Goal: Transaction & Acquisition: Purchase product/service

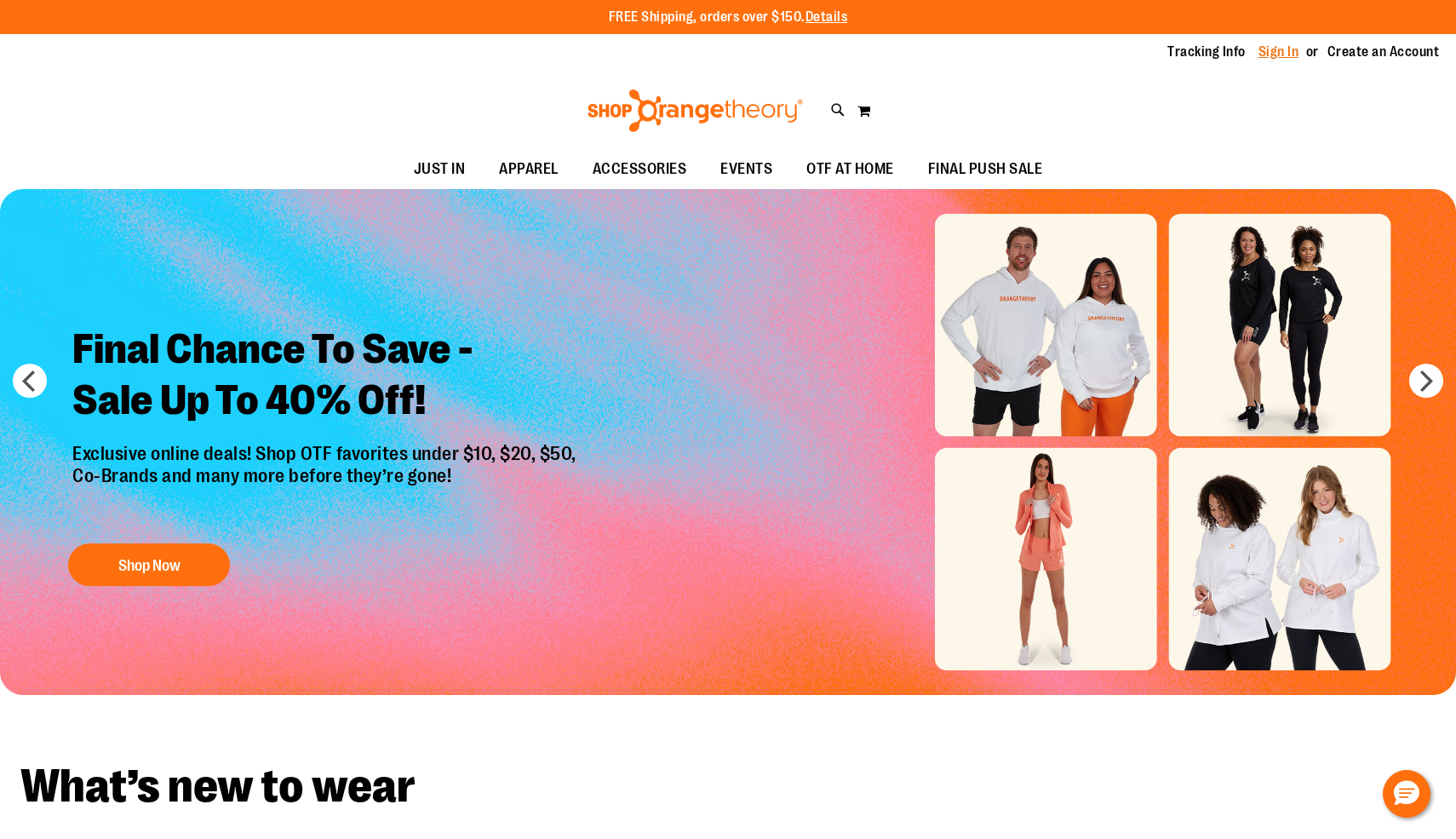
click at [1283, 59] on link "Sign In" at bounding box center [1279, 52] width 41 height 19
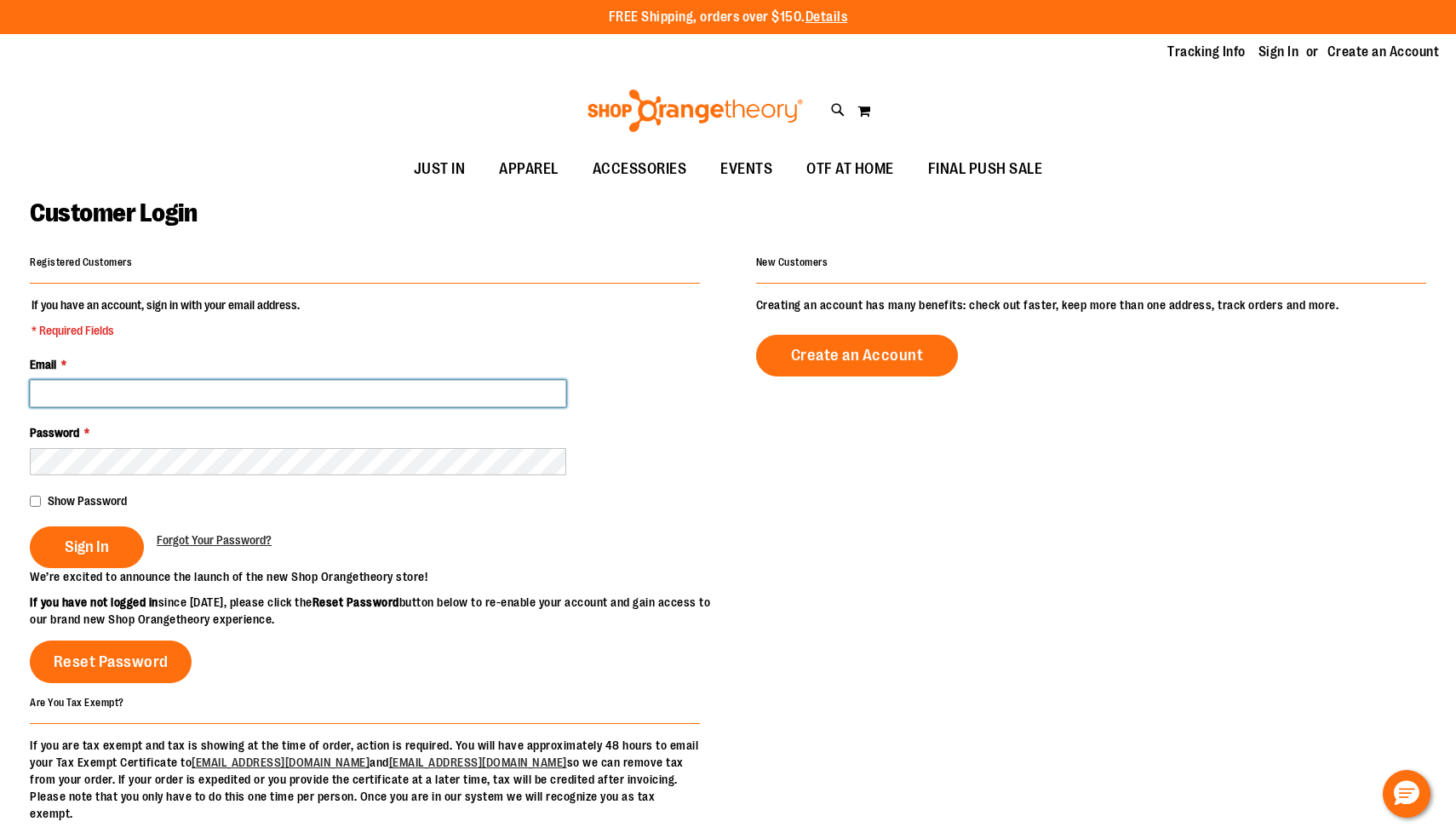
click at [263, 406] on input "Email *" at bounding box center [298, 393] width 536 height 28
type input "**********"
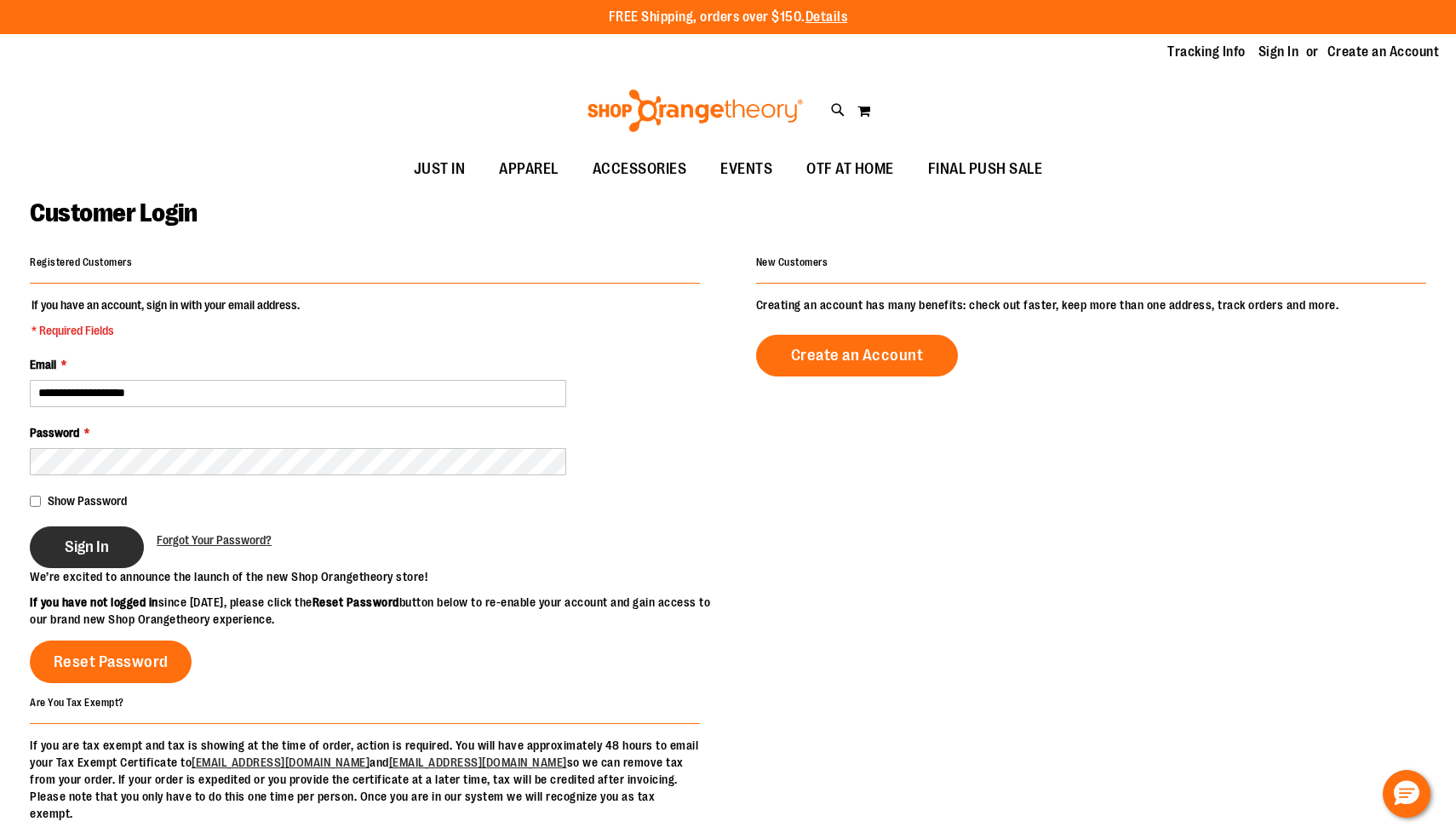
click at [121, 543] on button "Sign In" at bounding box center [87, 547] width 114 height 42
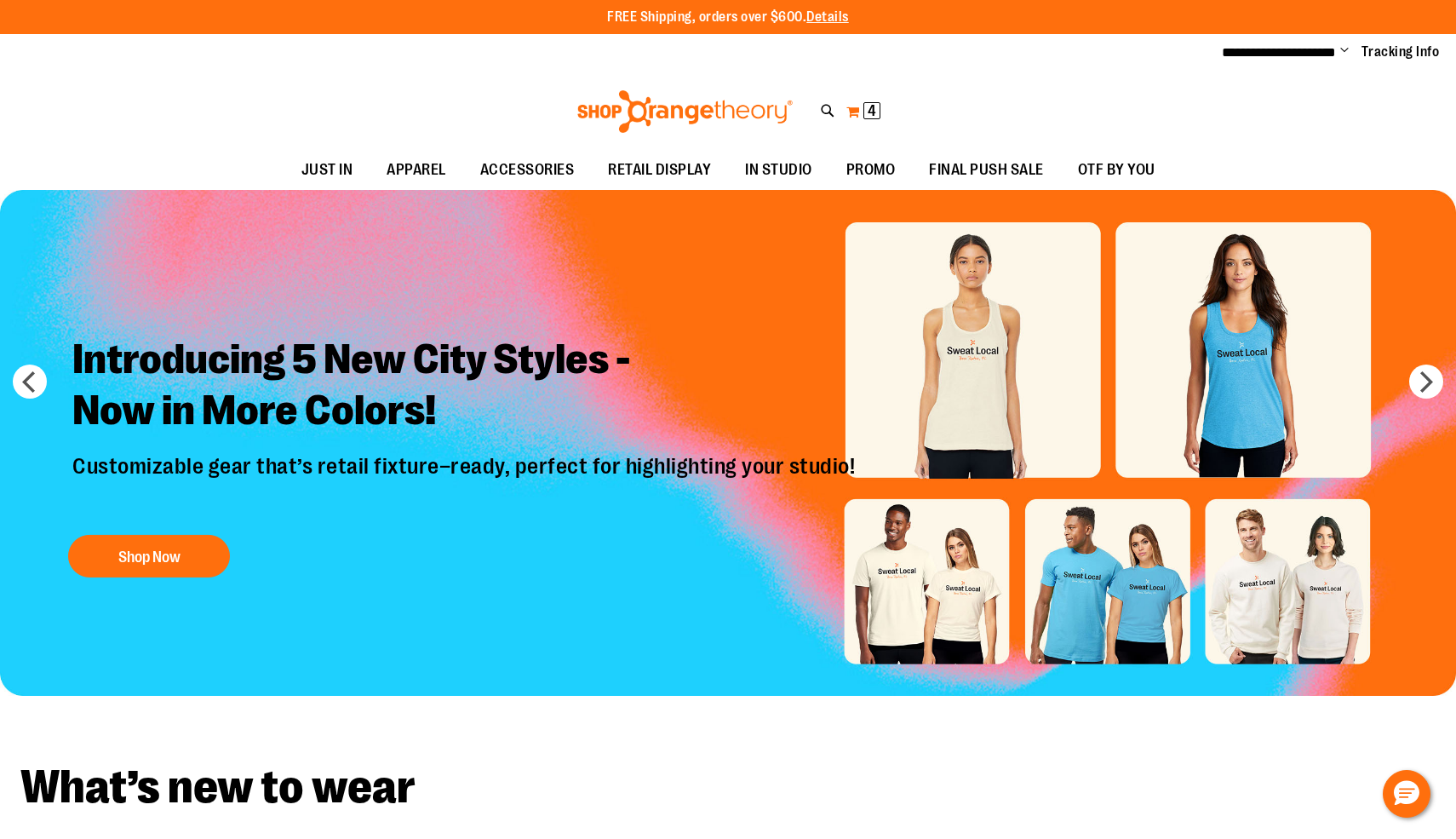
click at [874, 102] on span "4 4 items" at bounding box center [872, 110] width 17 height 17
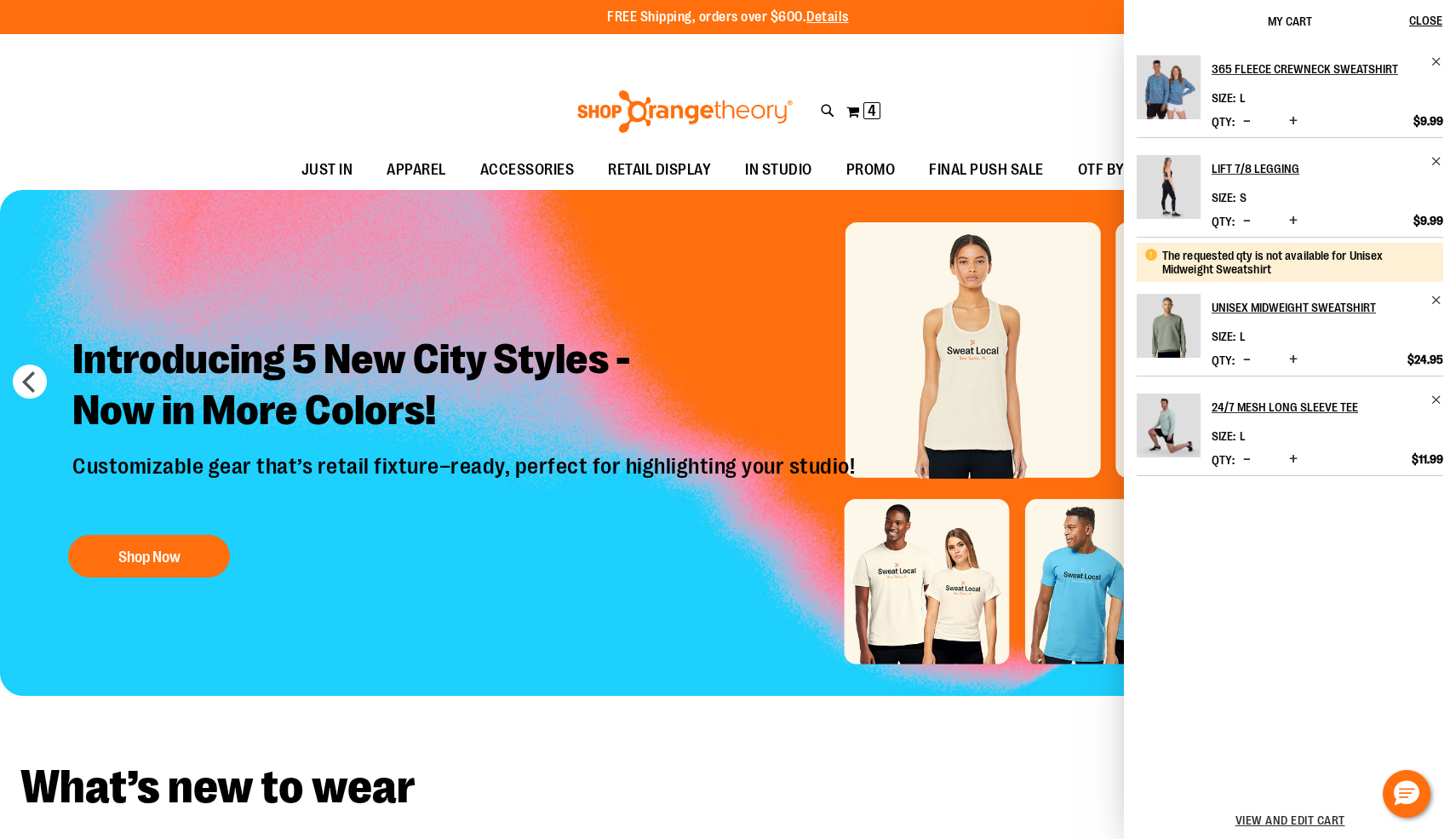
click at [1184, 329] on img "Product" at bounding box center [1169, 326] width 64 height 64
click at [1248, 309] on h2 "Unisex Midweight Sweatshirt" at bounding box center [1315, 307] width 209 height 28
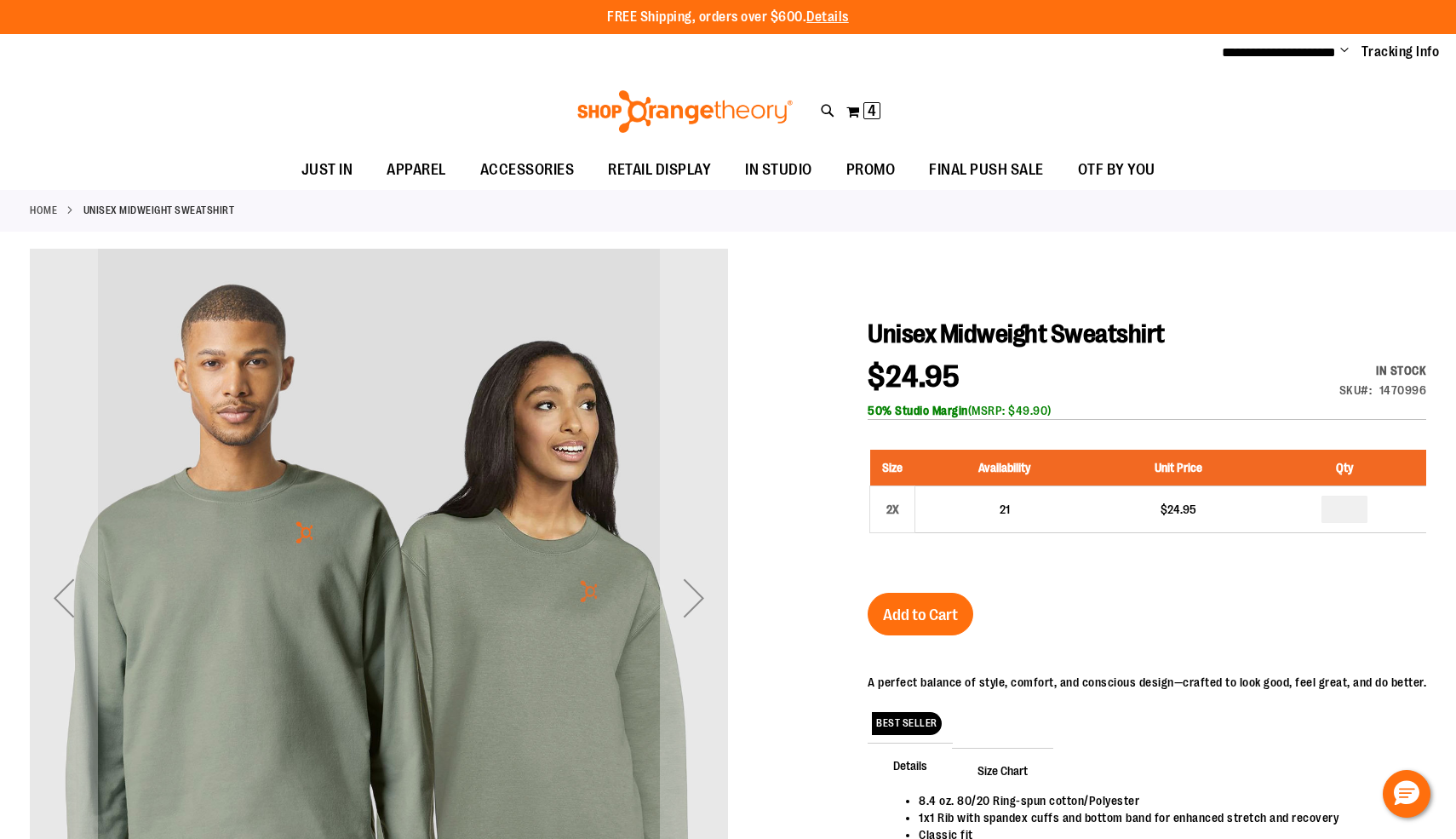
click at [876, 125] on div "Toggle Nav Search Popular Suggestions Advanced Search" at bounding box center [728, 111] width 1456 height 78
click at [876, 111] on span "4 4 items" at bounding box center [872, 110] width 17 height 17
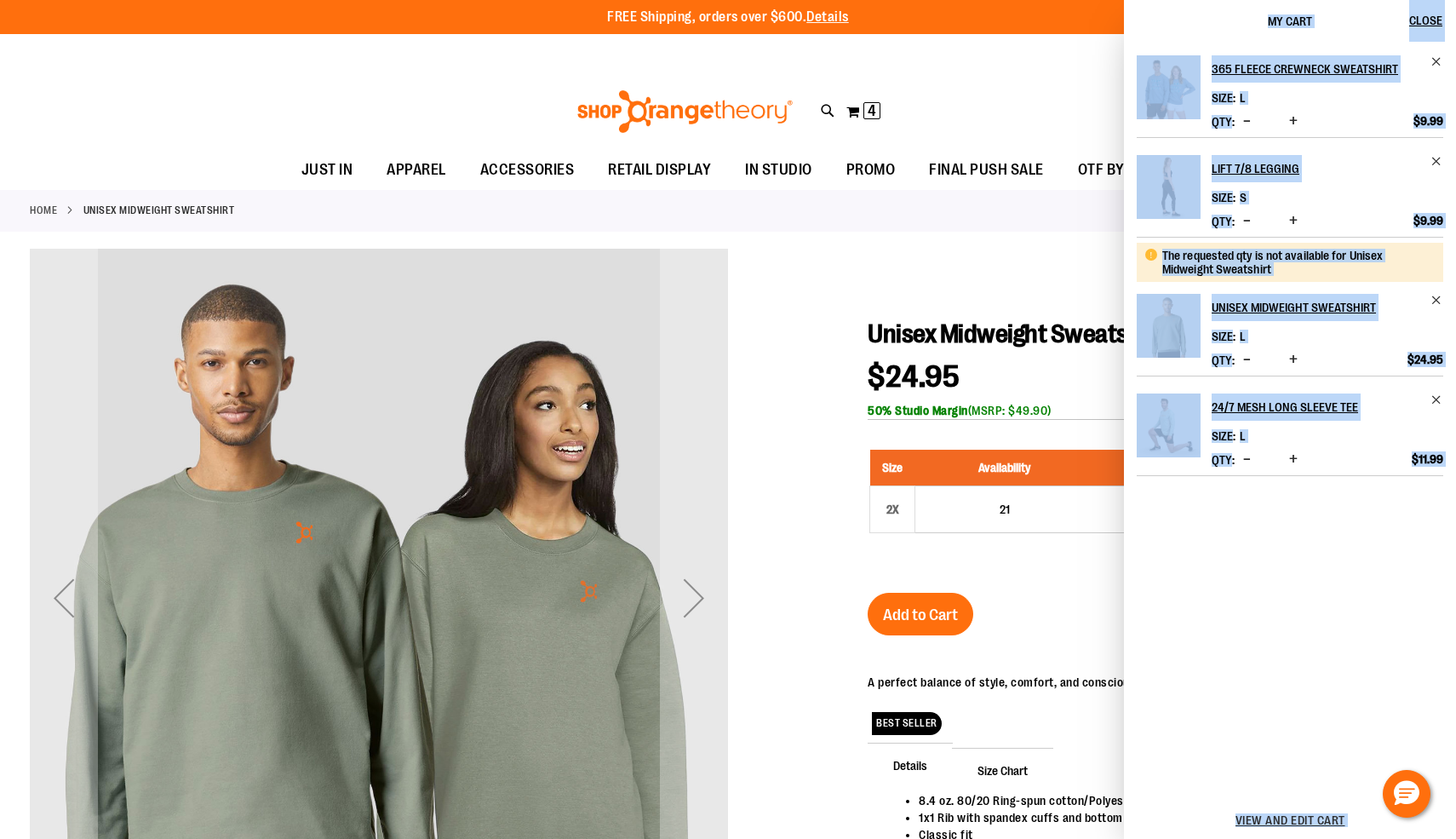
click at [1441, 292] on li "The requested qty is not available for Unisex Midweight Sweatshirt Unisex Midwe…" at bounding box center [1290, 306] width 307 height 139
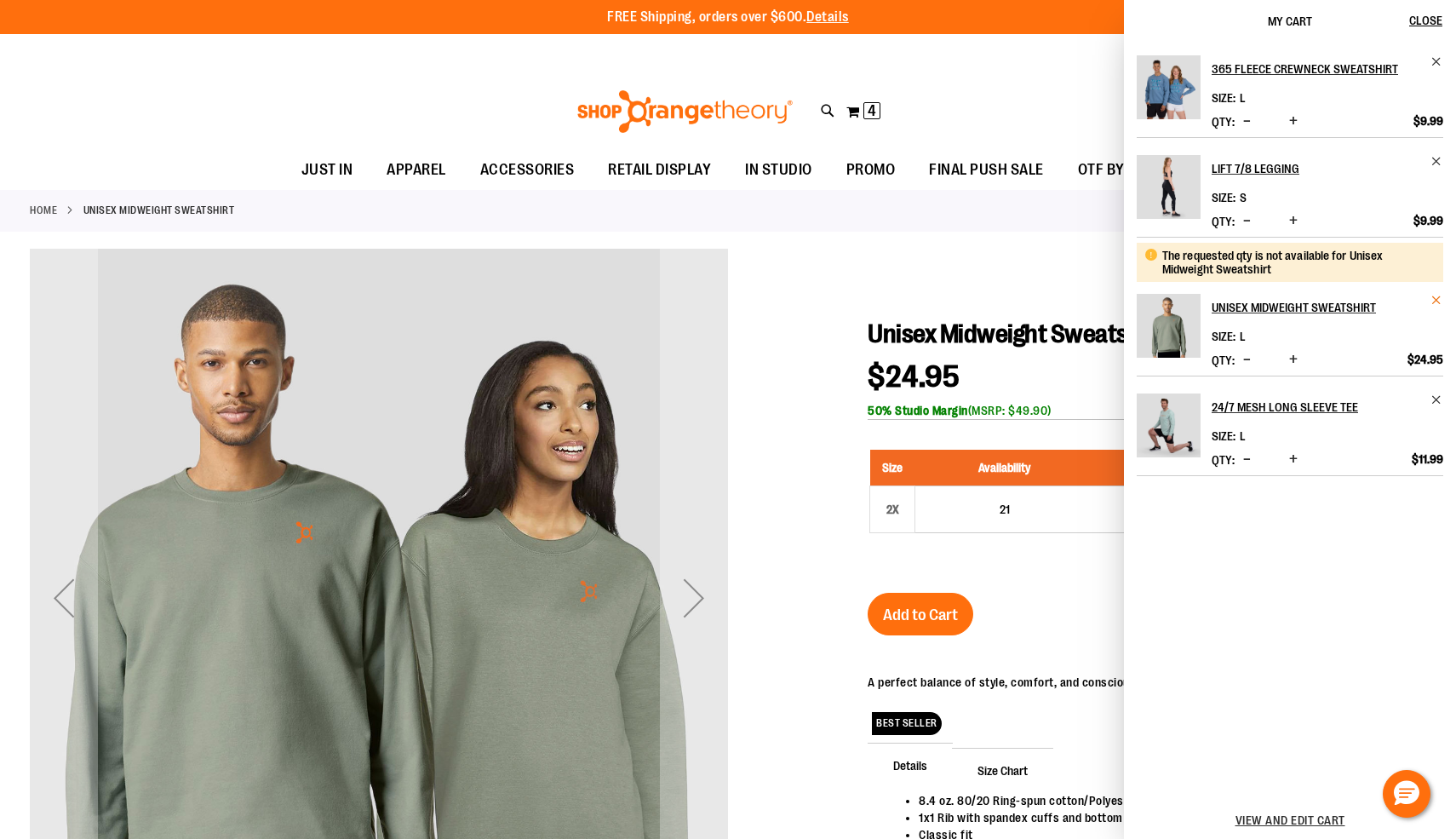
click at [1435, 303] on span "Remove item" at bounding box center [1436, 300] width 12 height 12
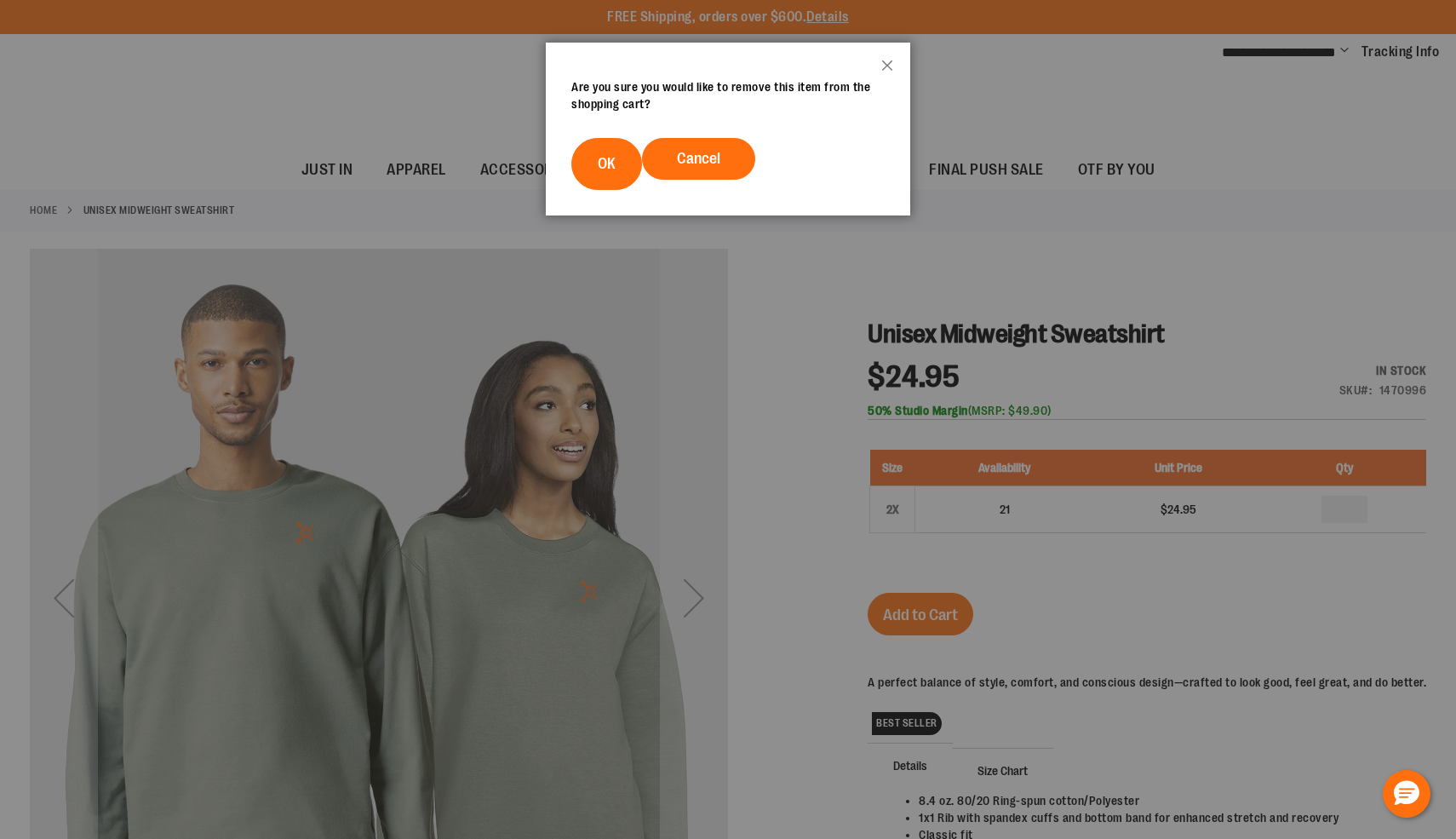
click at [549, 141] on footer "Cancel OK" at bounding box center [728, 164] width 365 height 103
click at [591, 150] on button "OK" at bounding box center [606, 164] width 70 height 52
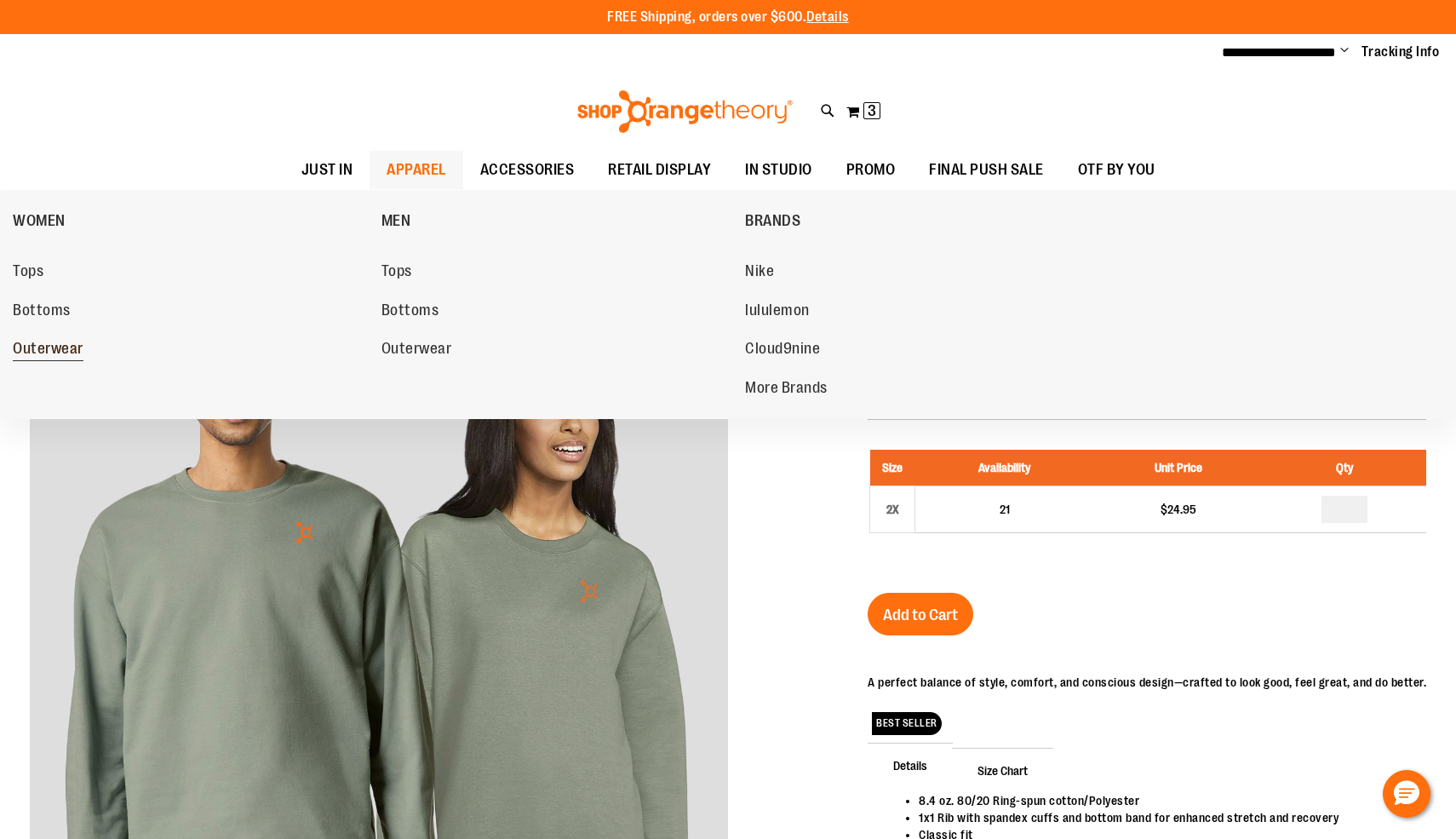
click at [39, 349] on span "Outerwear" at bounding box center [47, 351] width 70 height 21
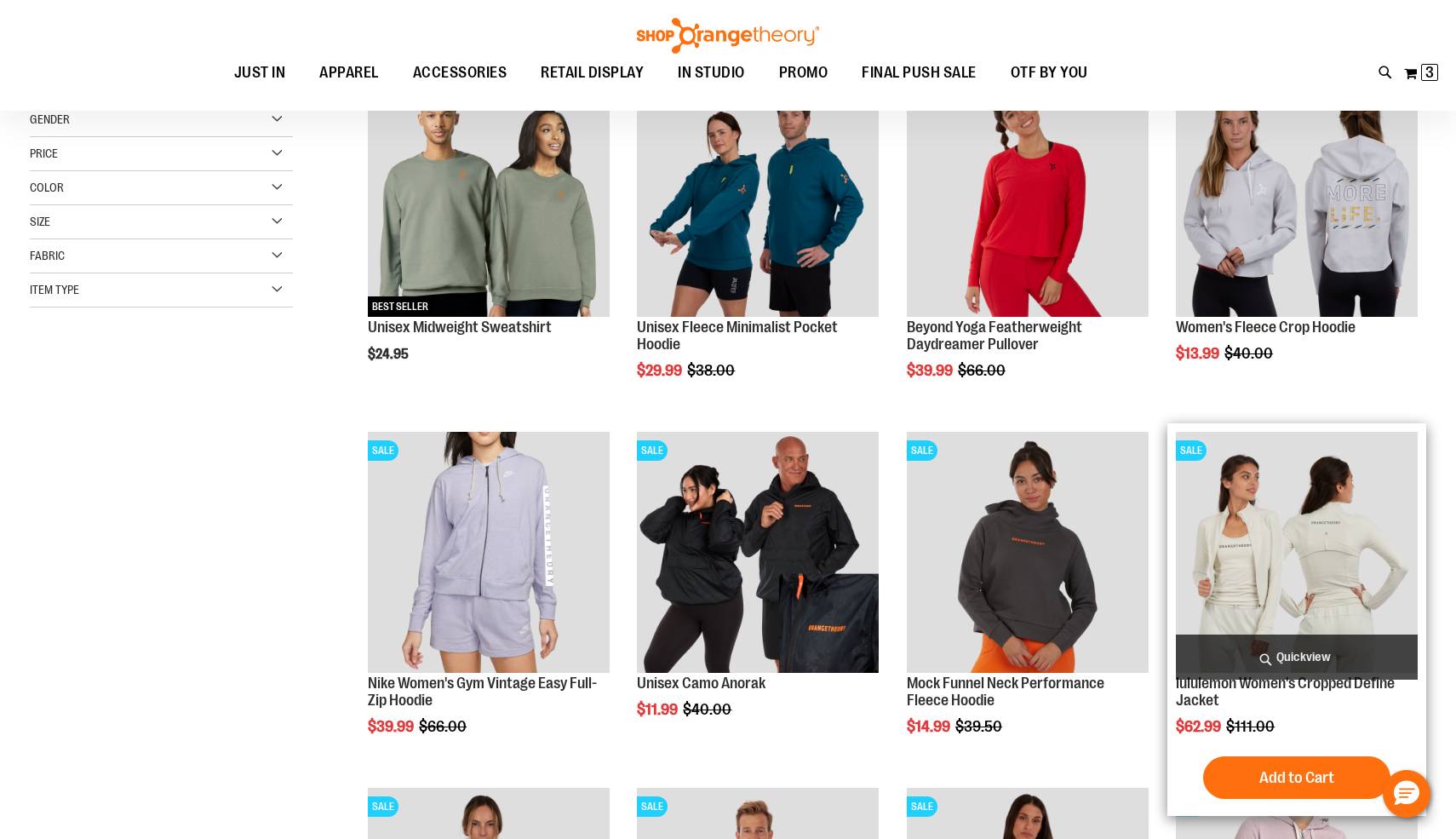
scroll to position [288, 0]
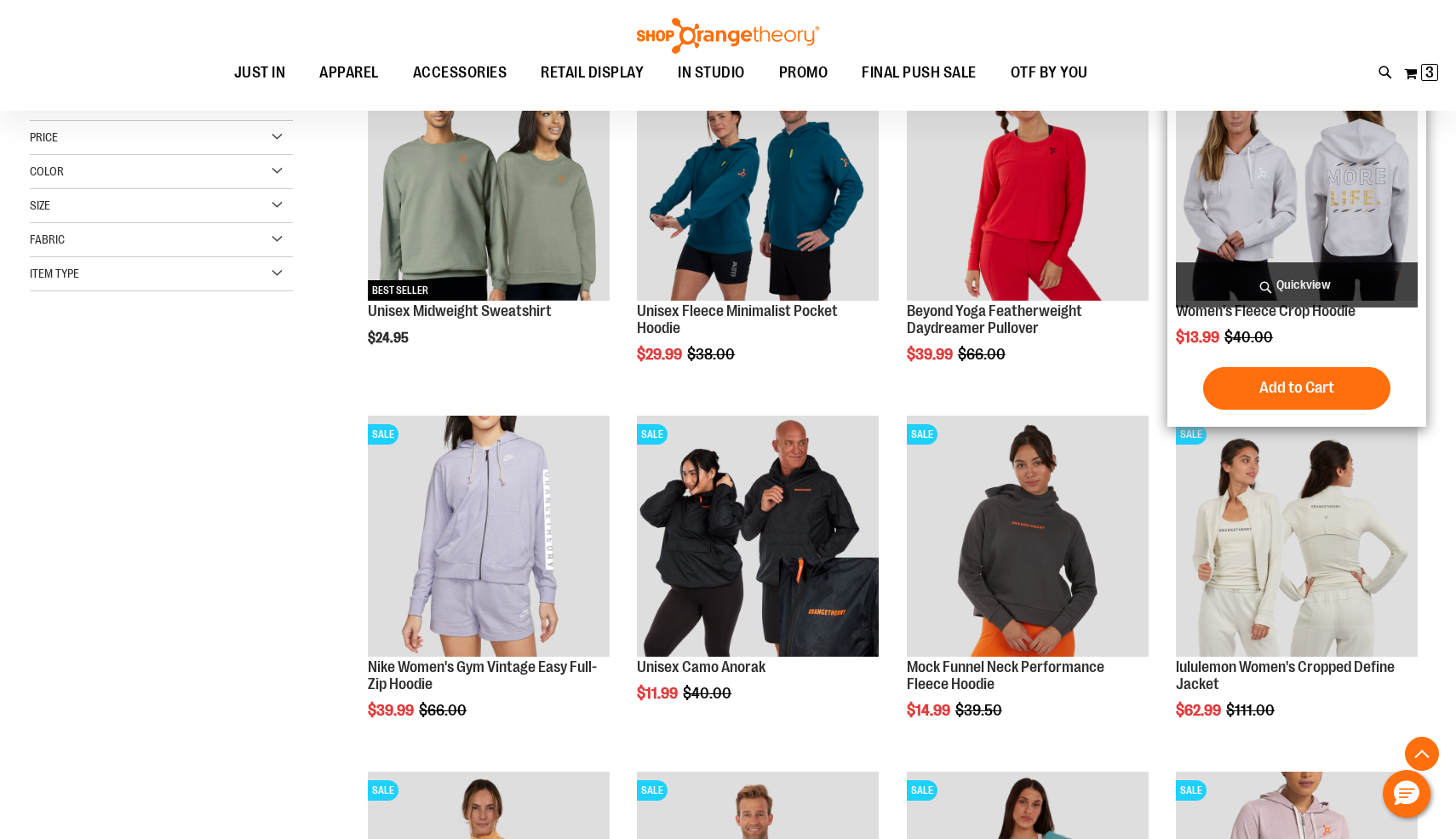
click at [1273, 293] on span "Quickview" at bounding box center [1297, 285] width 242 height 45
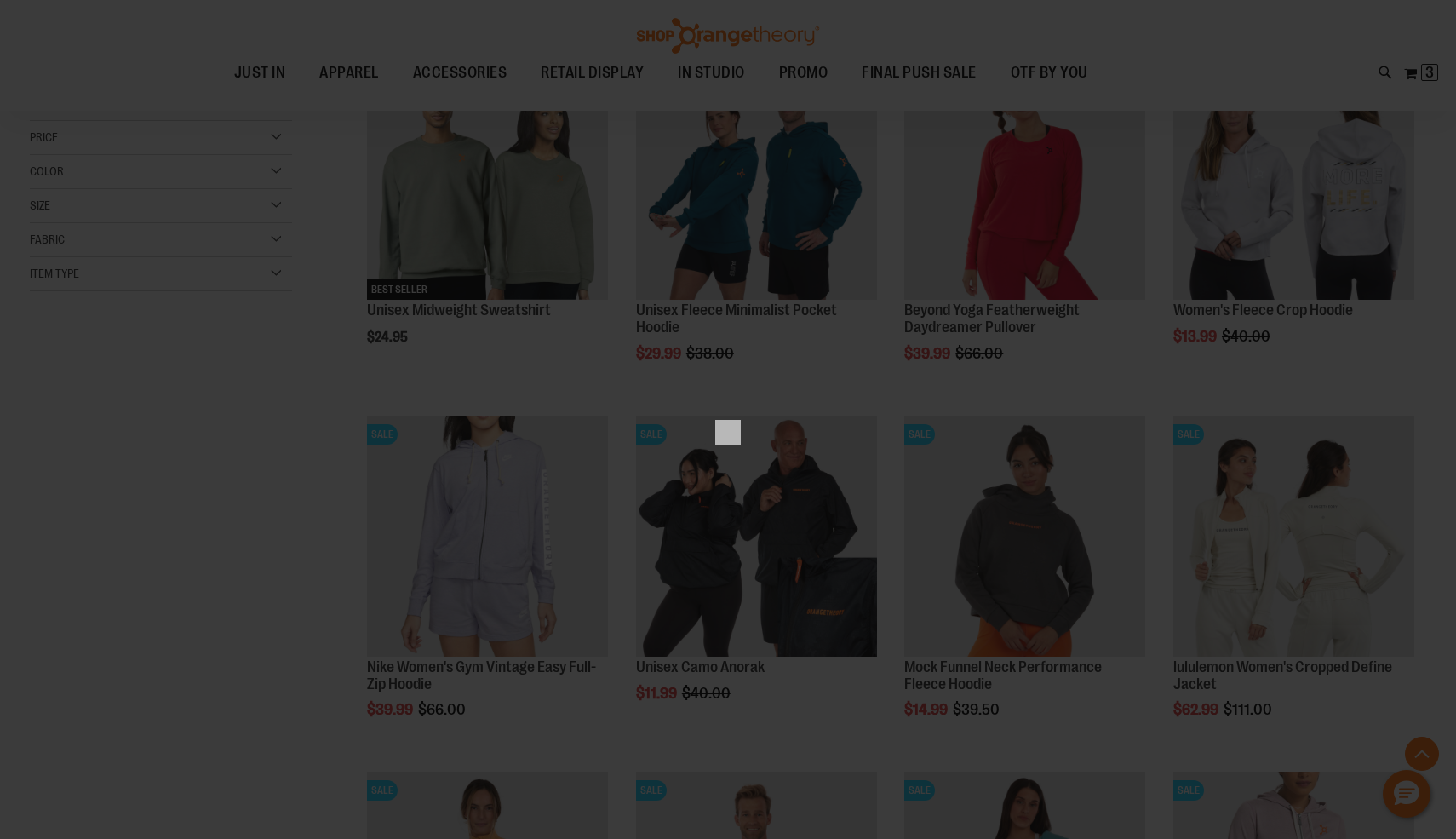
scroll to position [0, 0]
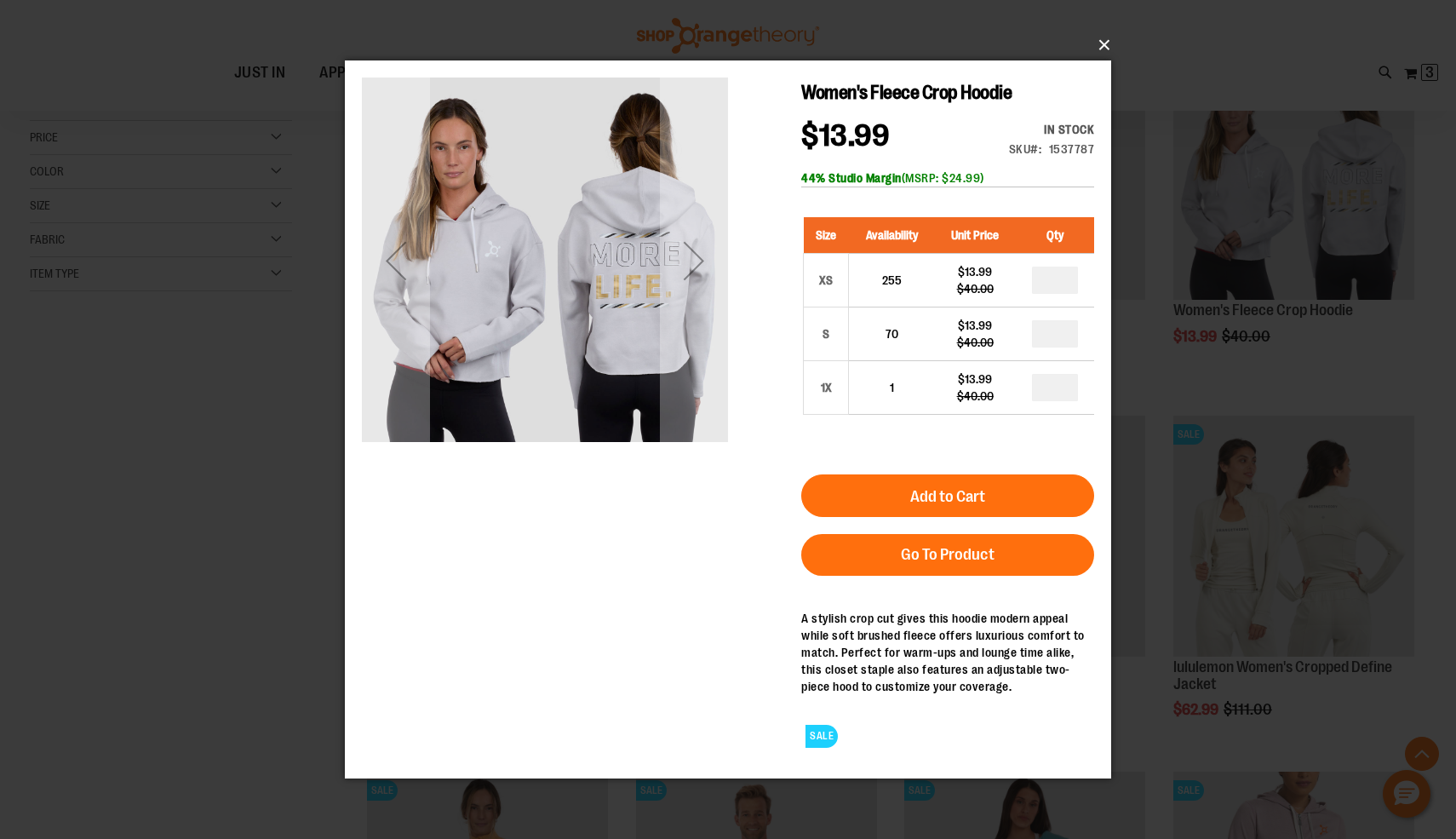
click at [1105, 43] on button "×" at bounding box center [733, 45] width 767 height 37
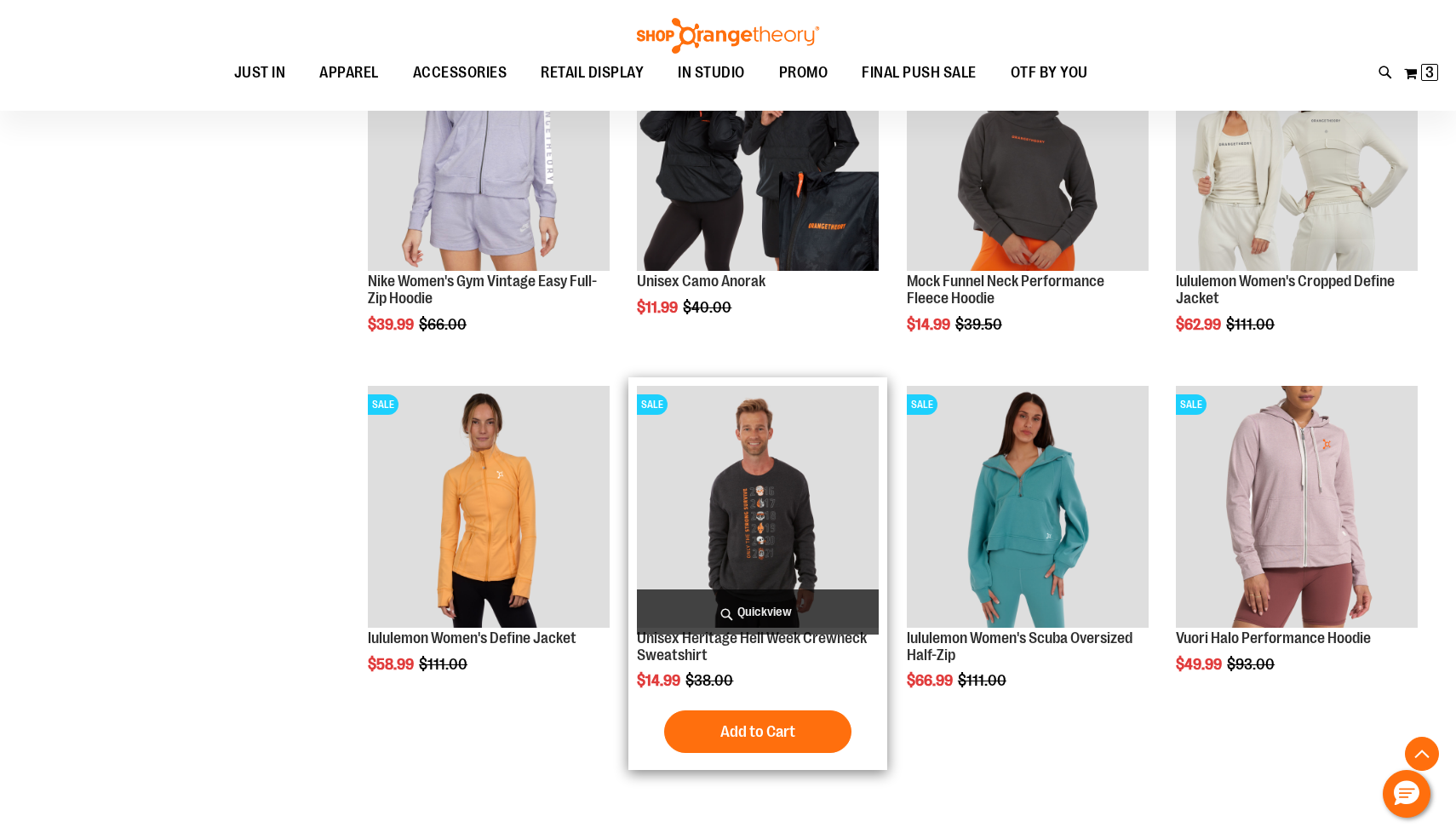
scroll to position [764, 0]
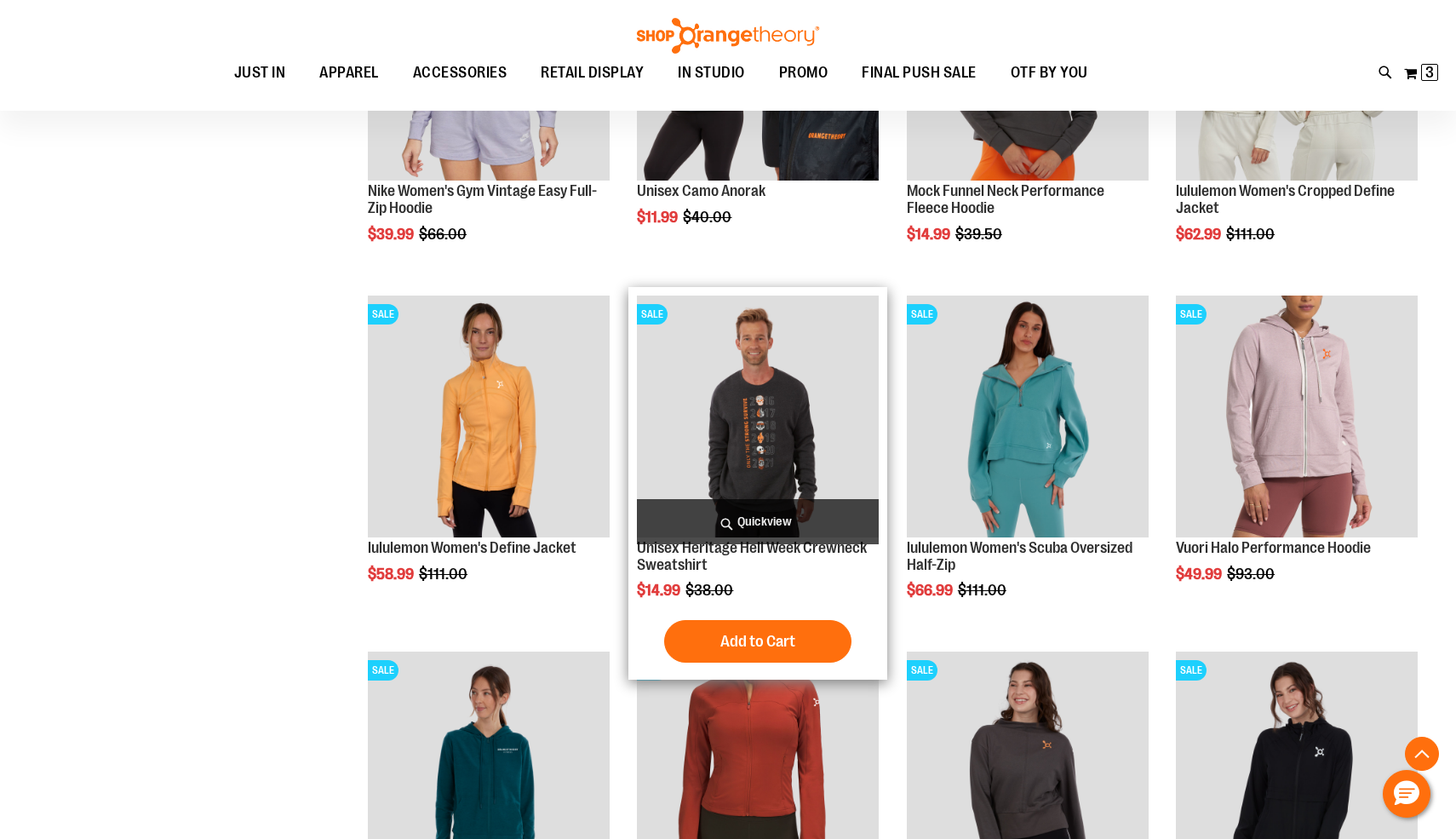
click at [814, 516] on span "Quickview" at bounding box center [758, 521] width 242 height 45
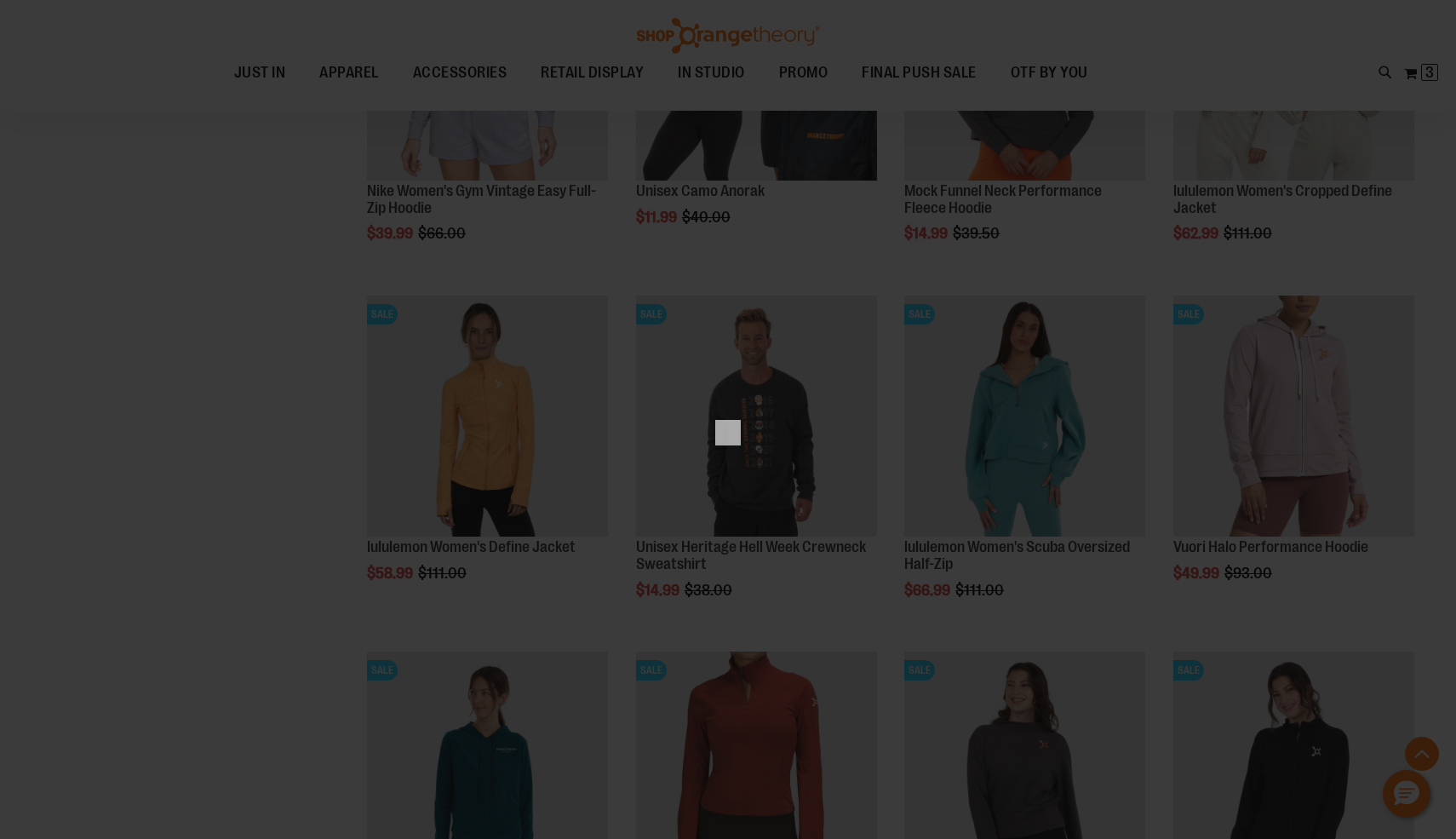
scroll to position [0, 0]
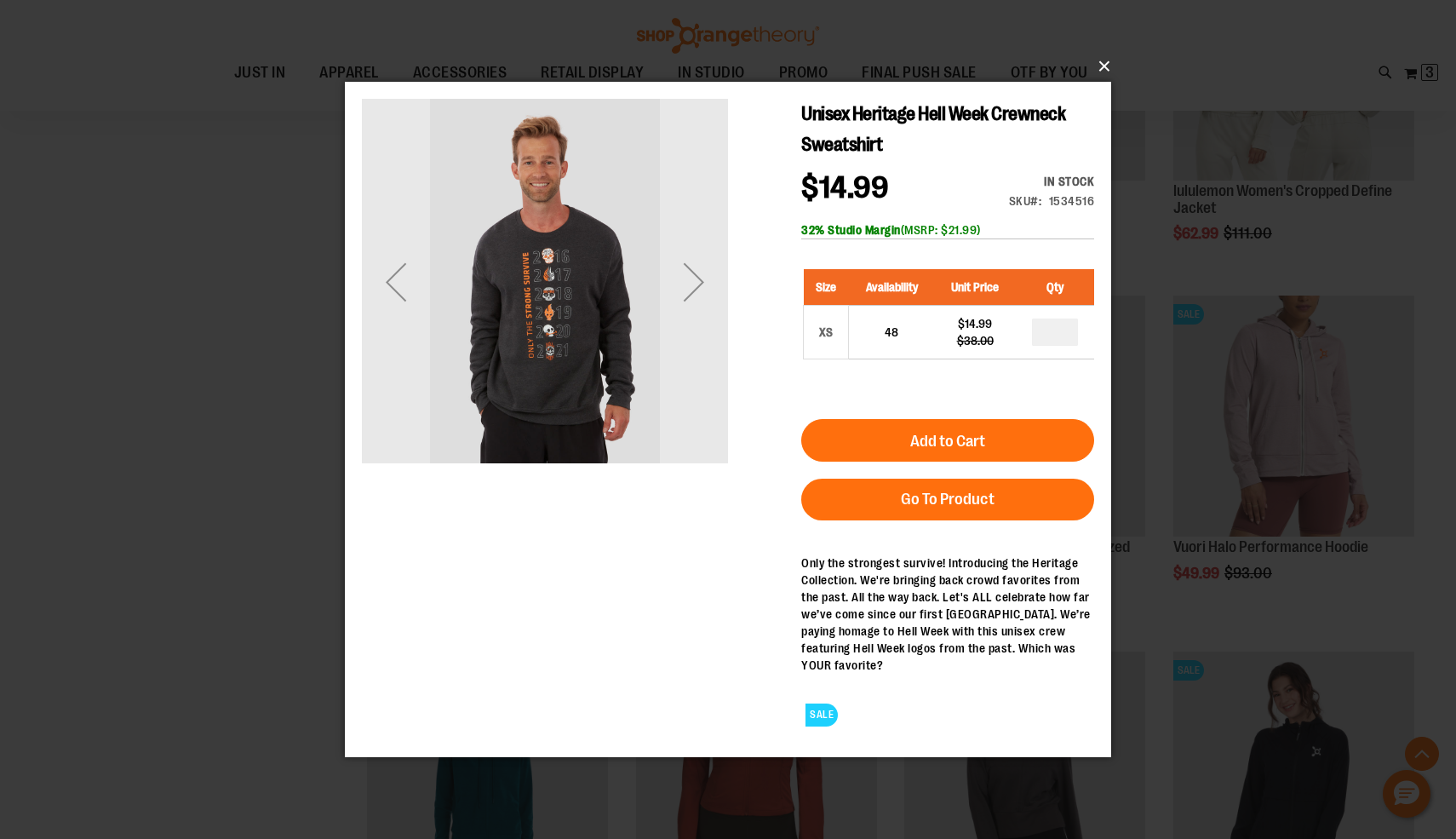
click at [1107, 69] on button "×" at bounding box center [733, 67] width 767 height 37
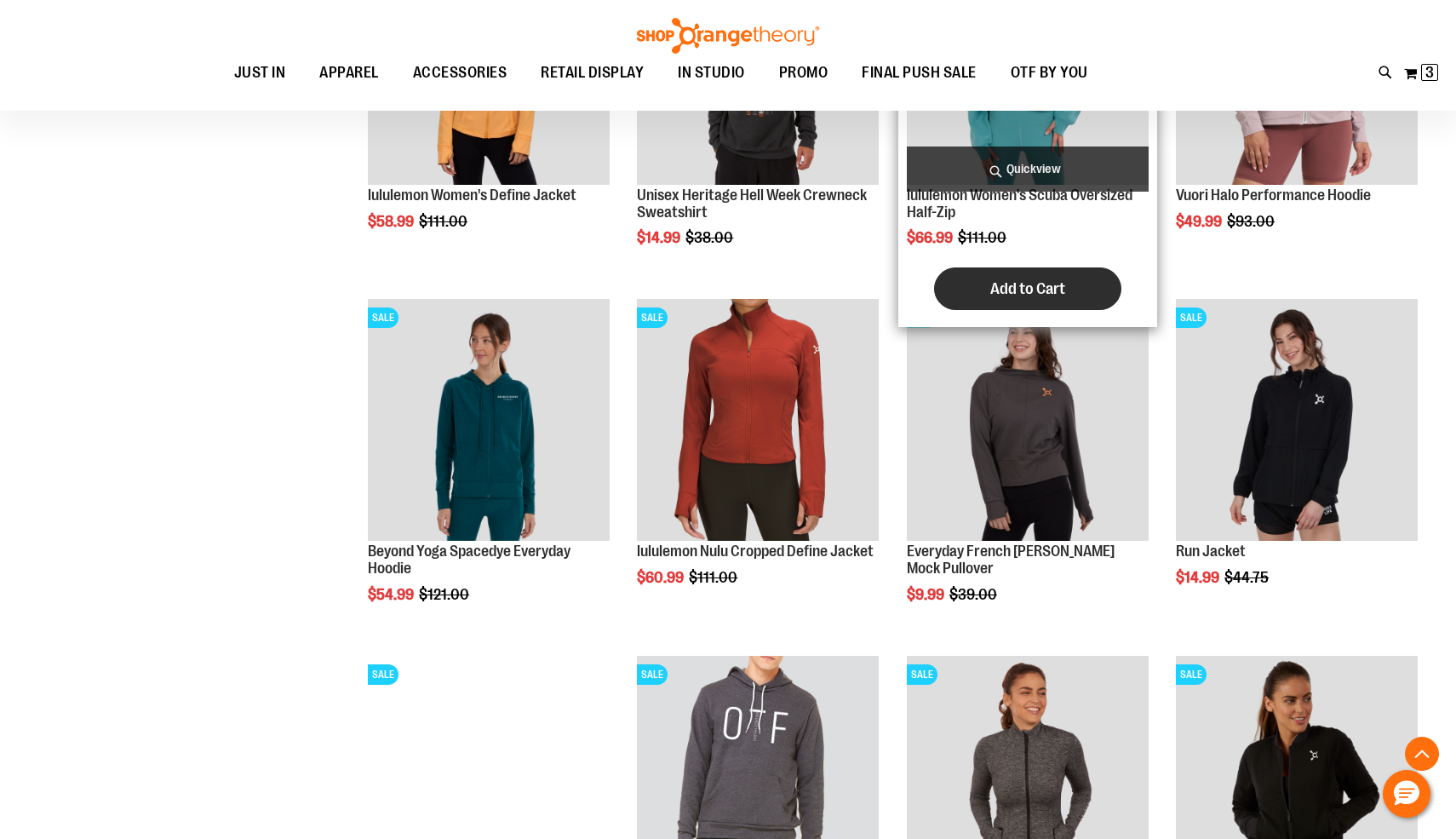
scroll to position [1118, 0]
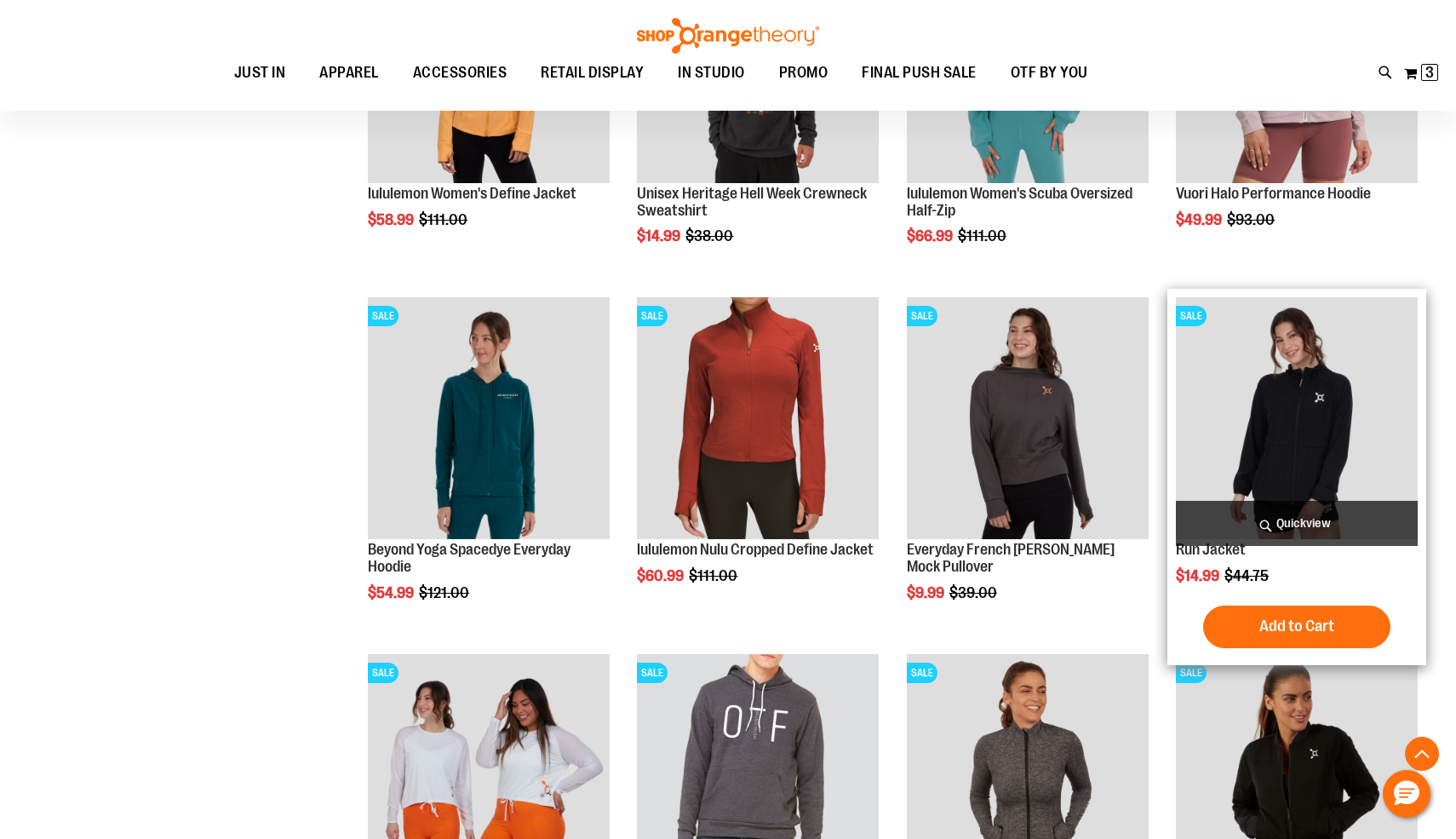
click at [1249, 520] on span "Quickview" at bounding box center [1297, 523] width 242 height 45
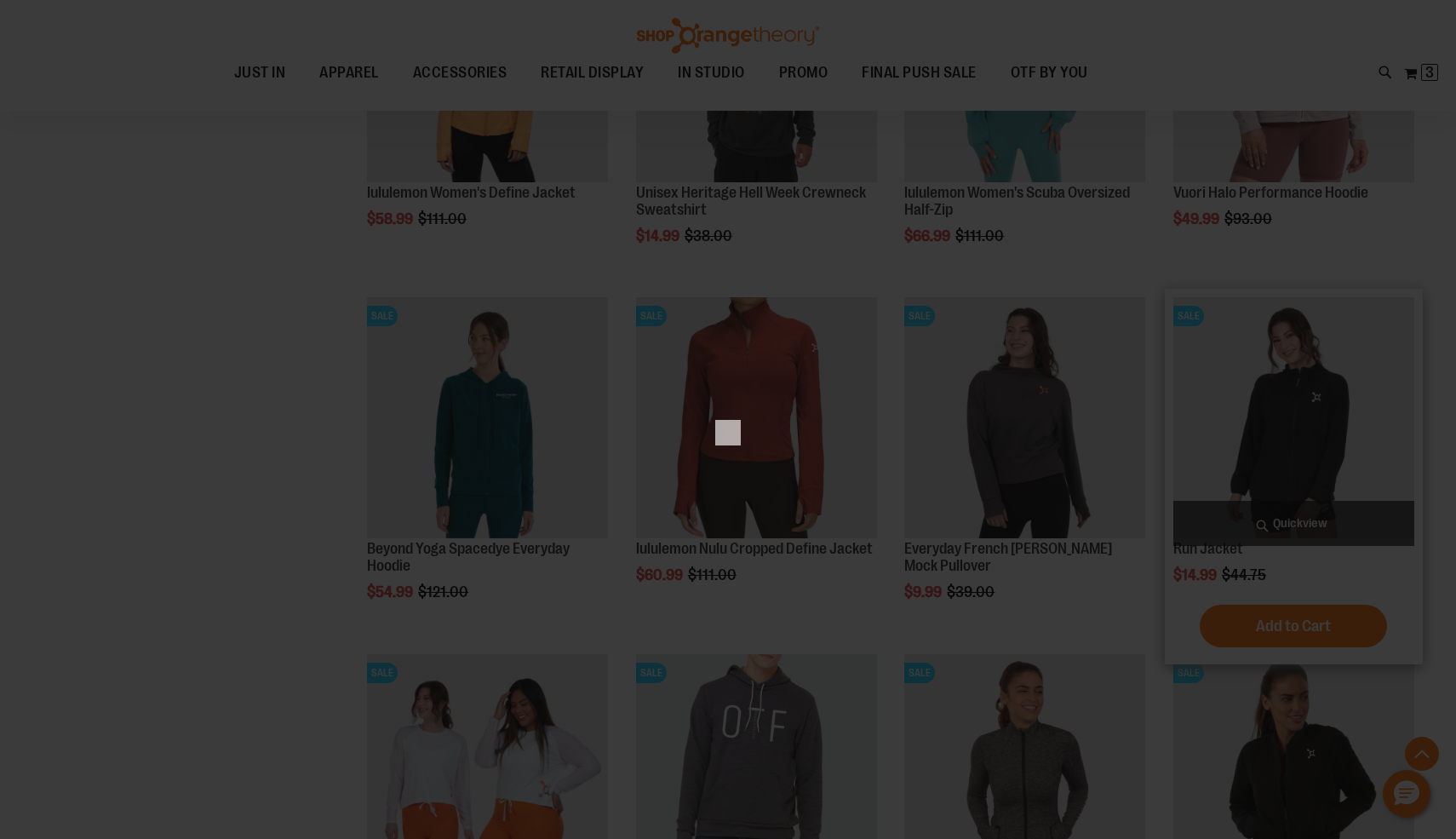
scroll to position [0, 0]
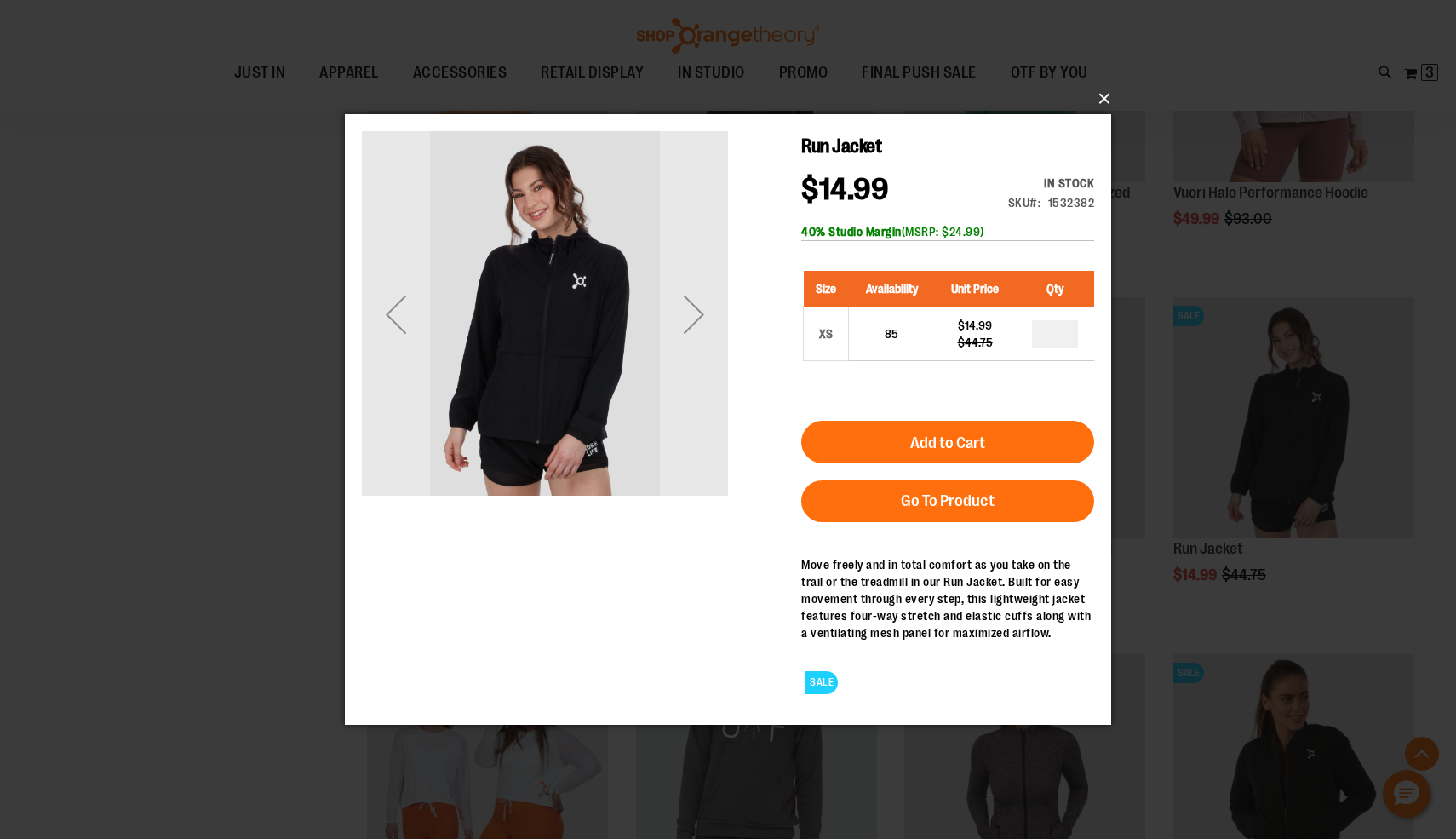
click at [1095, 95] on button "×" at bounding box center [733, 99] width 767 height 37
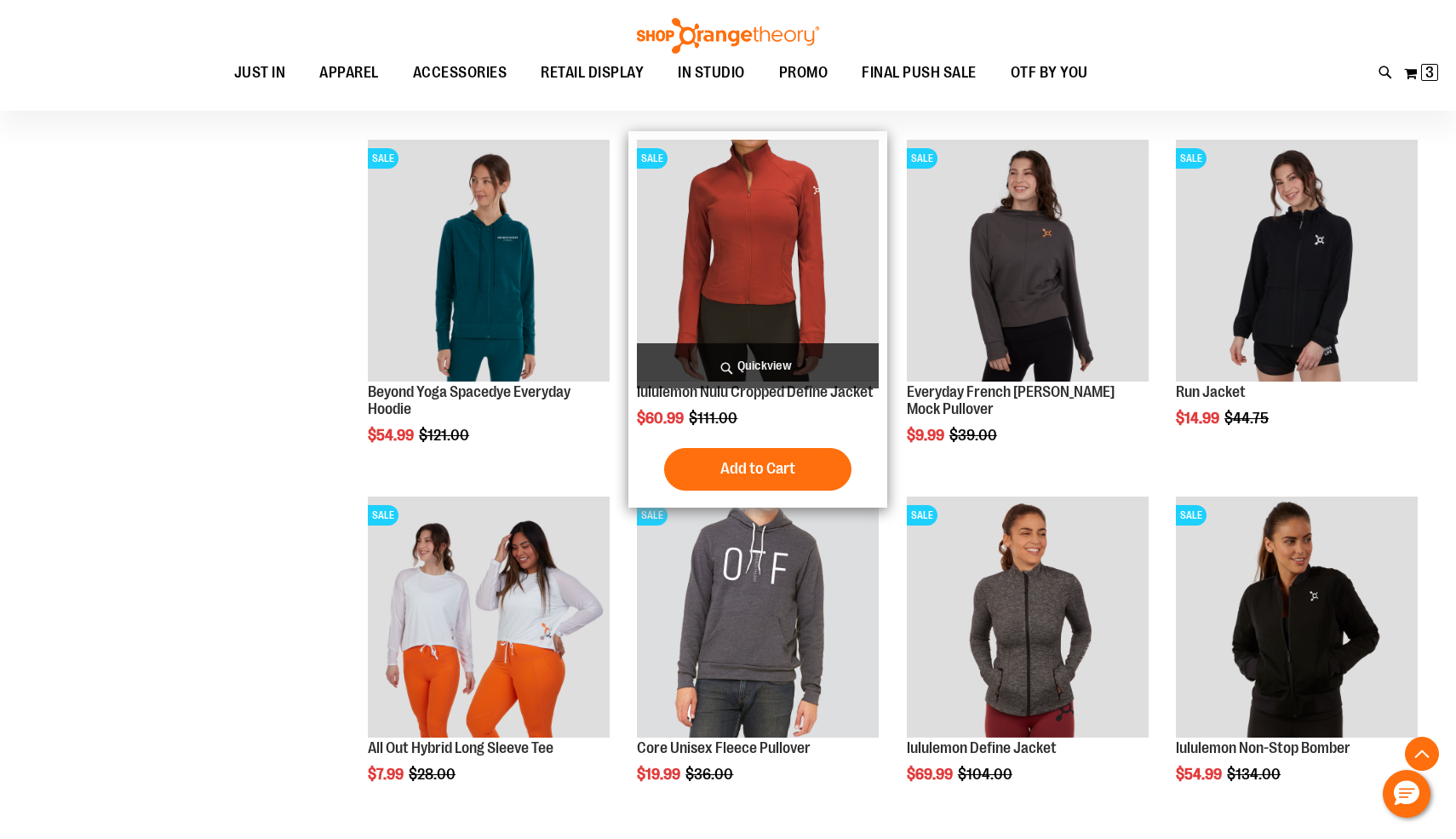
scroll to position [1339, 0]
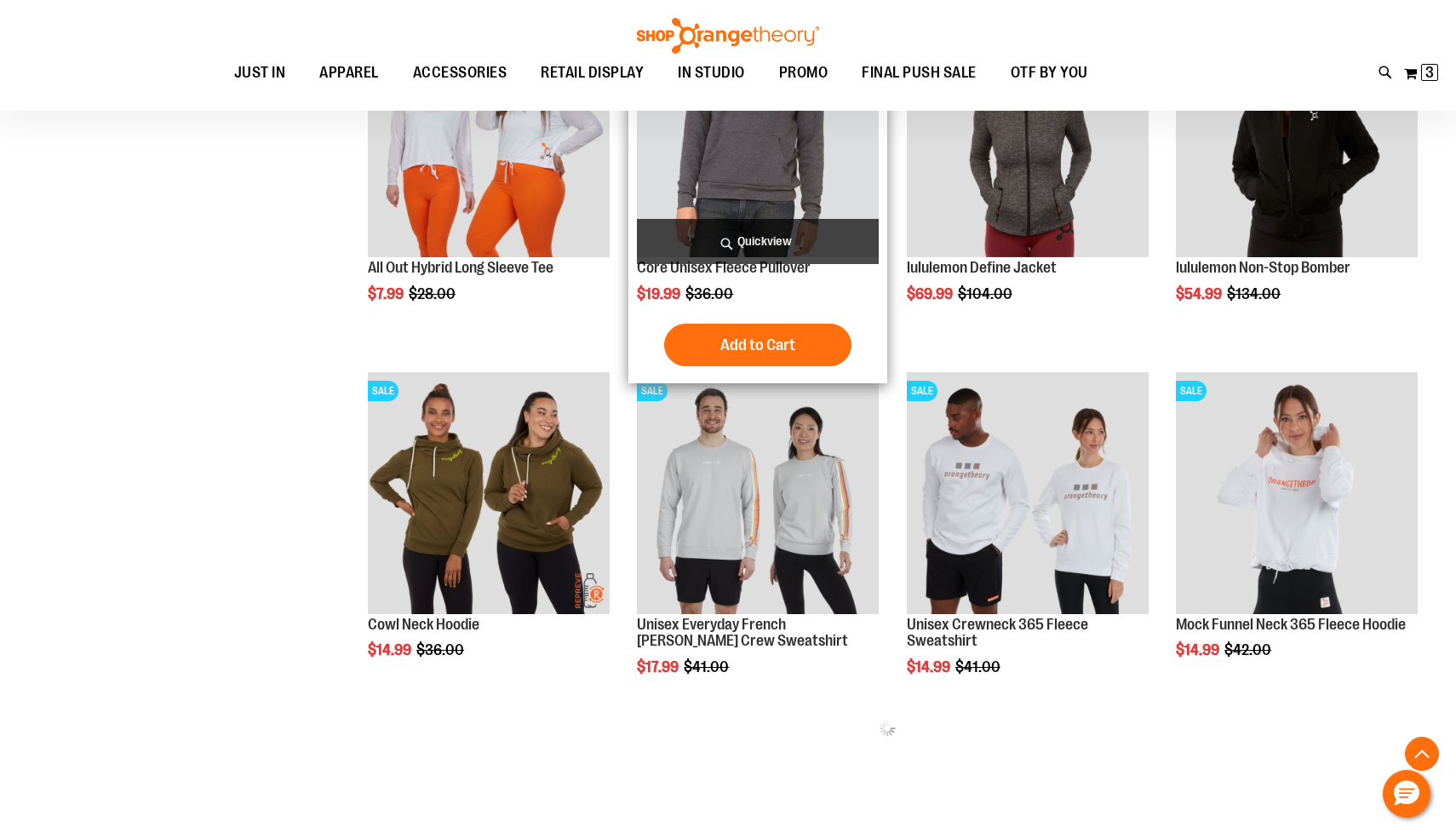
scroll to position [1758, 0]
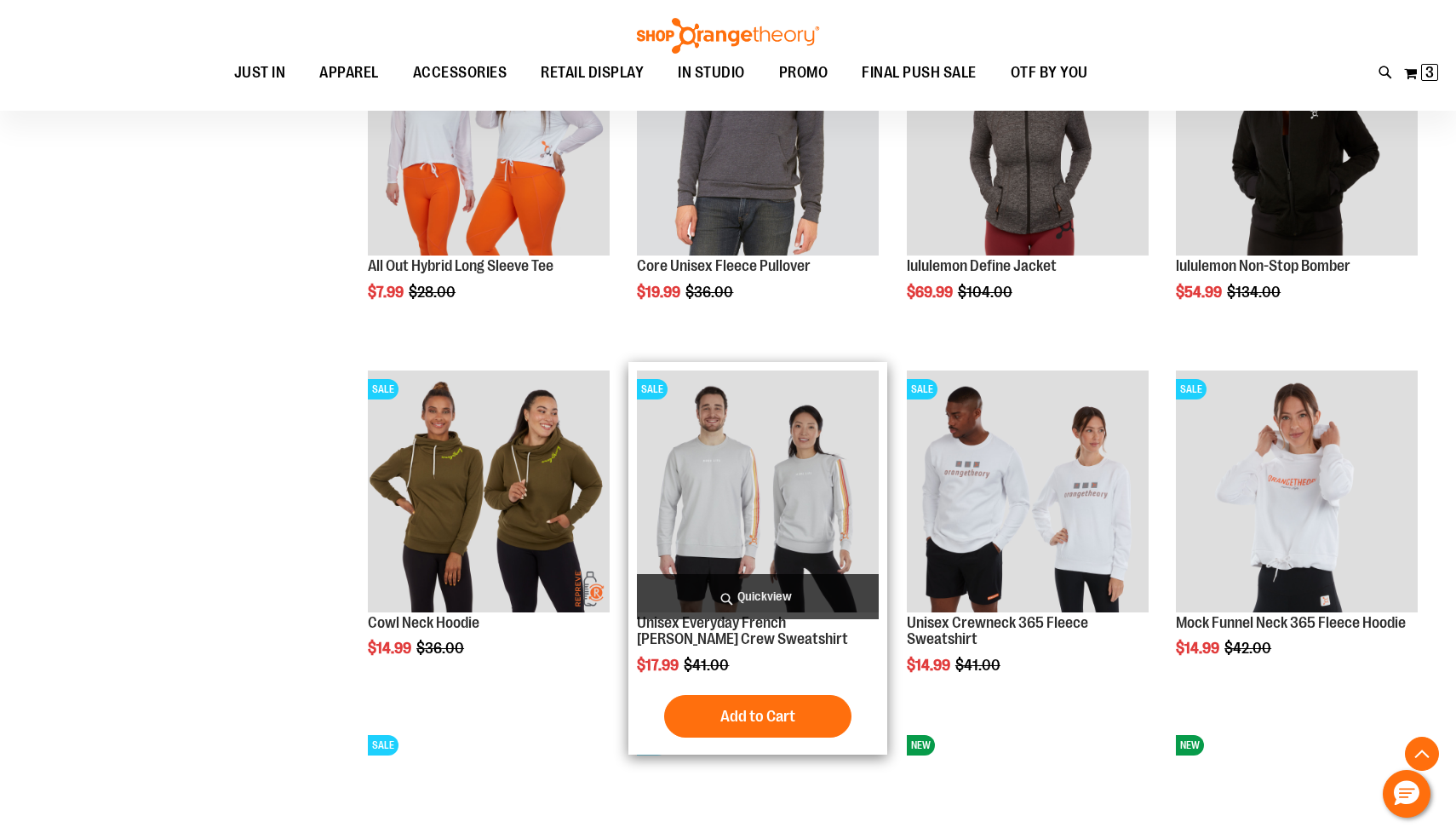
click at [736, 592] on span "Quickview" at bounding box center [758, 596] width 242 height 45
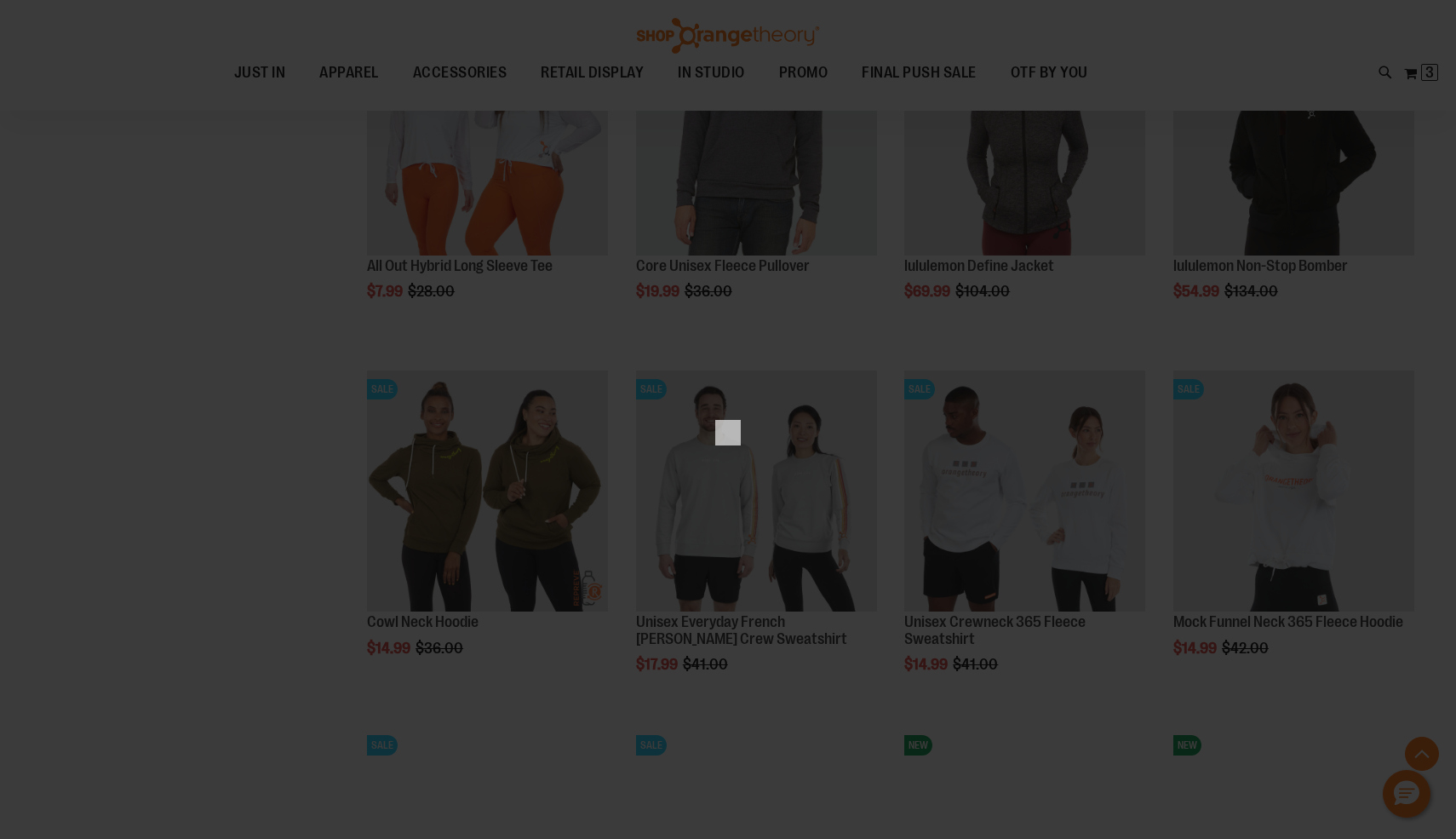
scroll to position [0, 0]
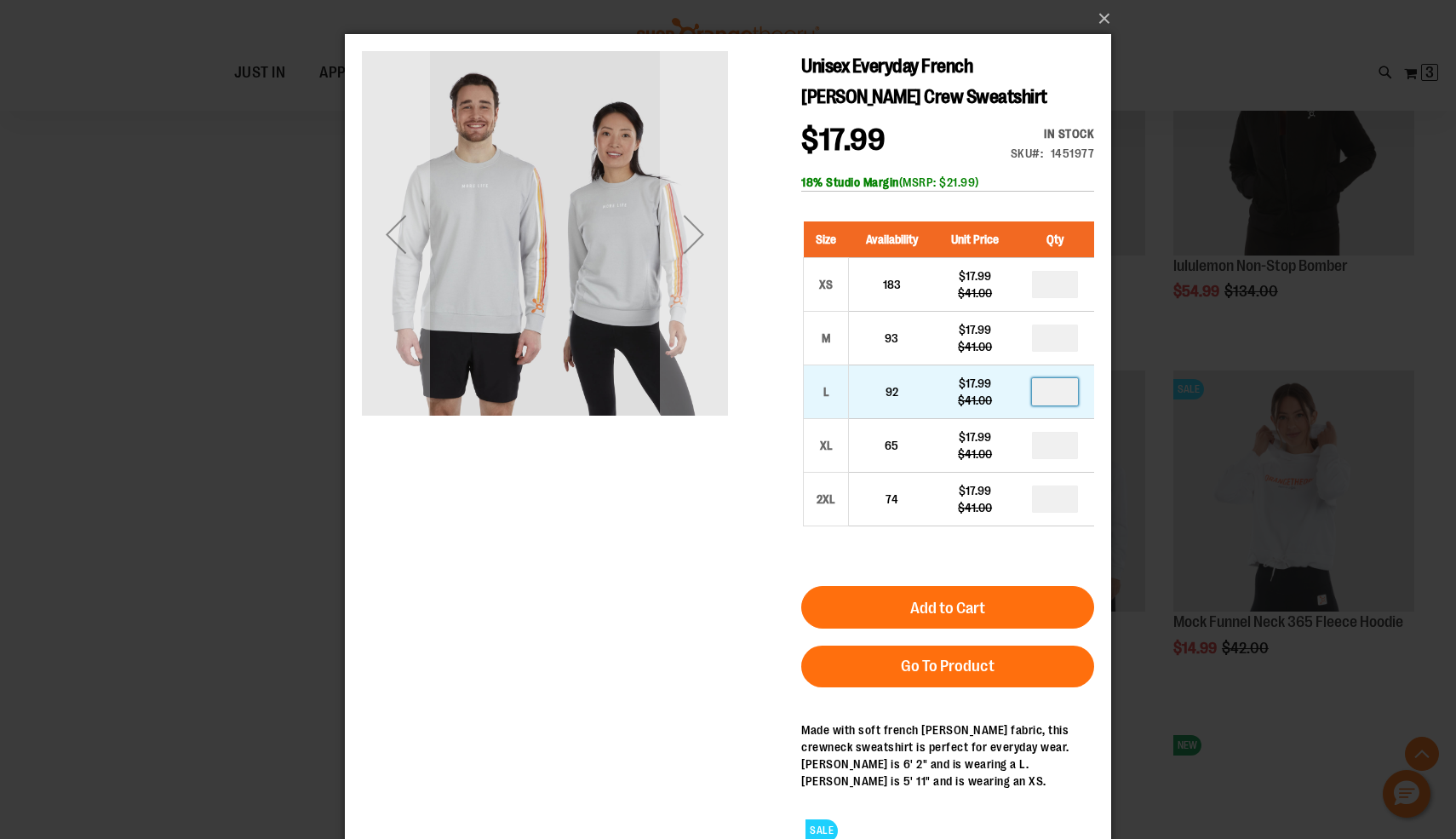
click at [1050, 405] on input "number" at bounding box center [1055, 391] width 46 height 28
type input "*"
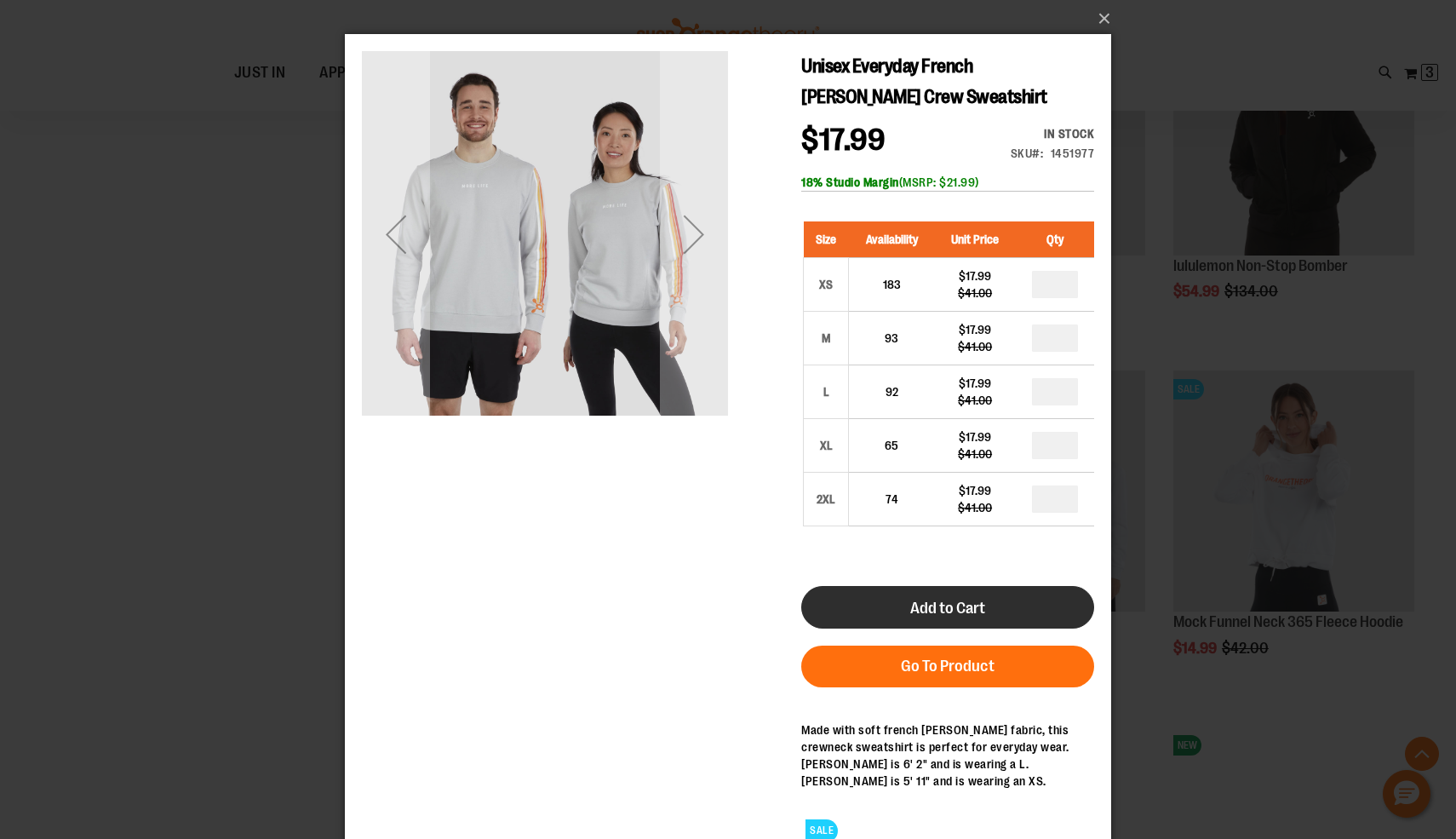
click at [1040, 595] on button "Add to Cart" at bounding box center [947, 608] width 293 height 43
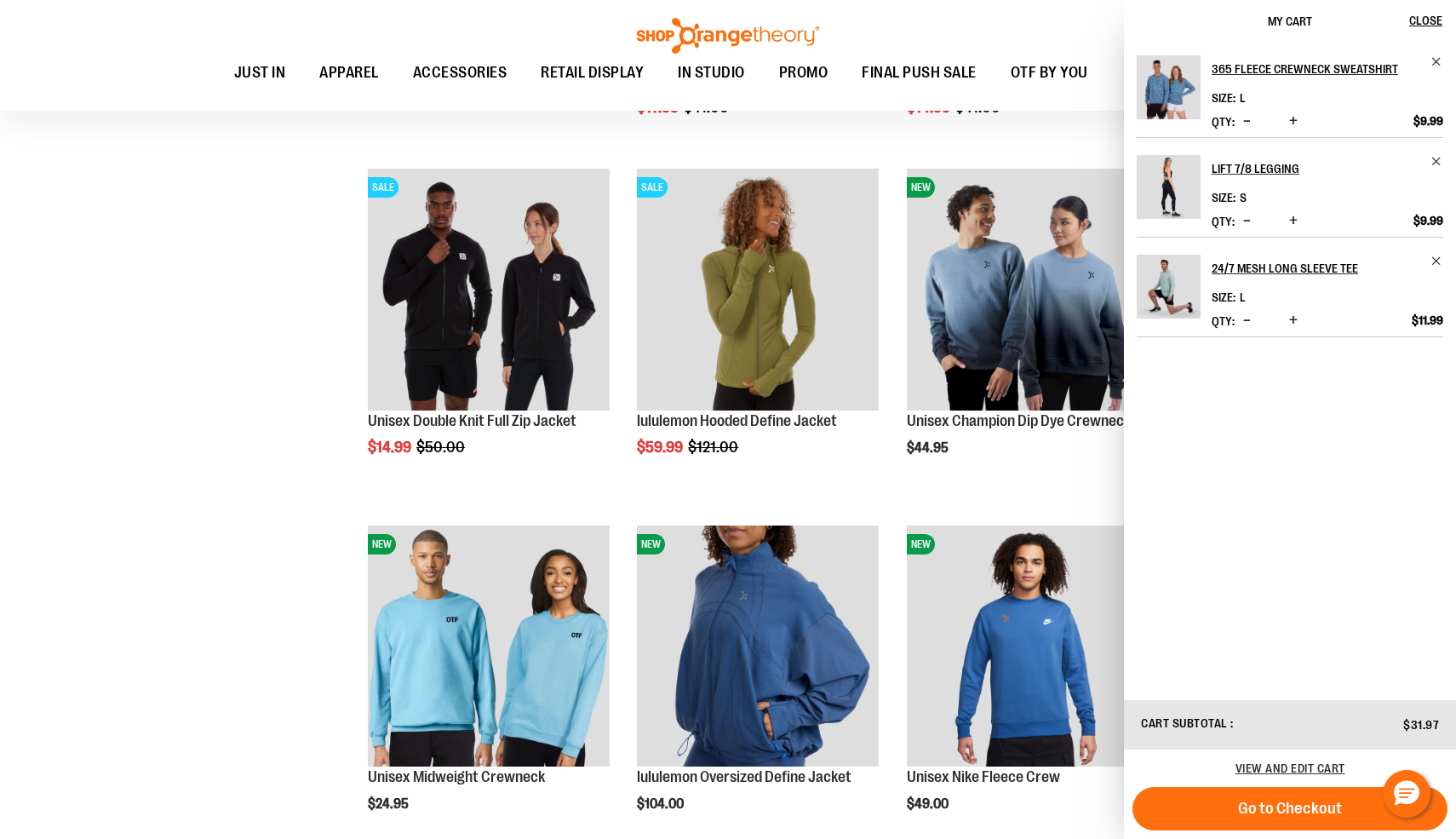
scroll to position [2514, 0]
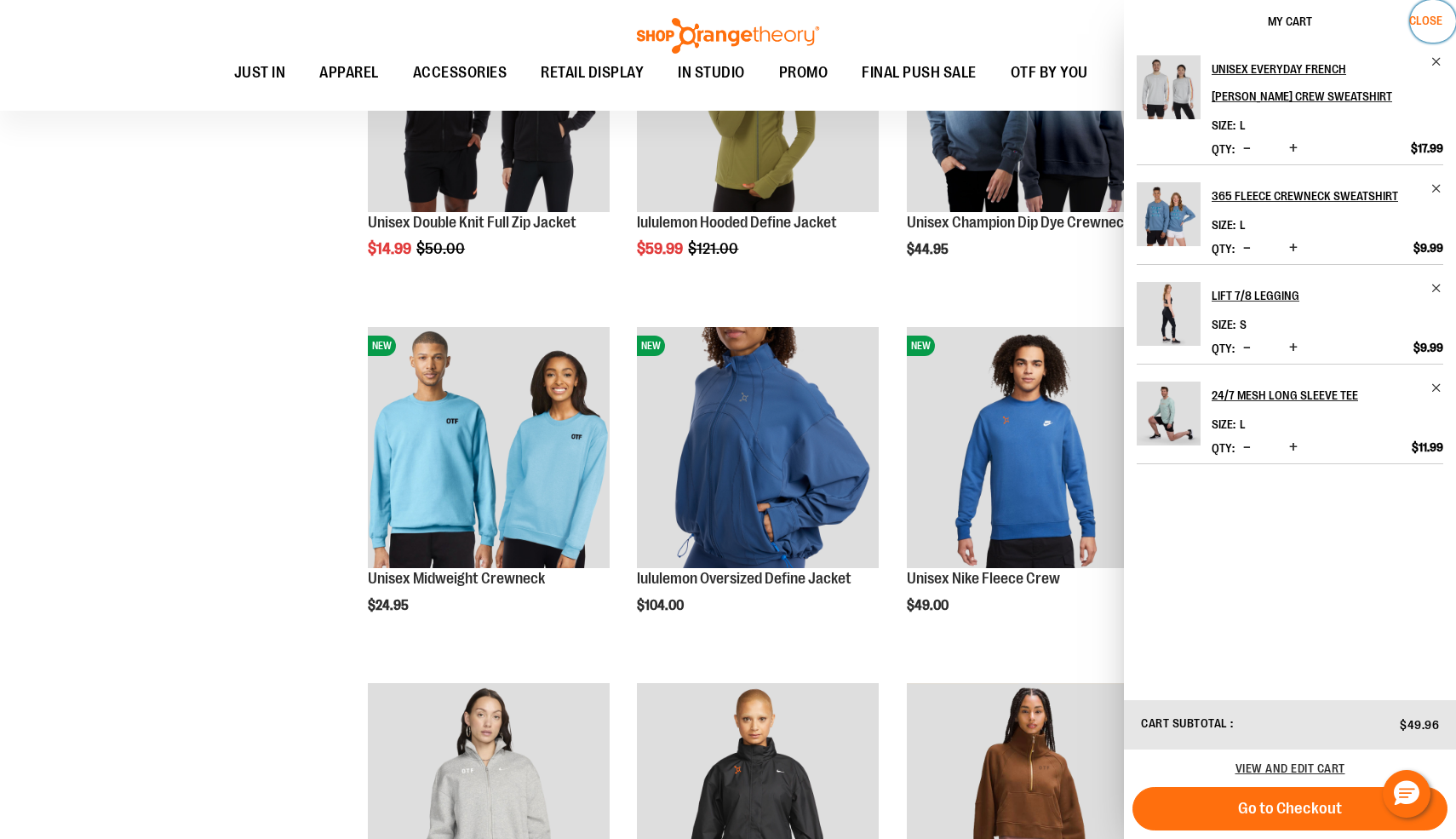
click at [1427, 20] on span "Close" at bounding box center [1425, 20] width 33 height 13
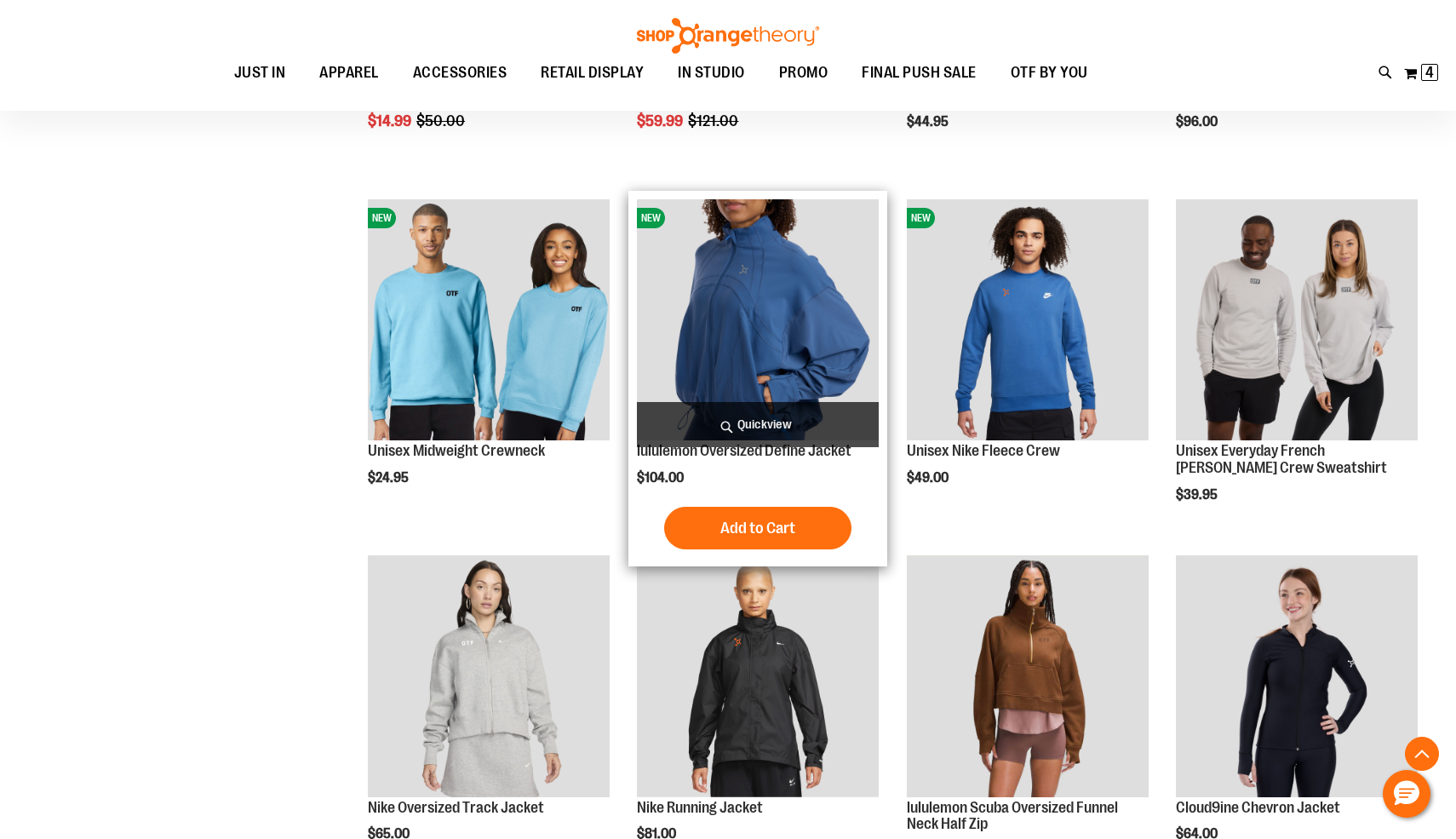
scroll to position [2643, 0]
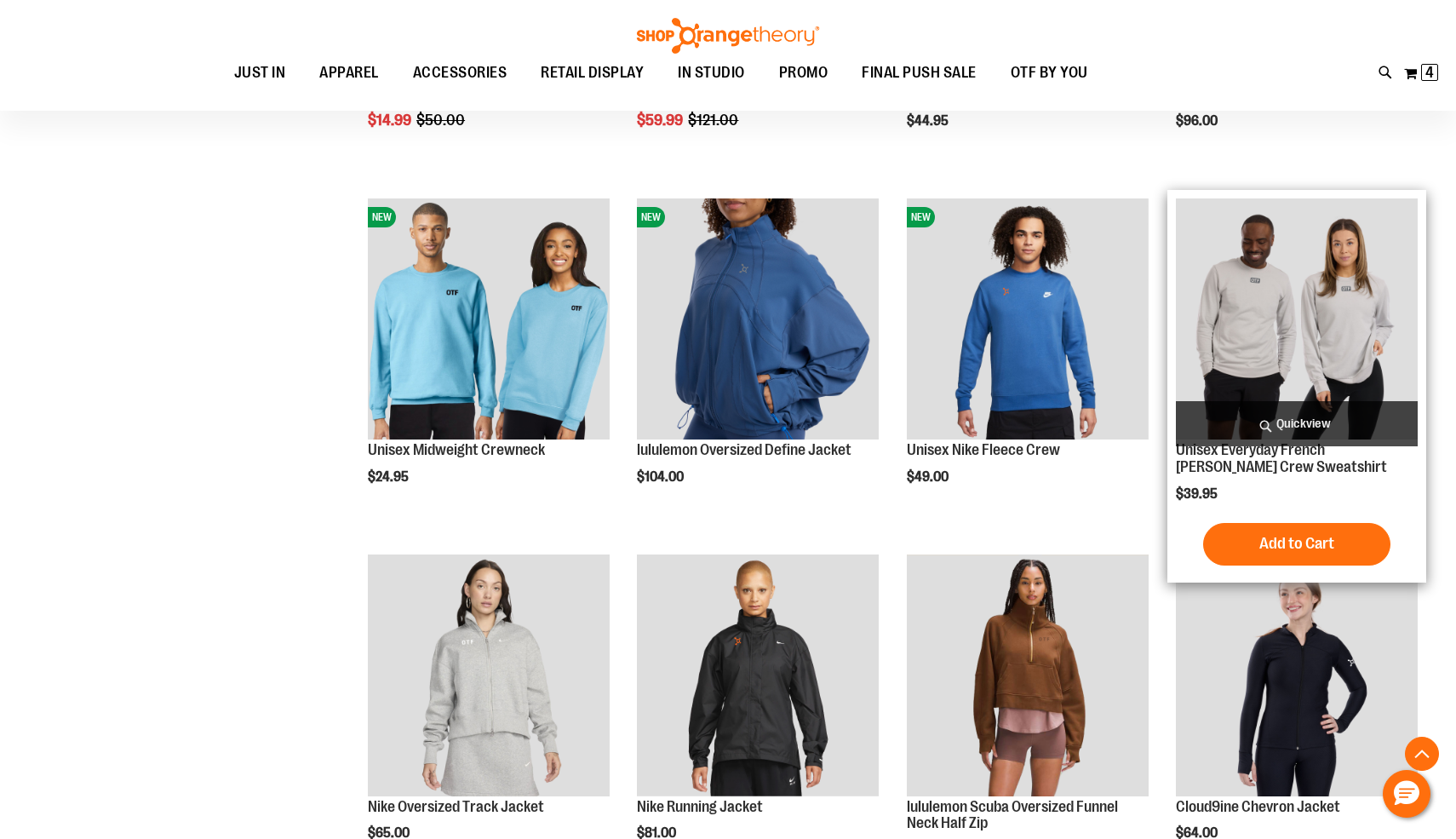
click at [1361, 423] on span "Quickview" at bounding box center [1297, 424] width 242 height 45
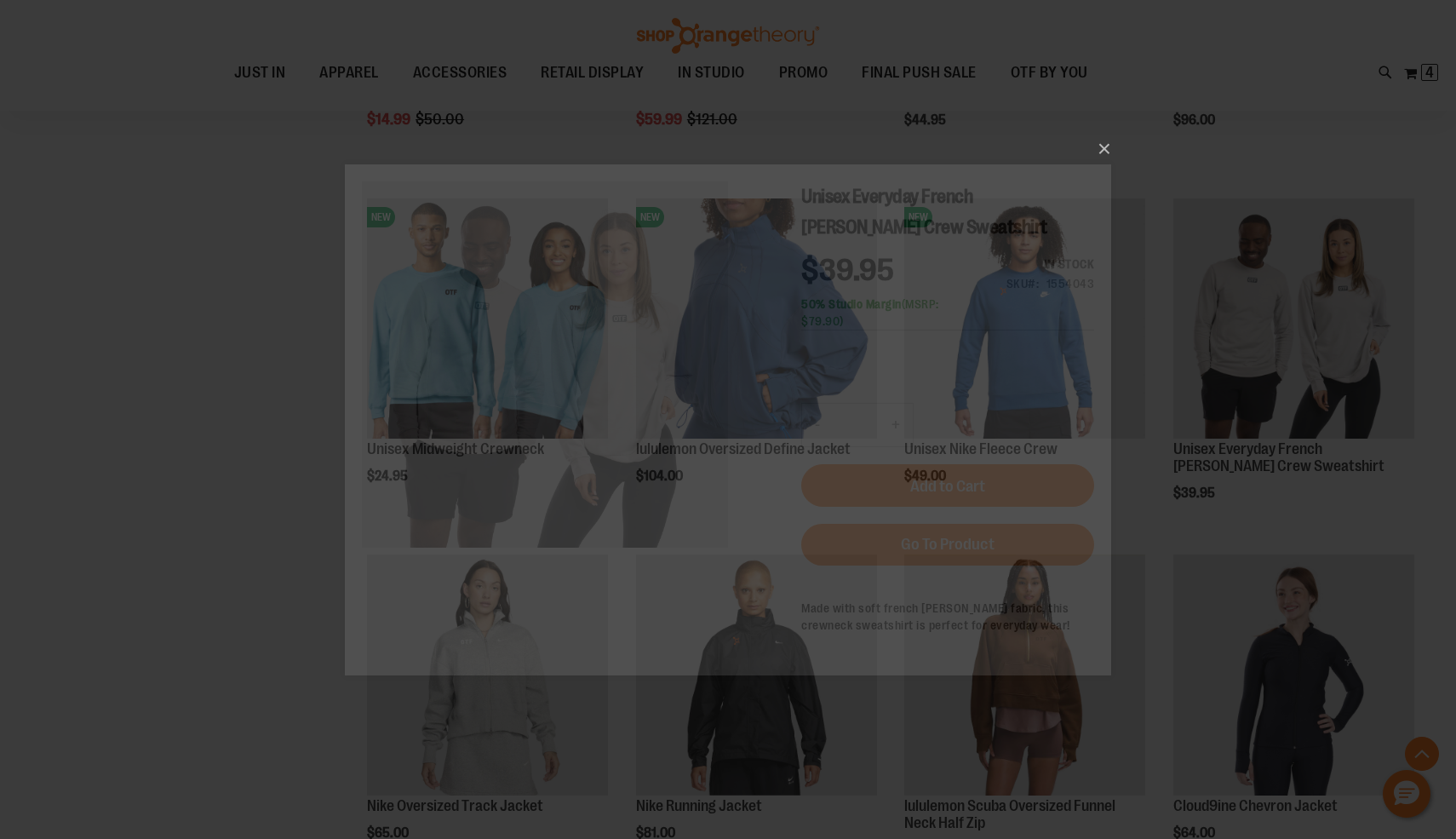
scroll to position [0, 0]
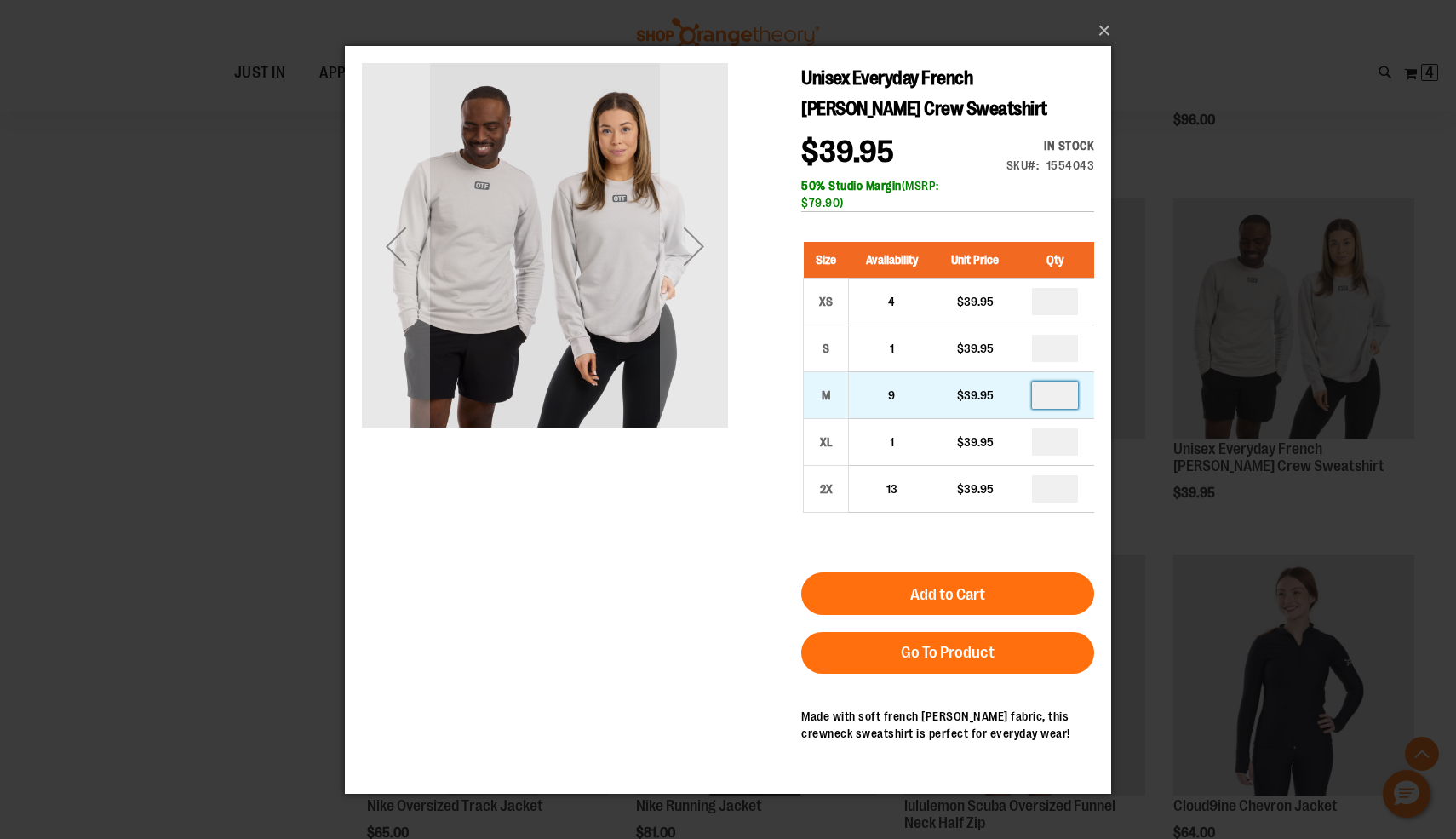
click at [1060, 405] on input "number" at bounding box center [1055, 394] width 46 height 28
type input "*"
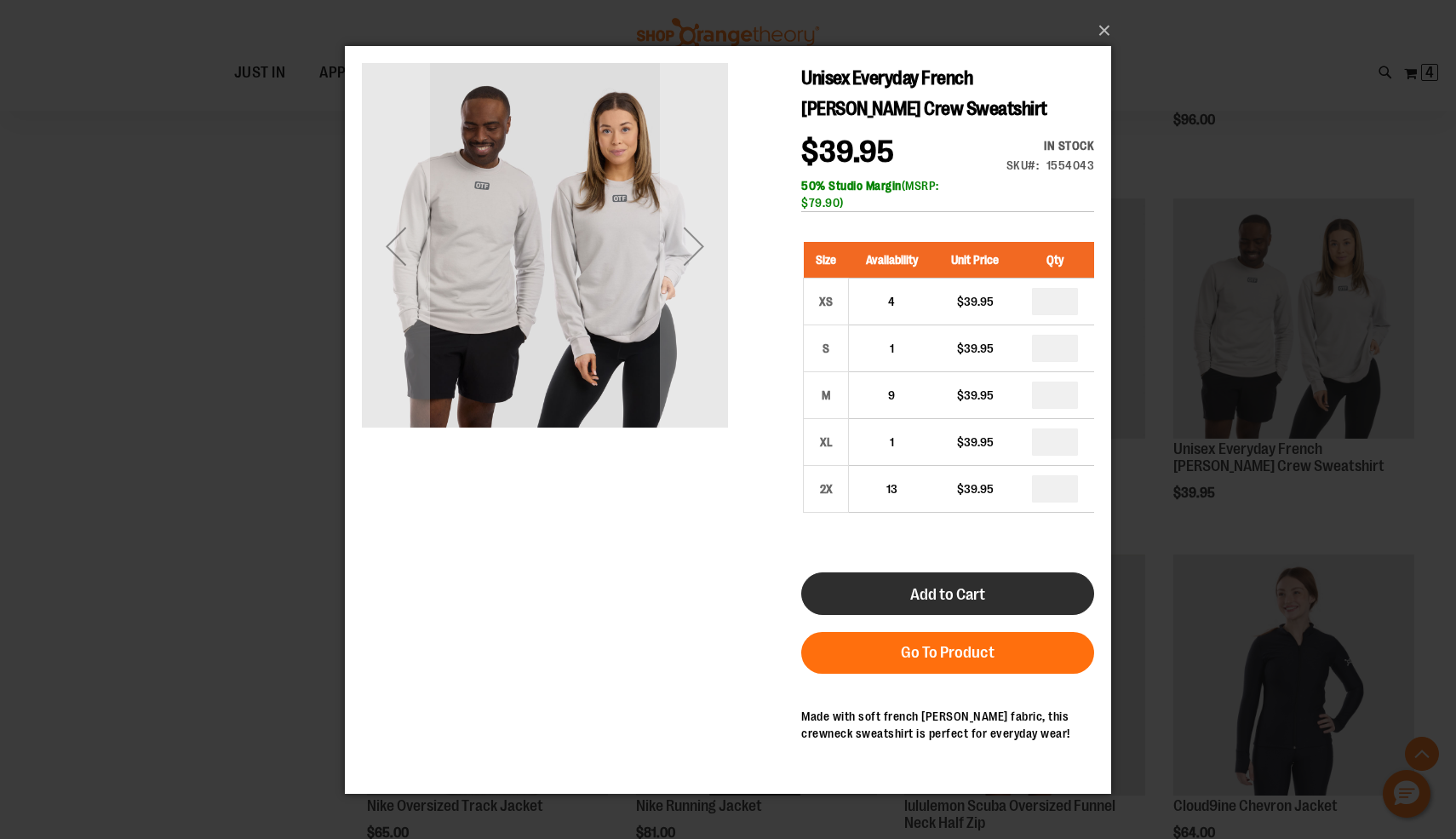
click at [947, 599] on span "Add to Cart" at bounding box center [947, 593] width 75 height 19
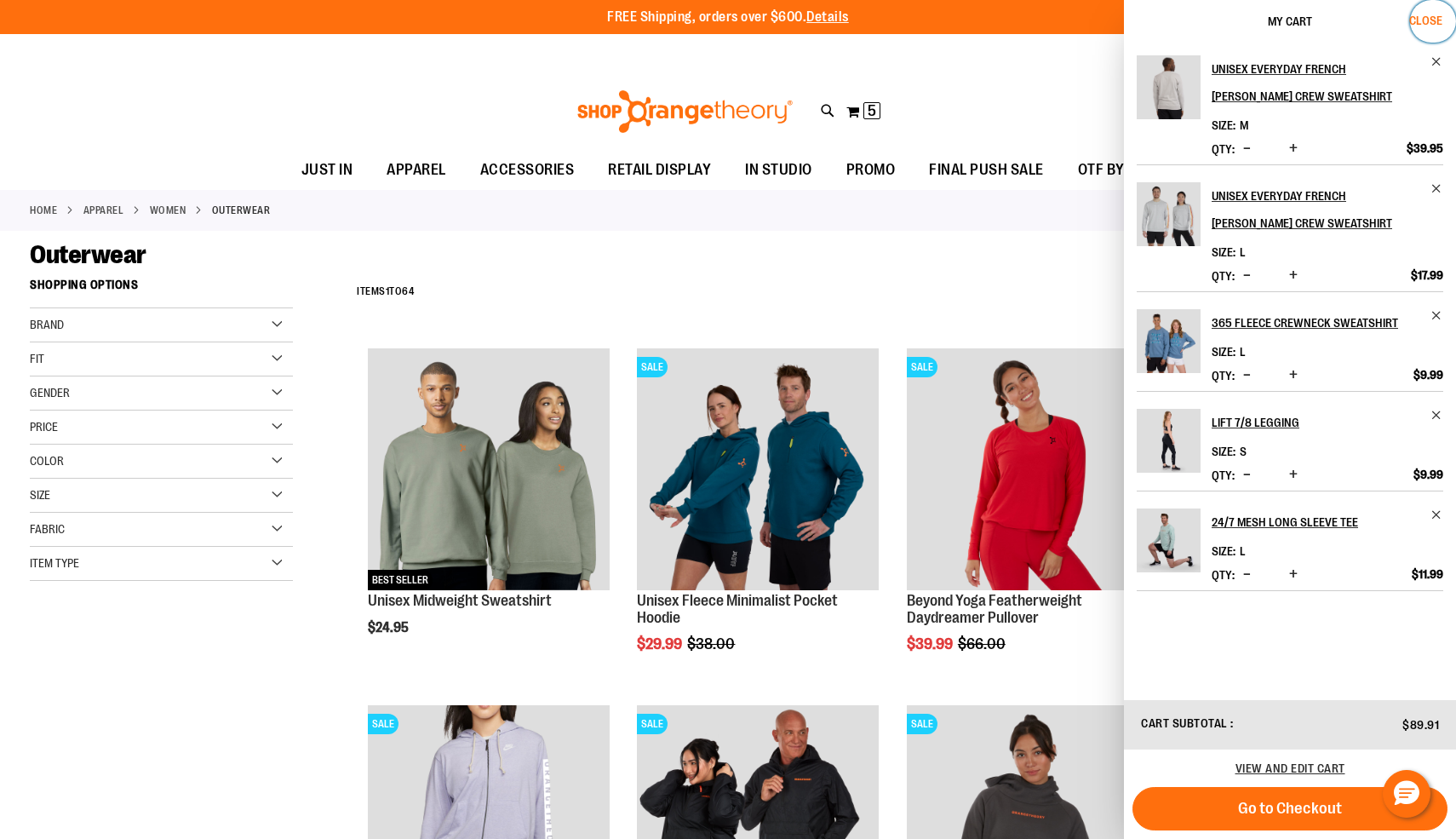
click at [1428, 16] on span "Close" at bounding box center [1425, 20] width 33 height 13
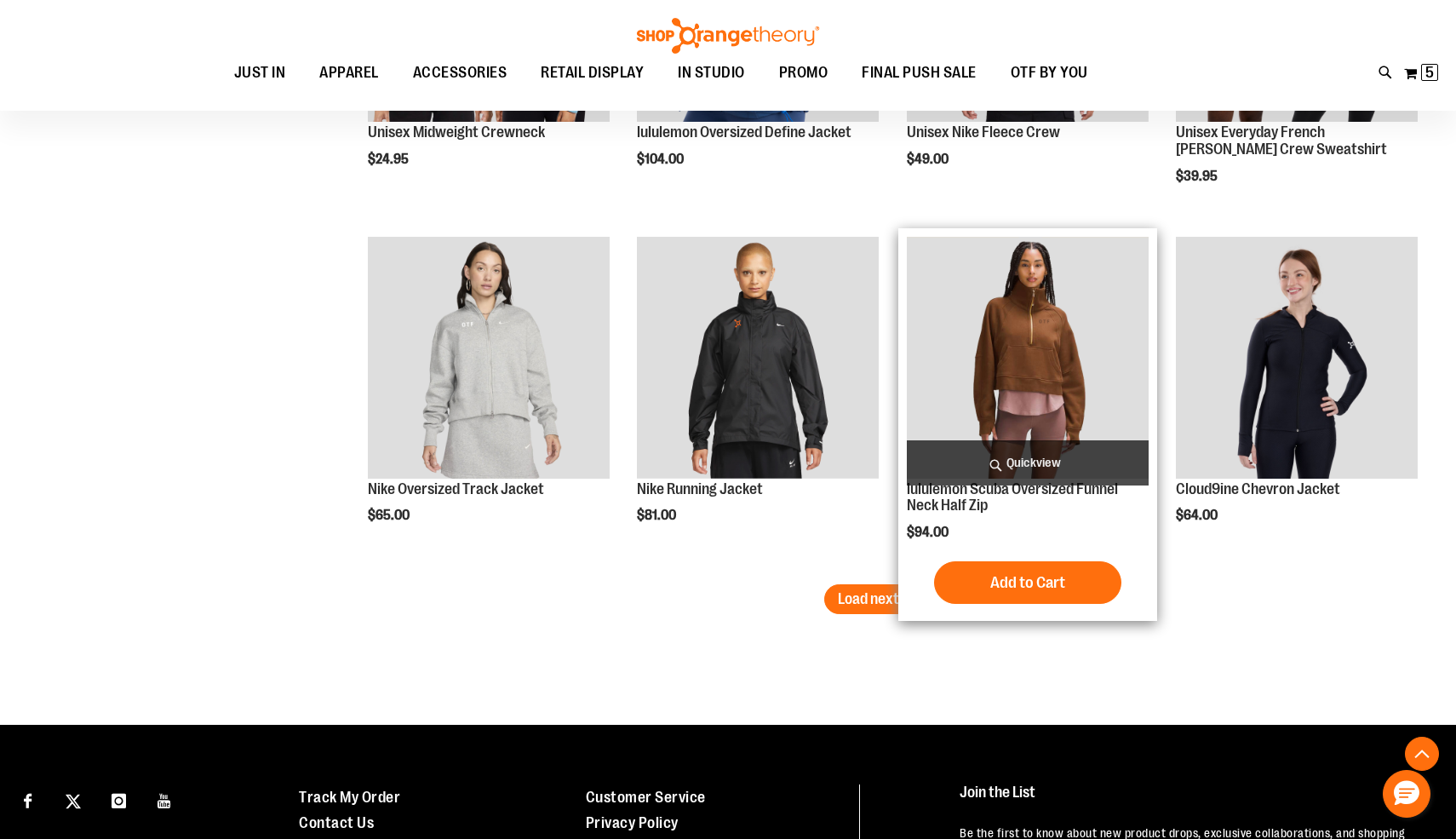
scroll to position [2956, 0]
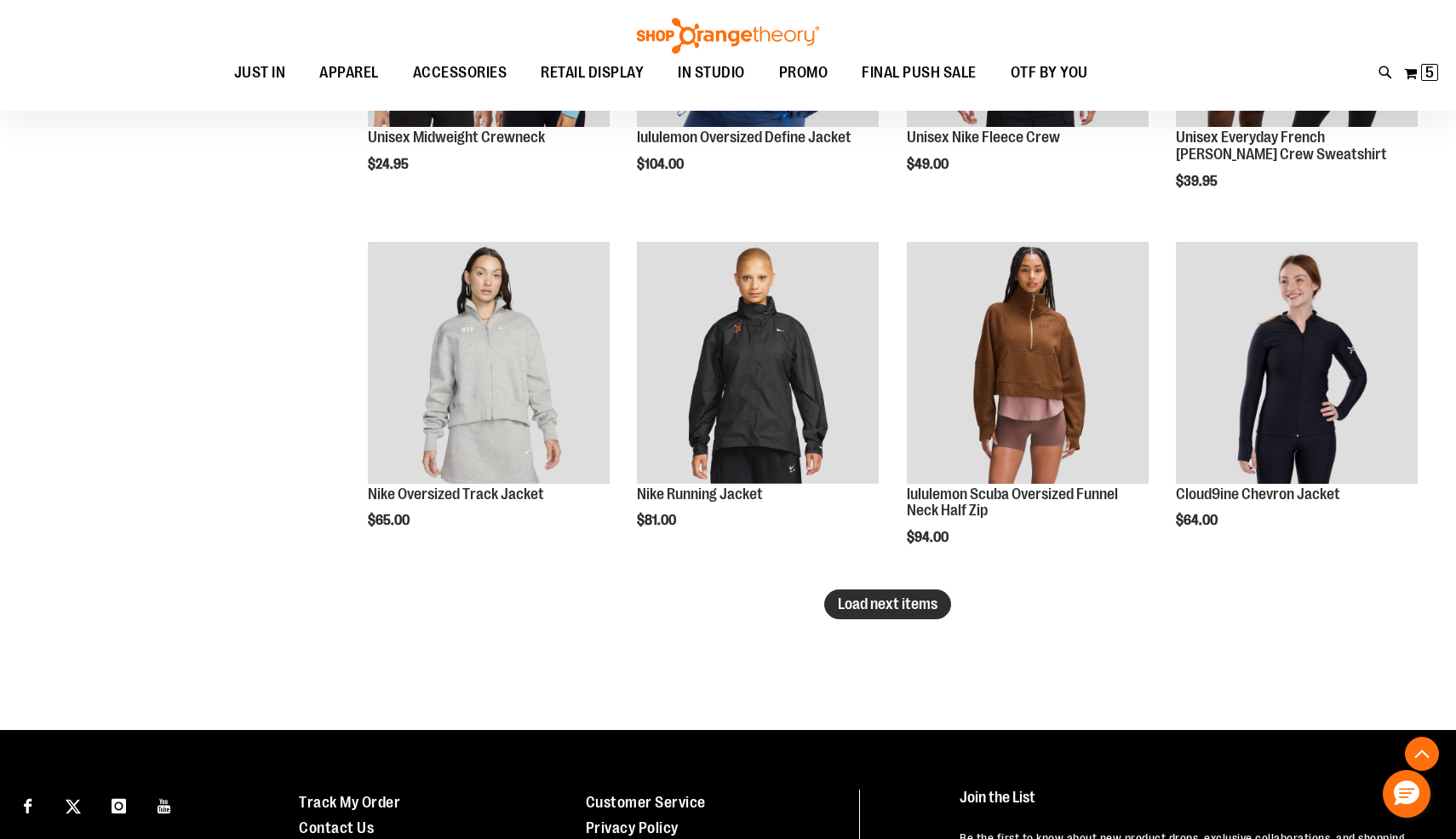
click at [879, 607] on span "Load next items" at bounding box center [888, 603] width 100 height 17
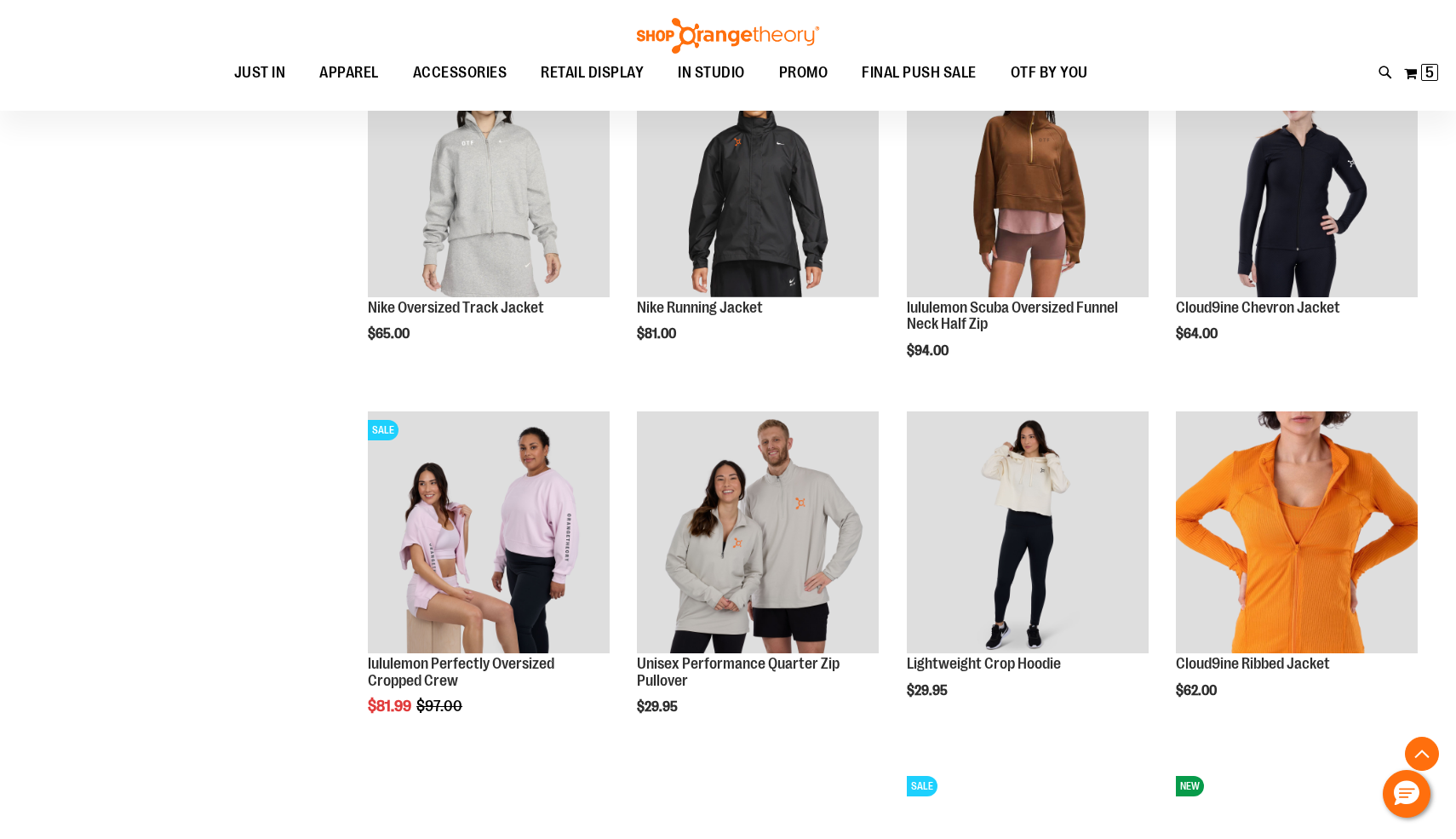
scroll to position [3158, 0]
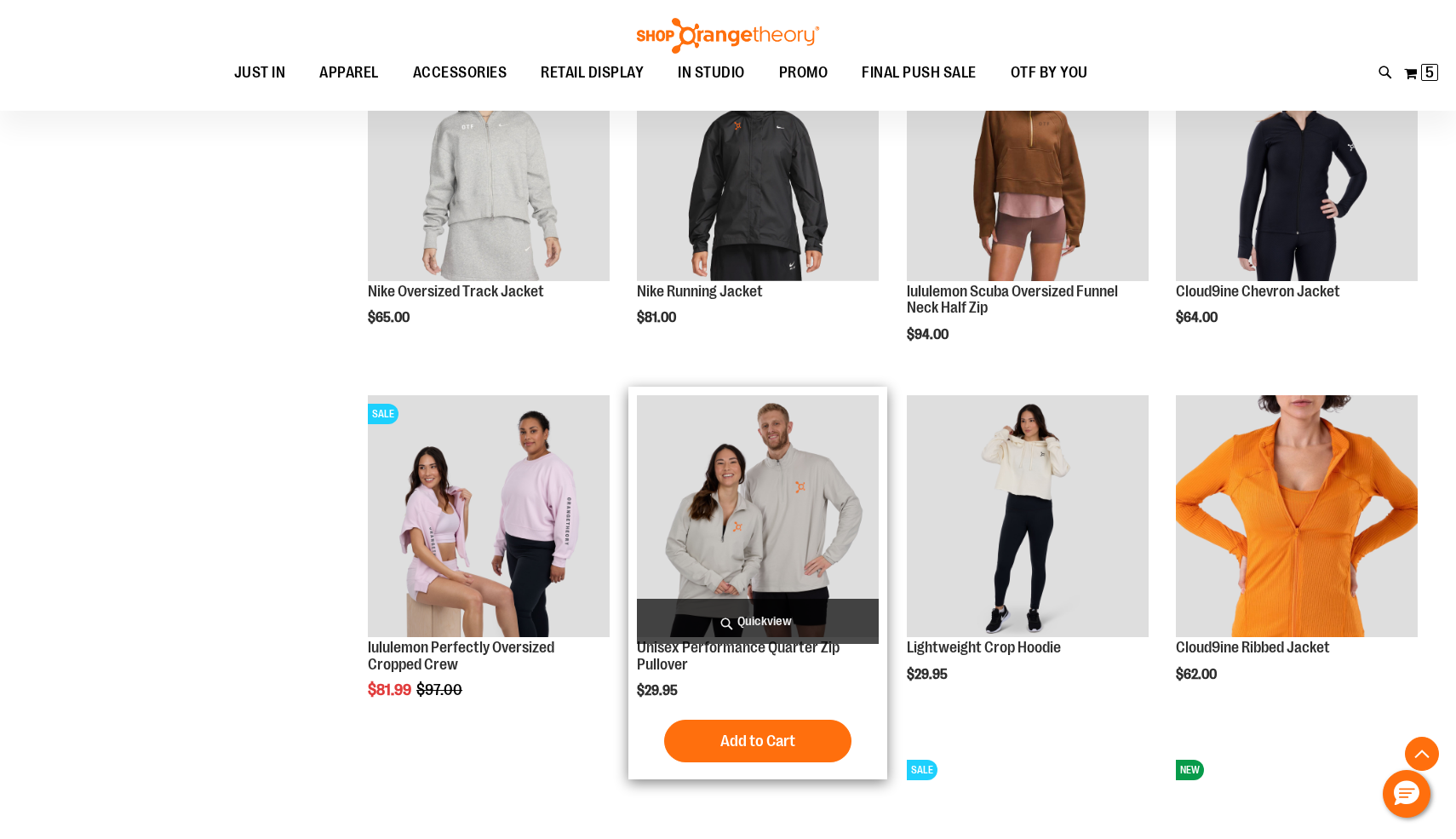
click at [834, 622] on span "Quickview" at bounding box center [758, 621] width 242 height 45
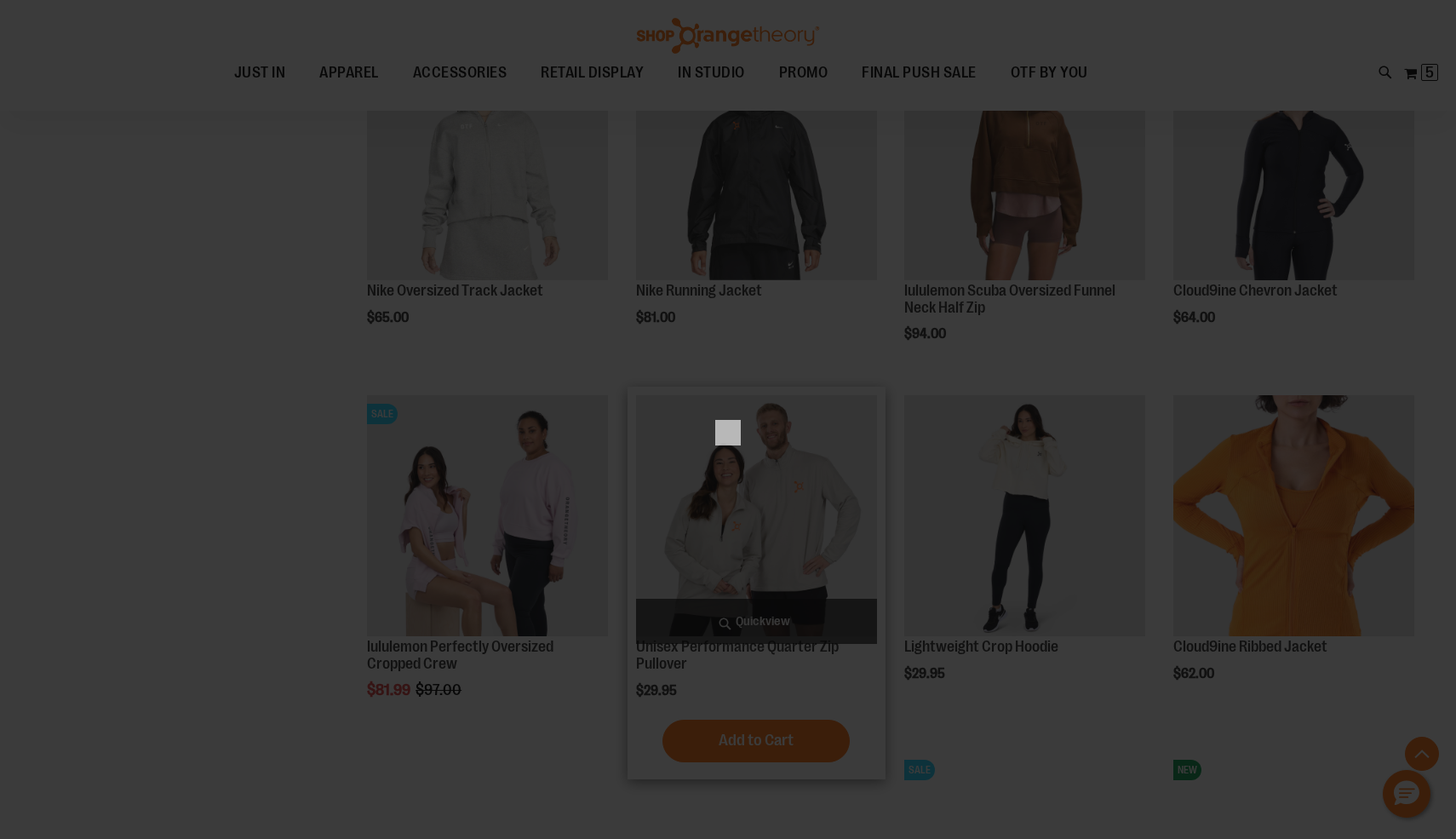
scroll to position [0, 0]
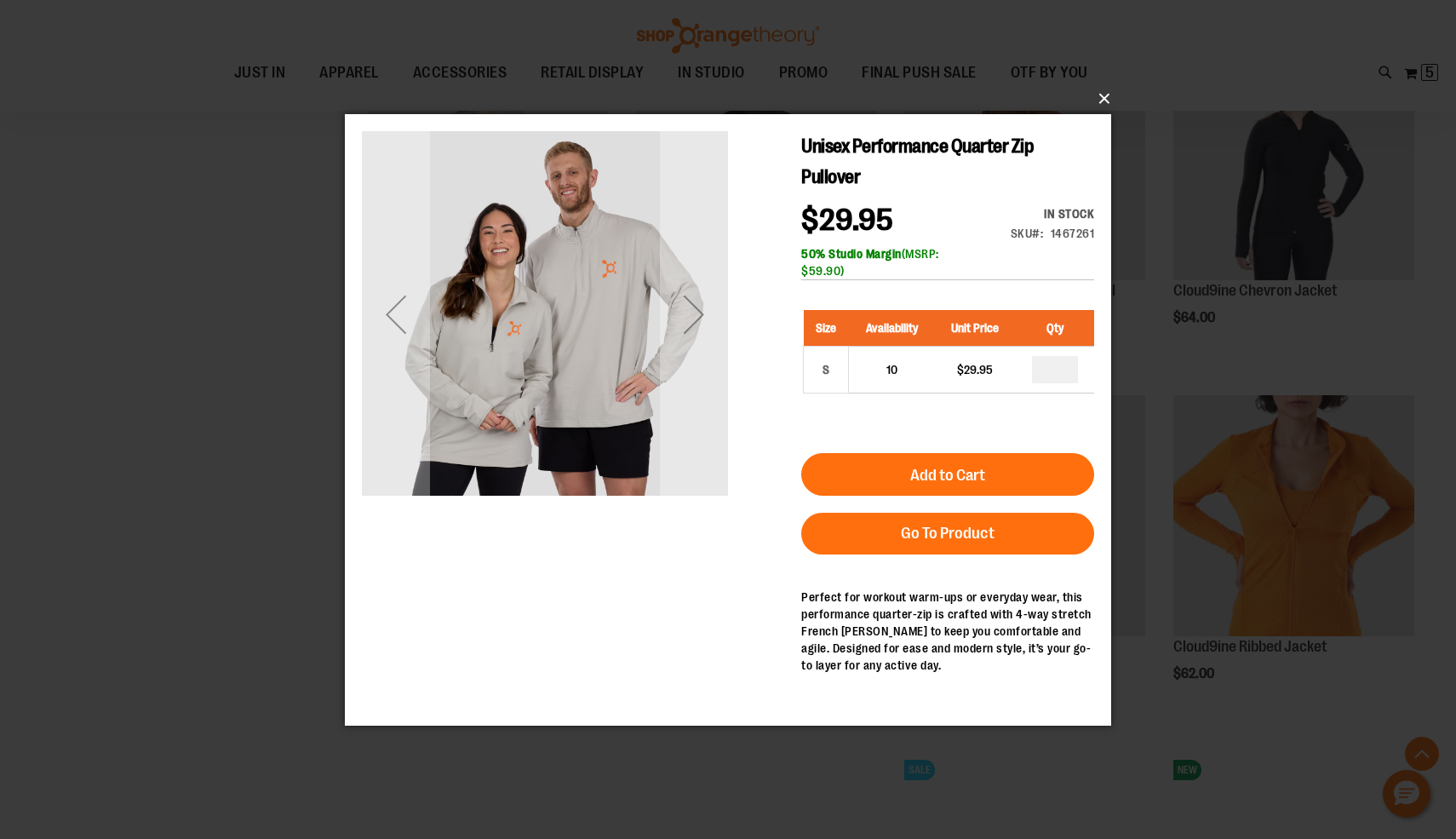
click at [1103, 103] on button "×" at bounding box center [733, 99] width 767 height 37
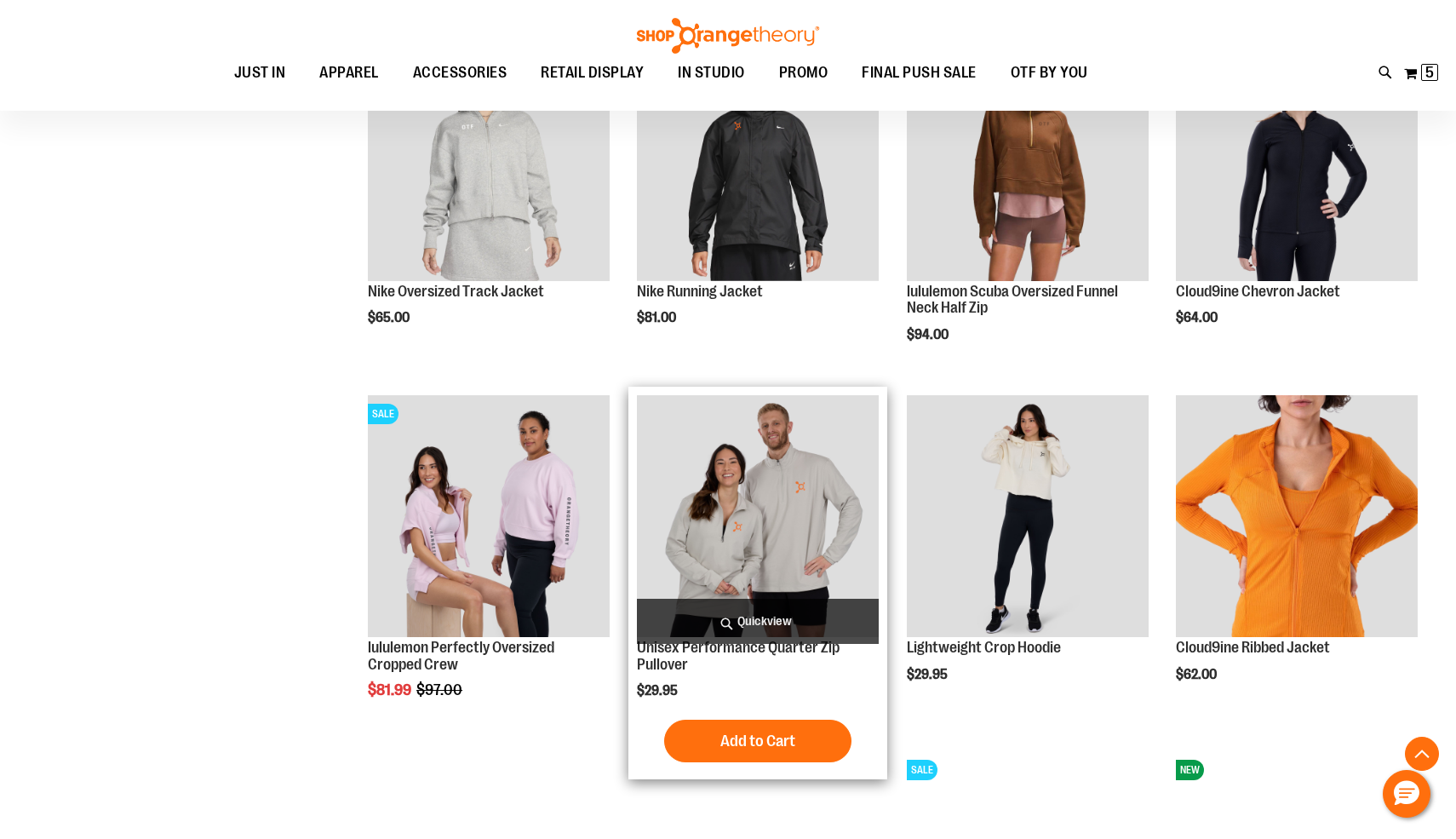
click at [727, 611] on span "Quickview" at bounding box center [758, 621] width 242 height 45
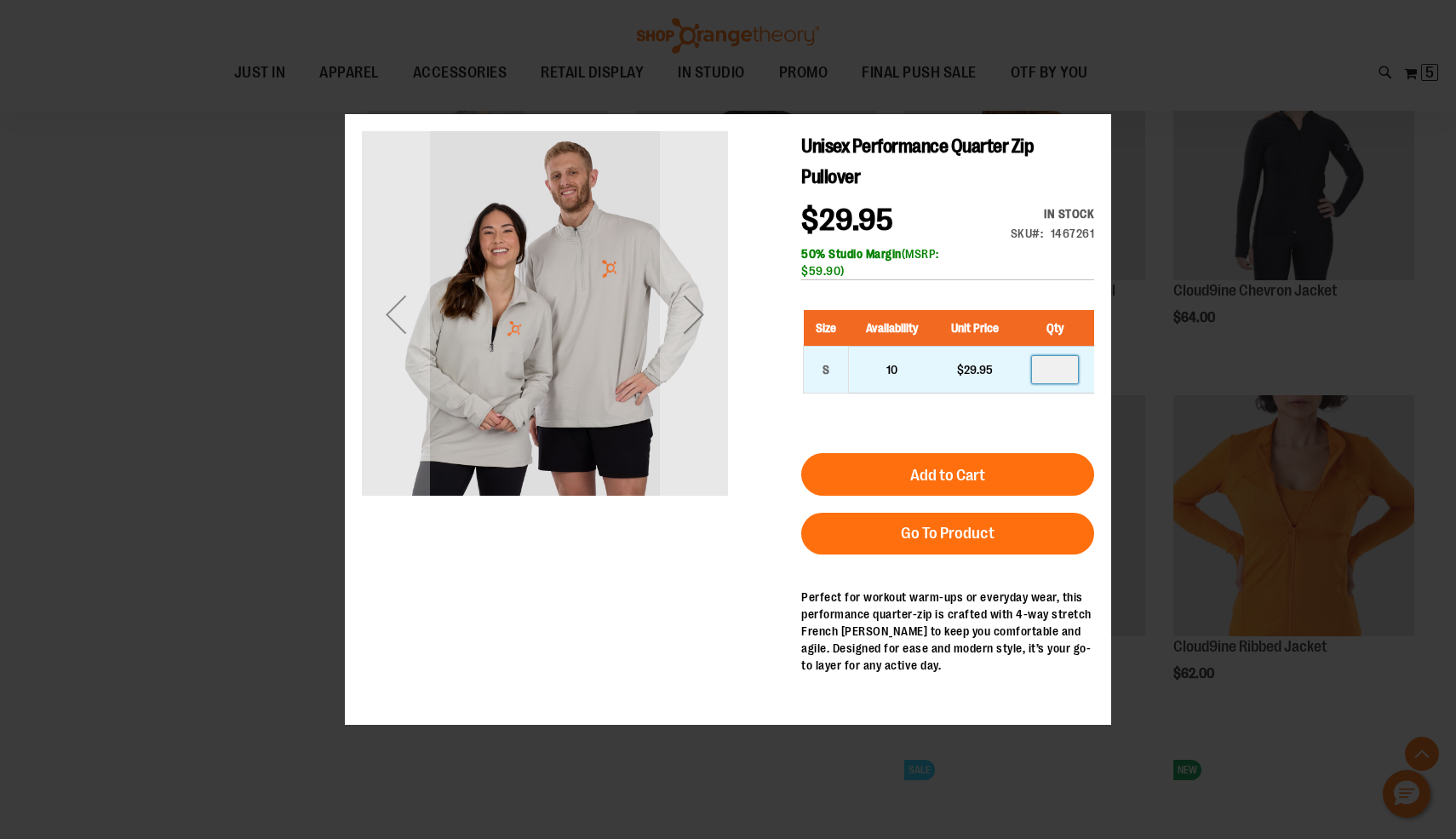
click at [1058, 375] on input "number" at bounding box center [1055, 368] width 46 height 28
type input "*"
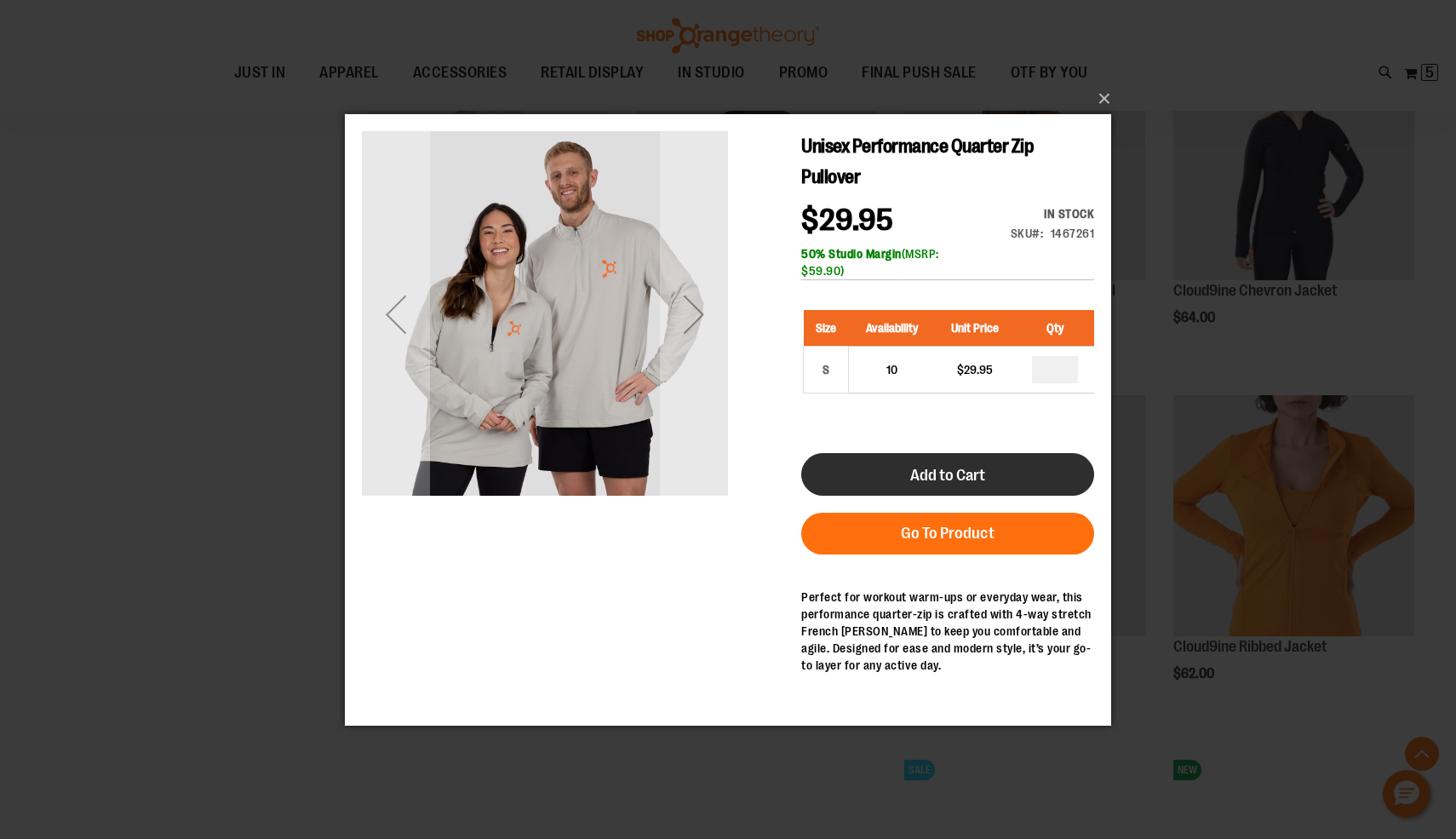
click at [1038, 487] on button "Add to Cart" at bounding box center [947, 473] width 293 height 43
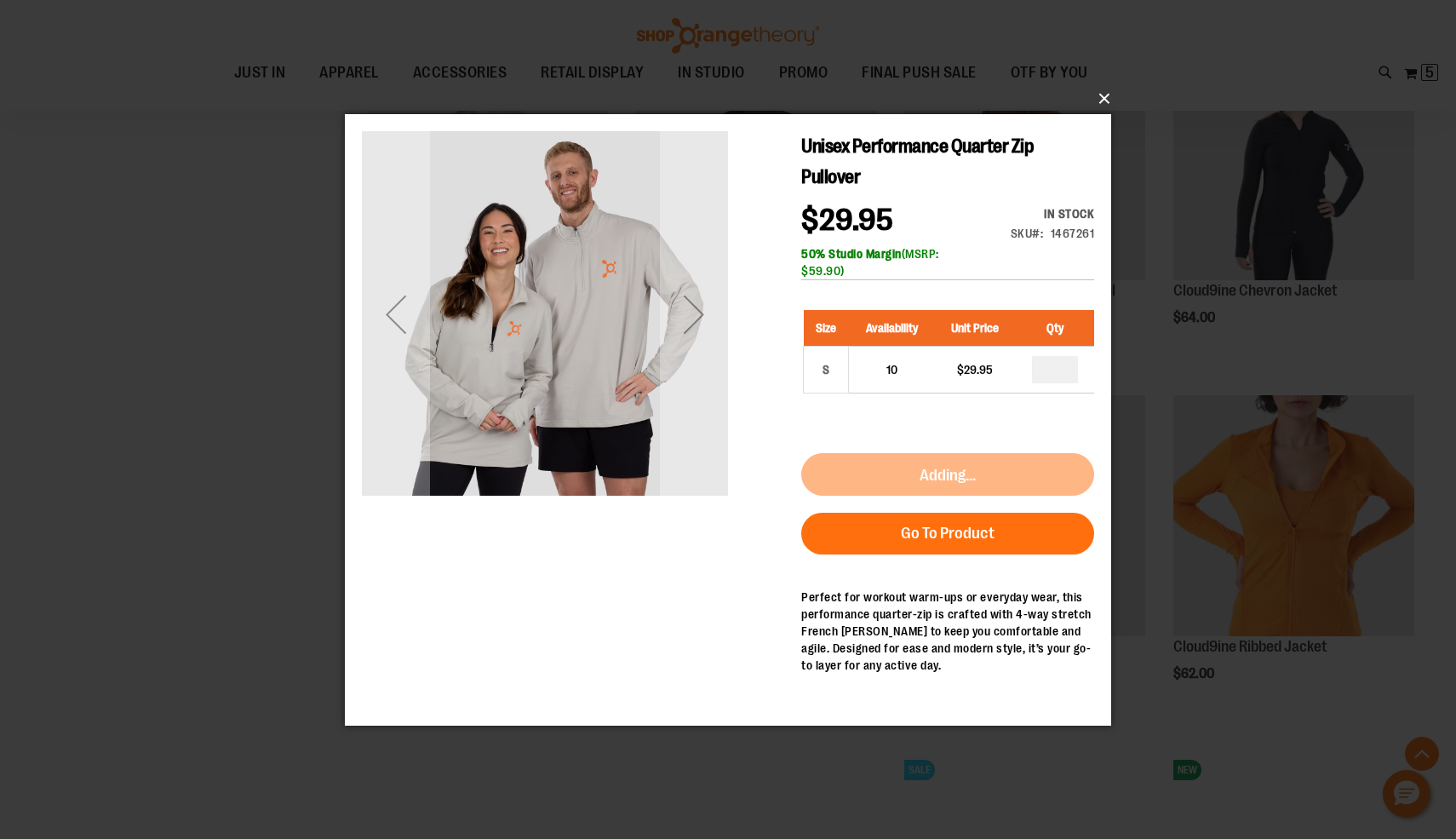
click at [1104, 100] on button "×" at bounding box center [733, 99] width 767 height 37
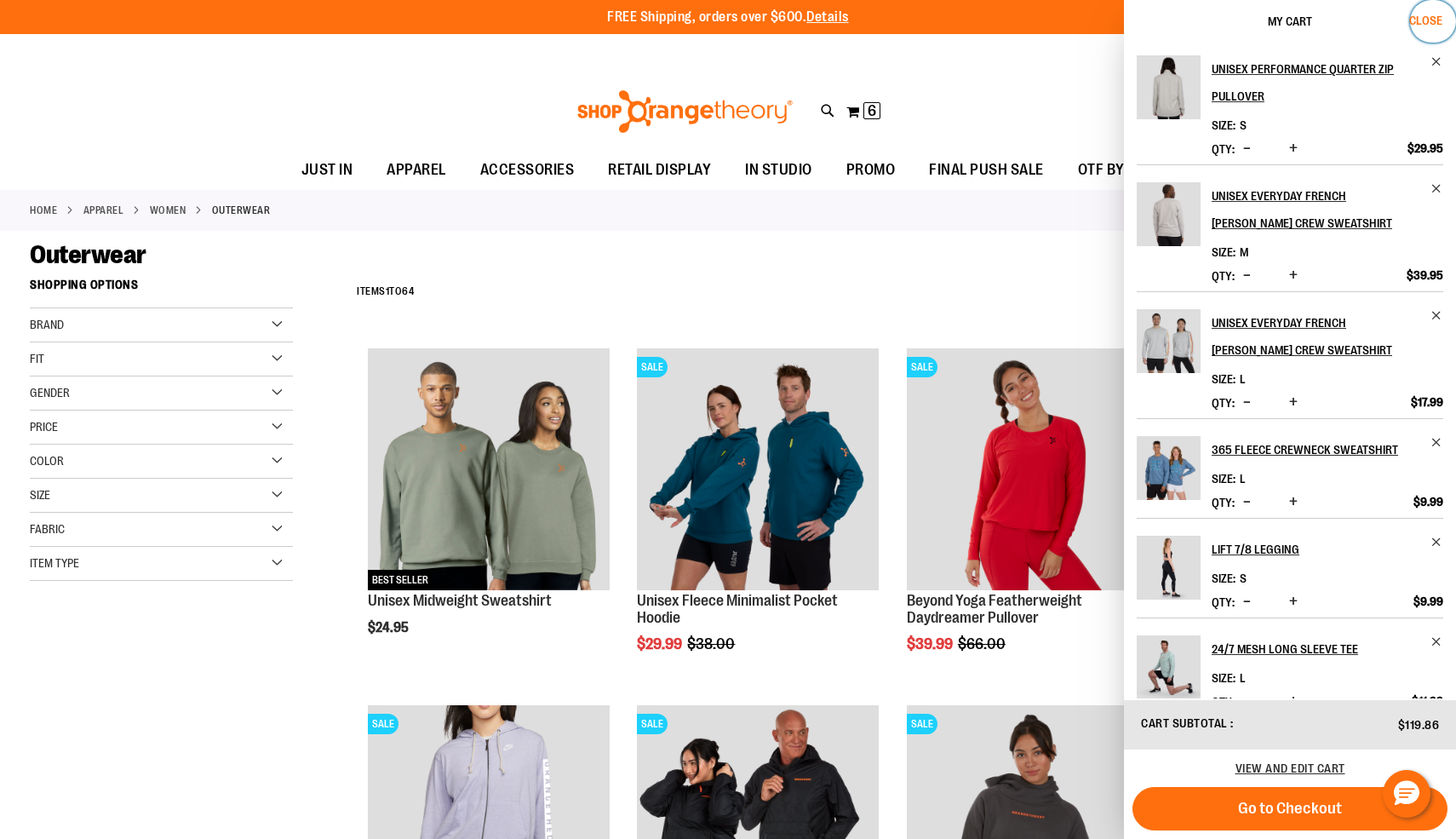
click at [1431, 13] on span "Close" at bounding box center [1425, 20] width 33 height 13
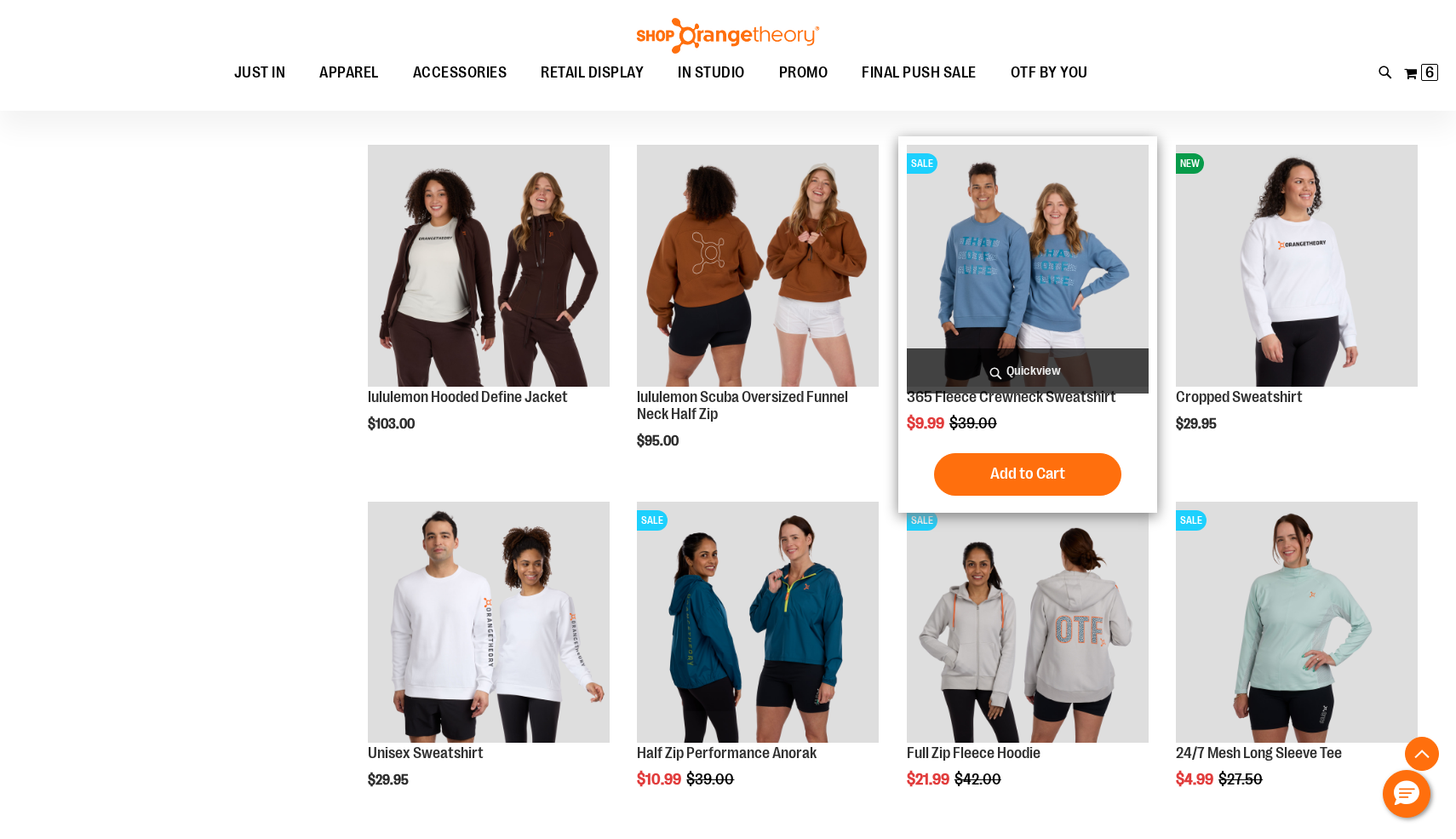
scroll to position [3811, 0]
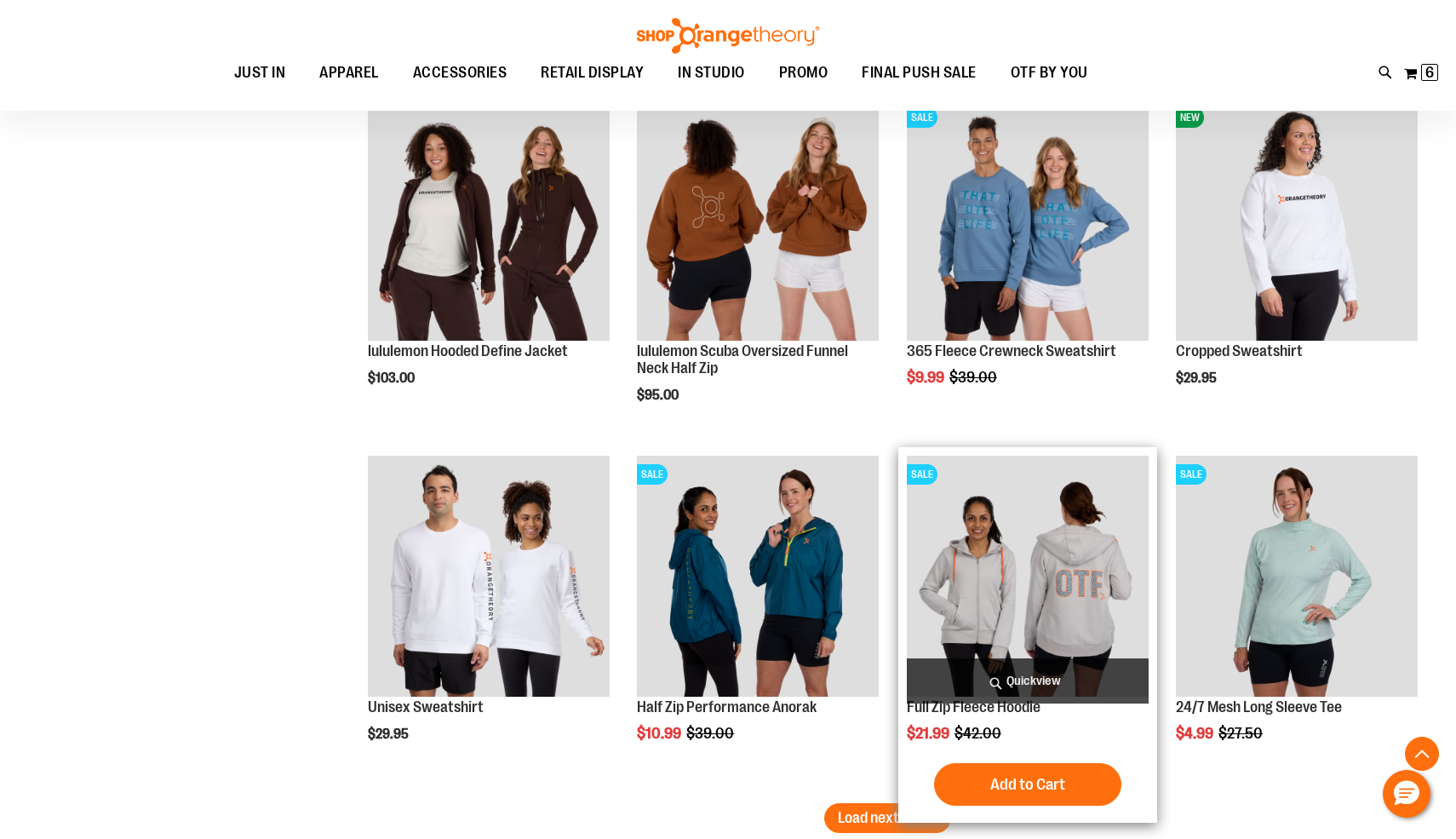
click at [945, 669] on span "Quickview" at bounding box center [1028, 681] width 242 height 45
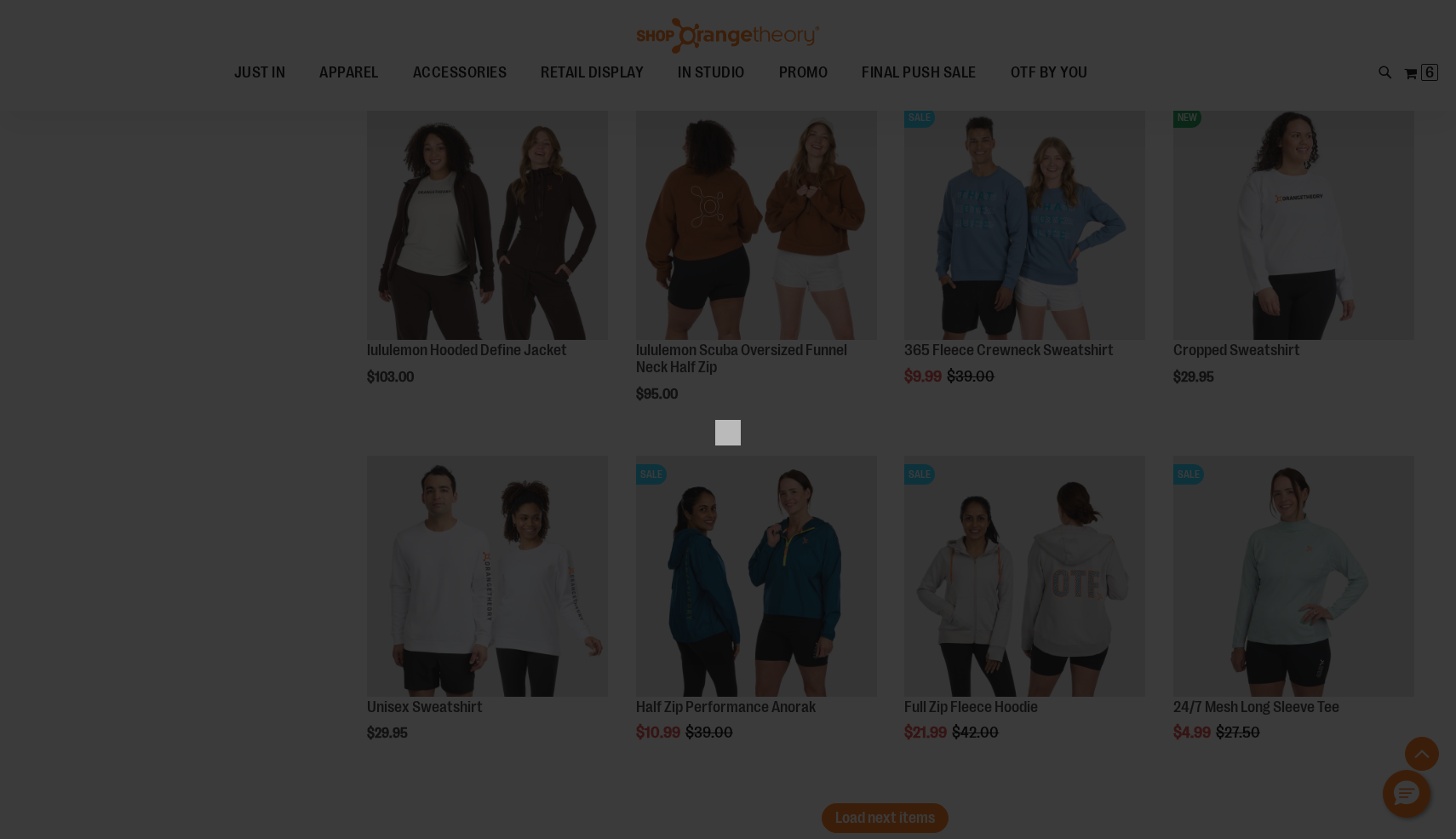
scroll to position [0, 0]
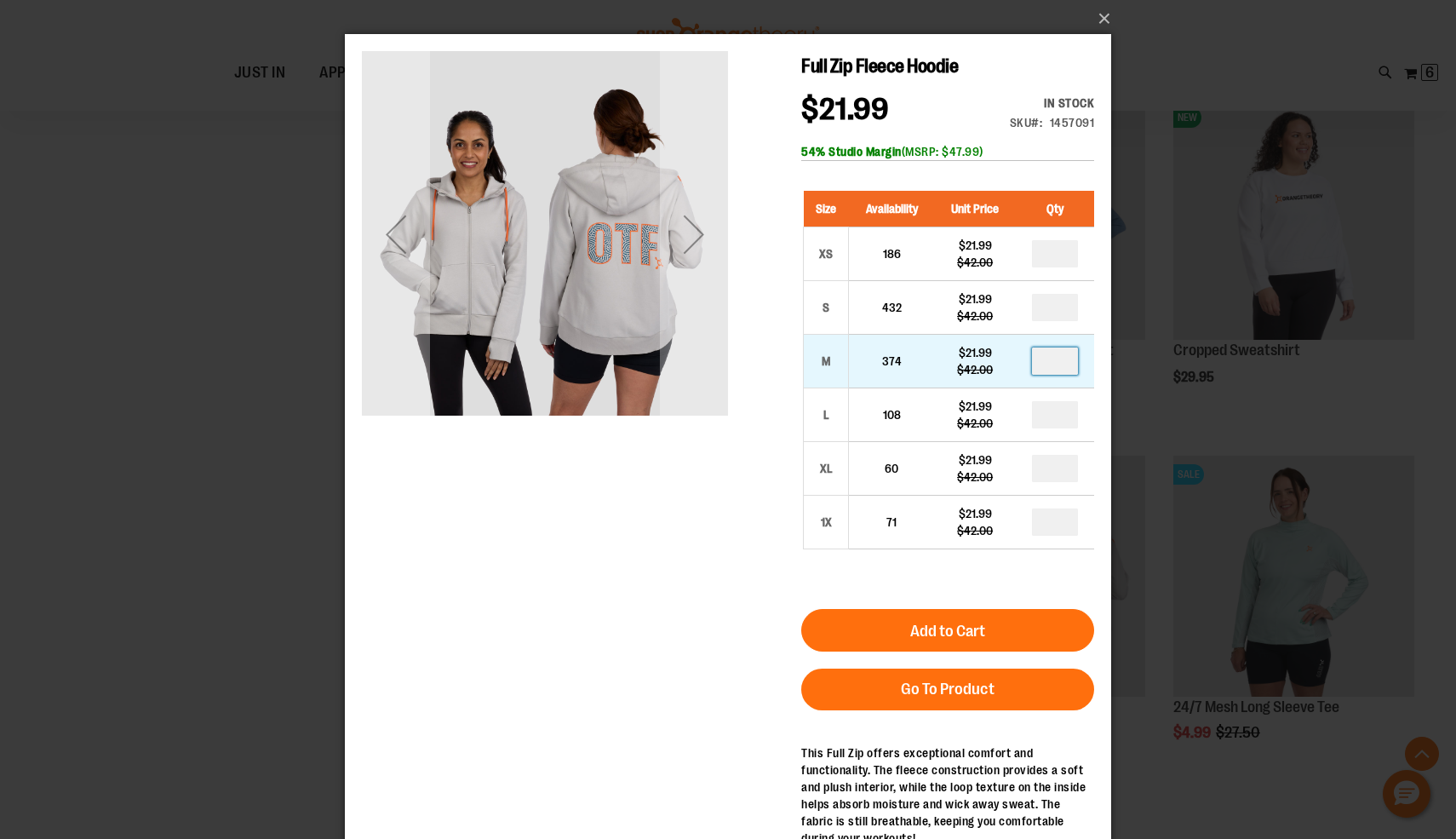
click at [1057, 363] on input "number" at bounding box center [1055, 361] width 46 height 28
type input "*"
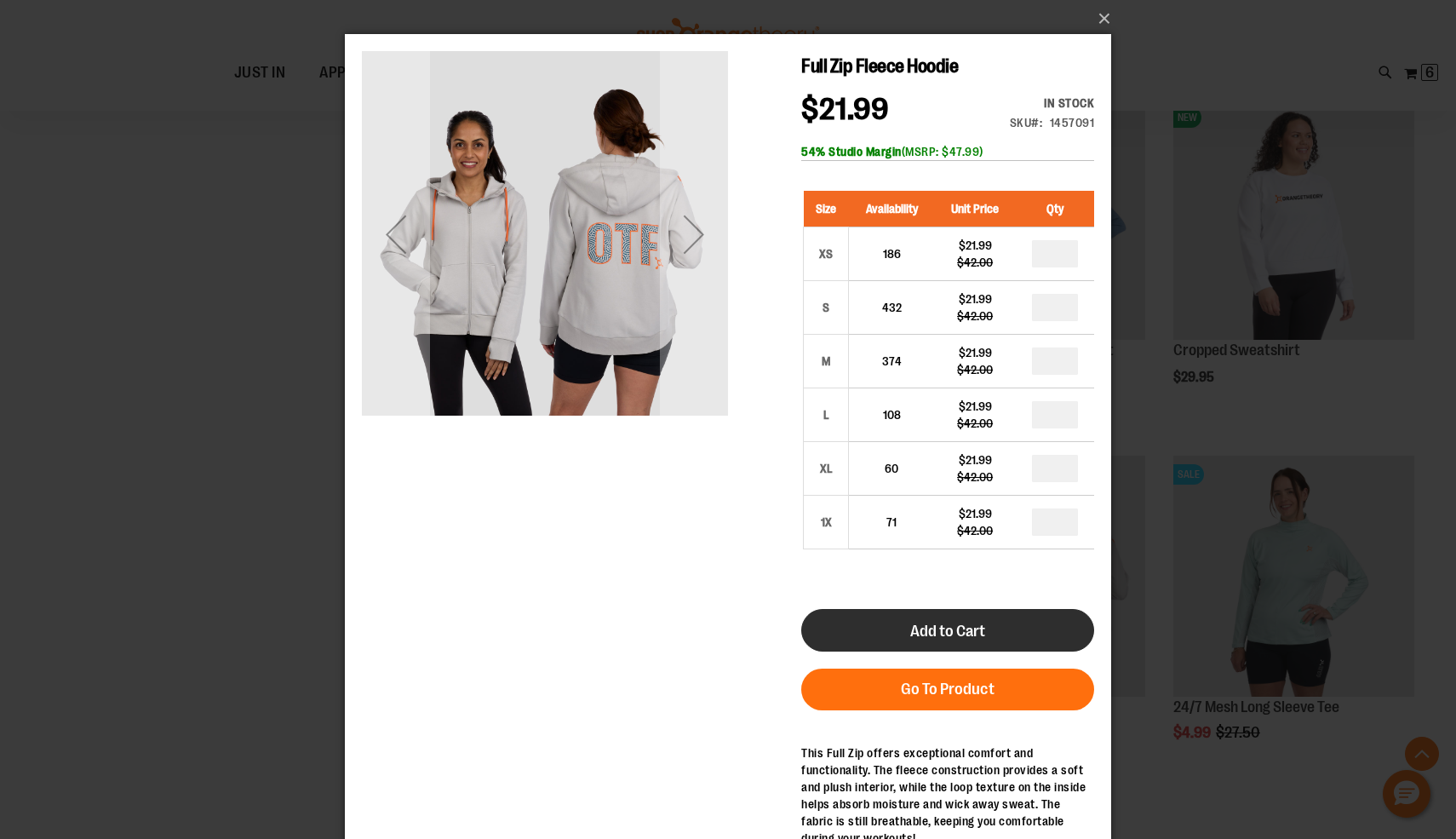
click at [987, 620] on button "Add to Cart" at bounding box center [947, 630] width 293 height 43
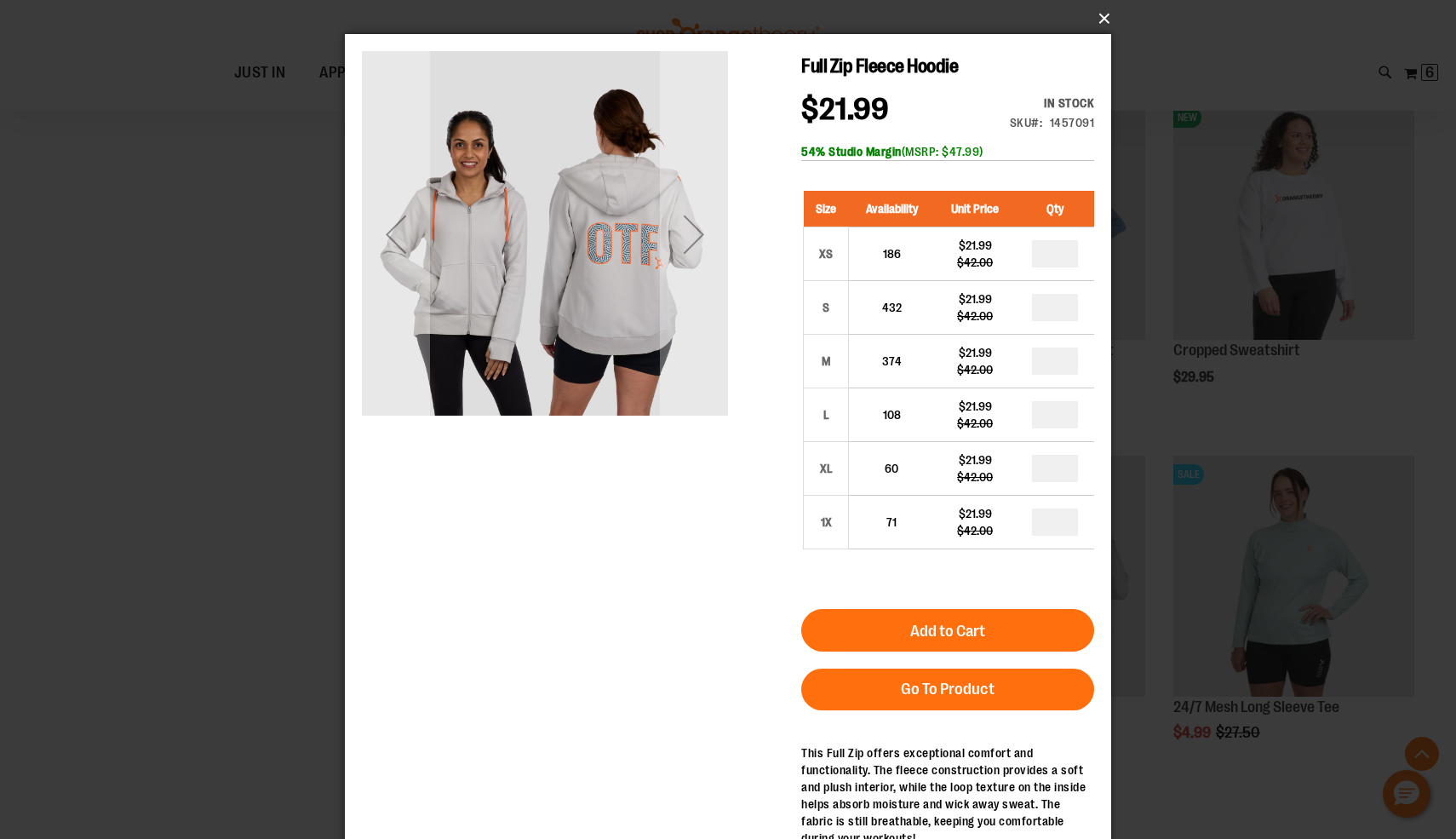
click at [1105, 20] on button "×" at bounding box center [733, 19] width 767 height 37
click at [1098, 14] on button "×" at bounding box center [733, 19] width 767 height 37
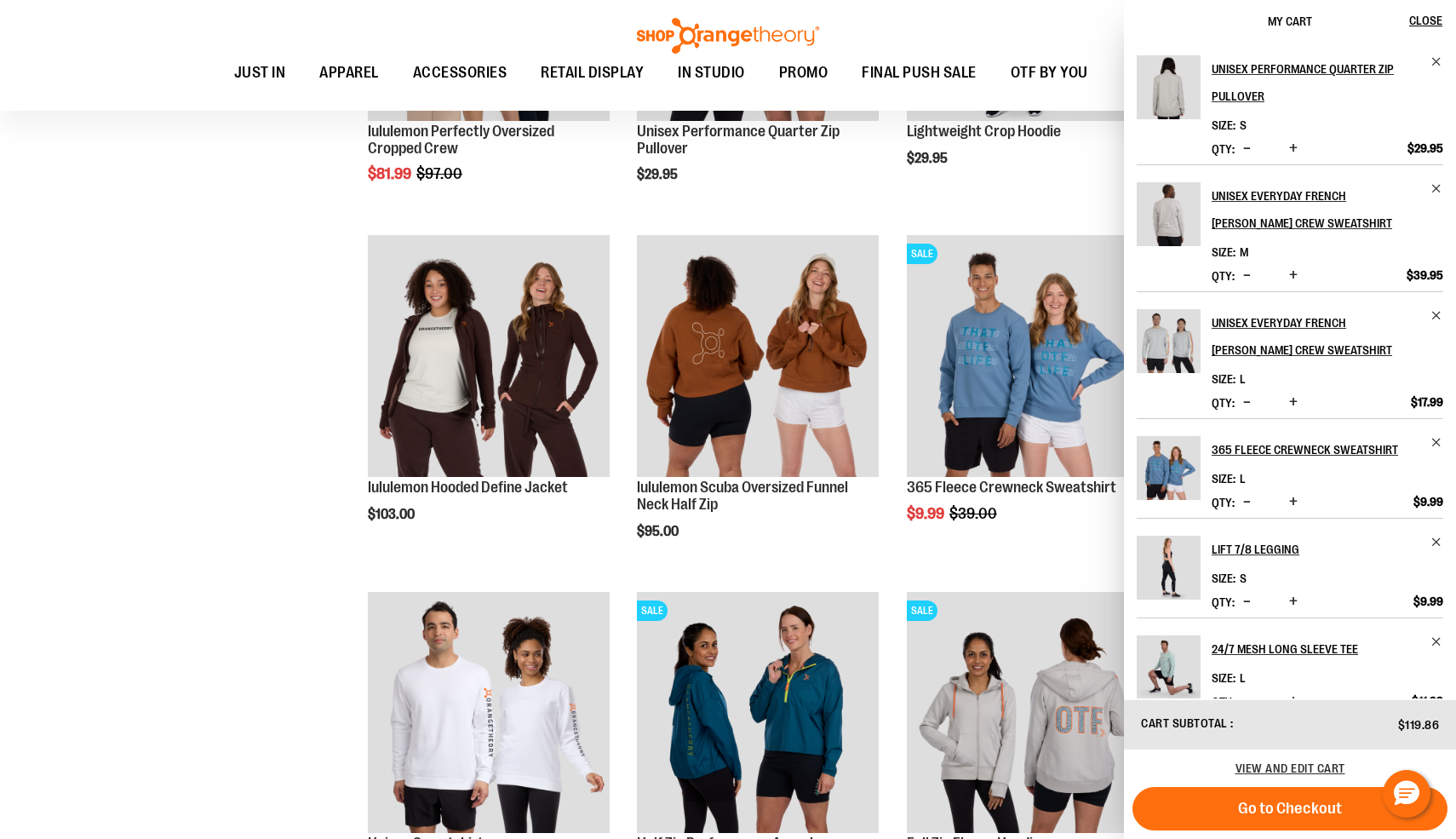
scroll to position [3917, 0]
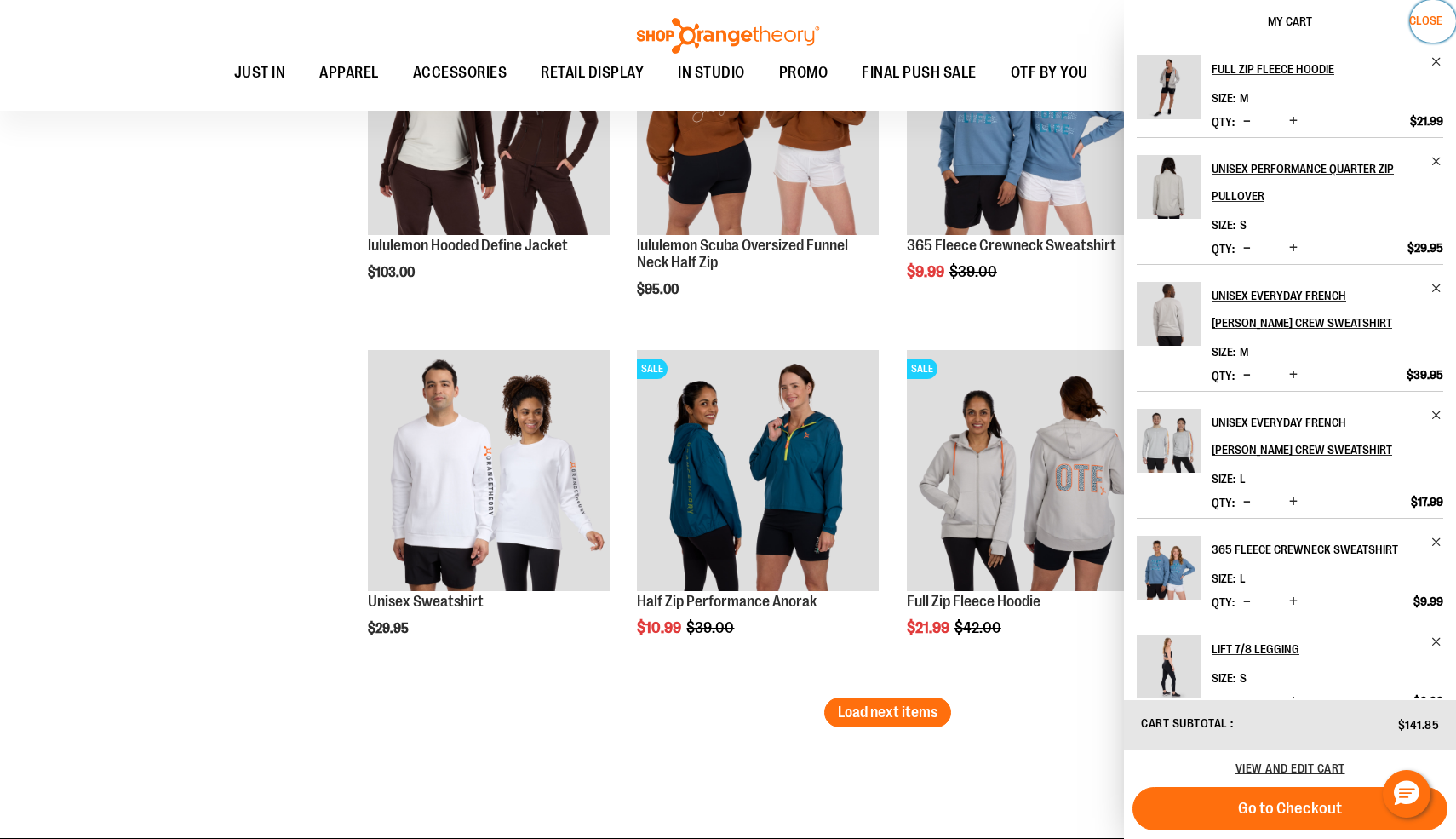
click at [1427, 19] on span "Close" at bounding box center [1425, 20] width 33 height 13
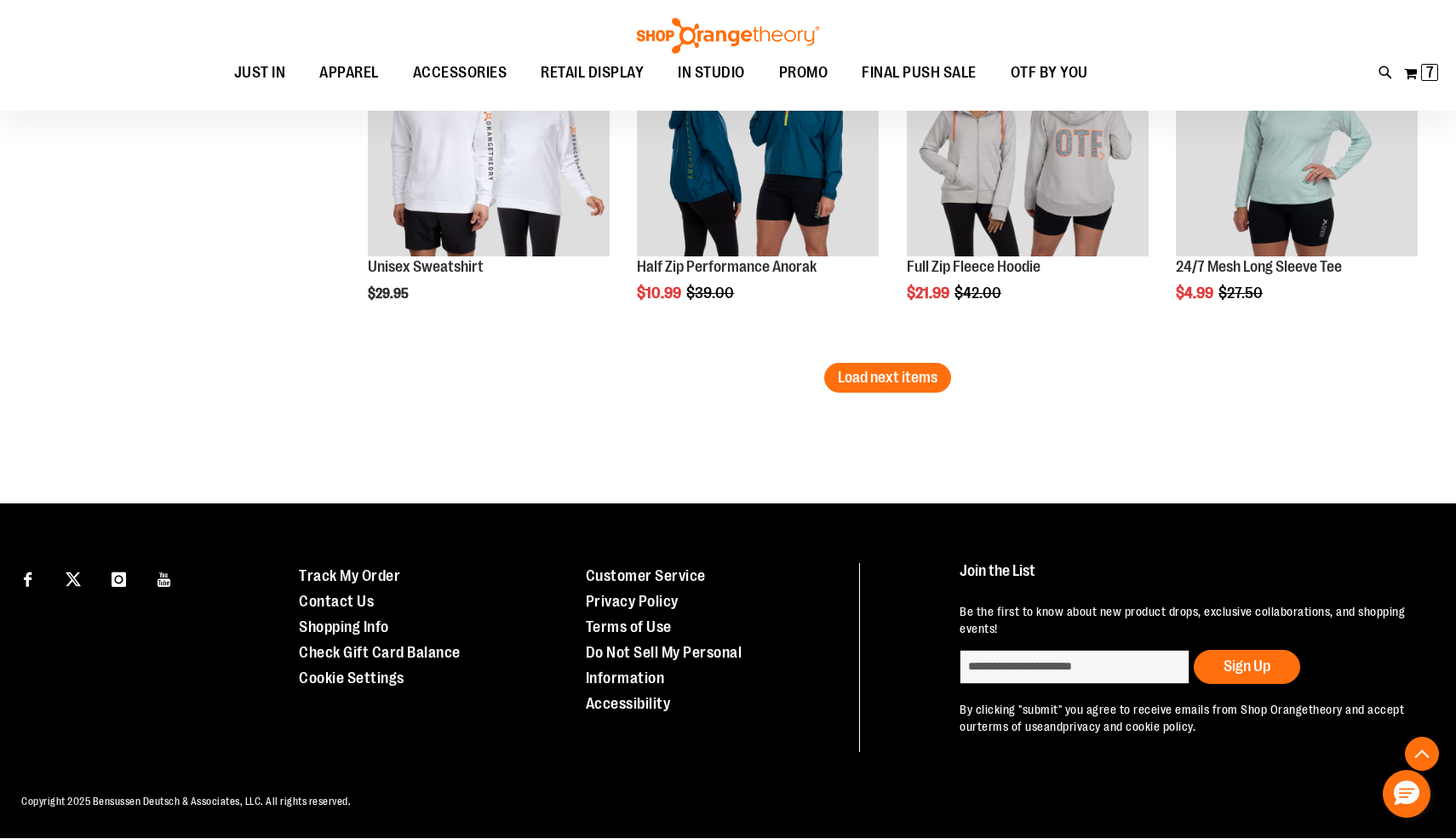
scroll to position [4132, 0]
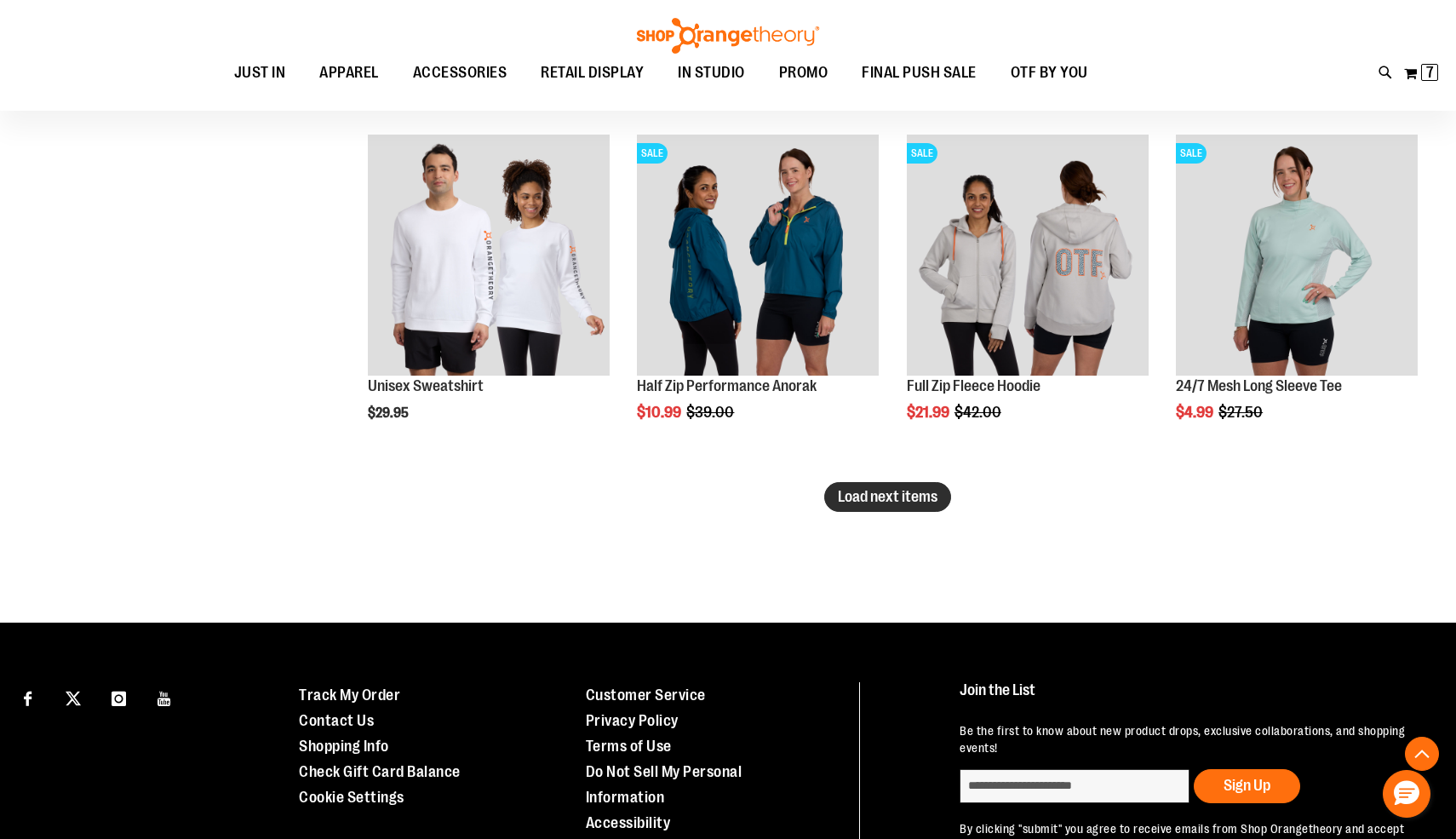
click at [869, 511] on button "Load next items" at bounding box center [888, 497] width 127 height 30
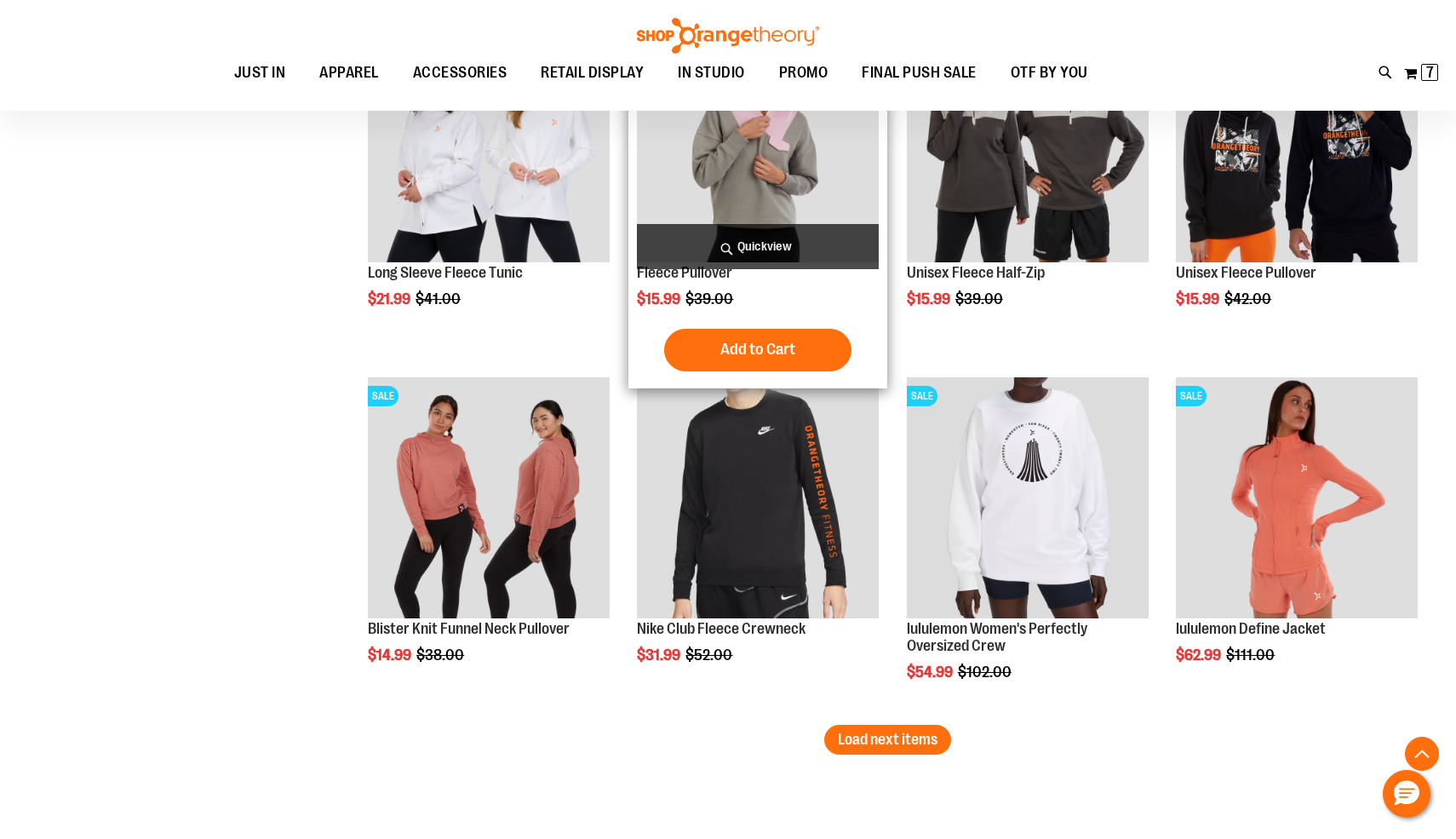
scroll to position [4961, 0]
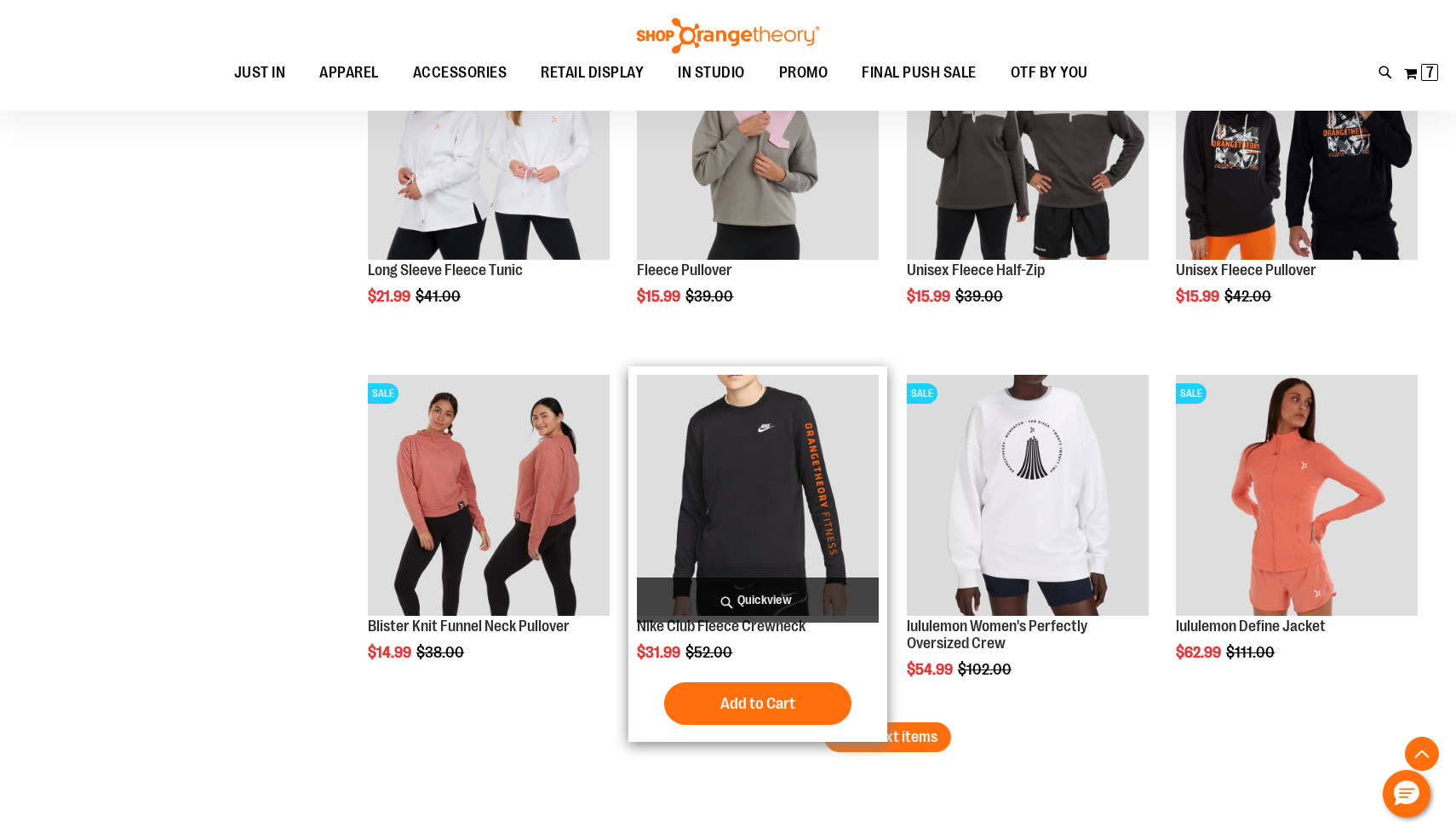
click at [798, 591] on span "Quickview" at bounding box center [758, 600] width 242 height 45
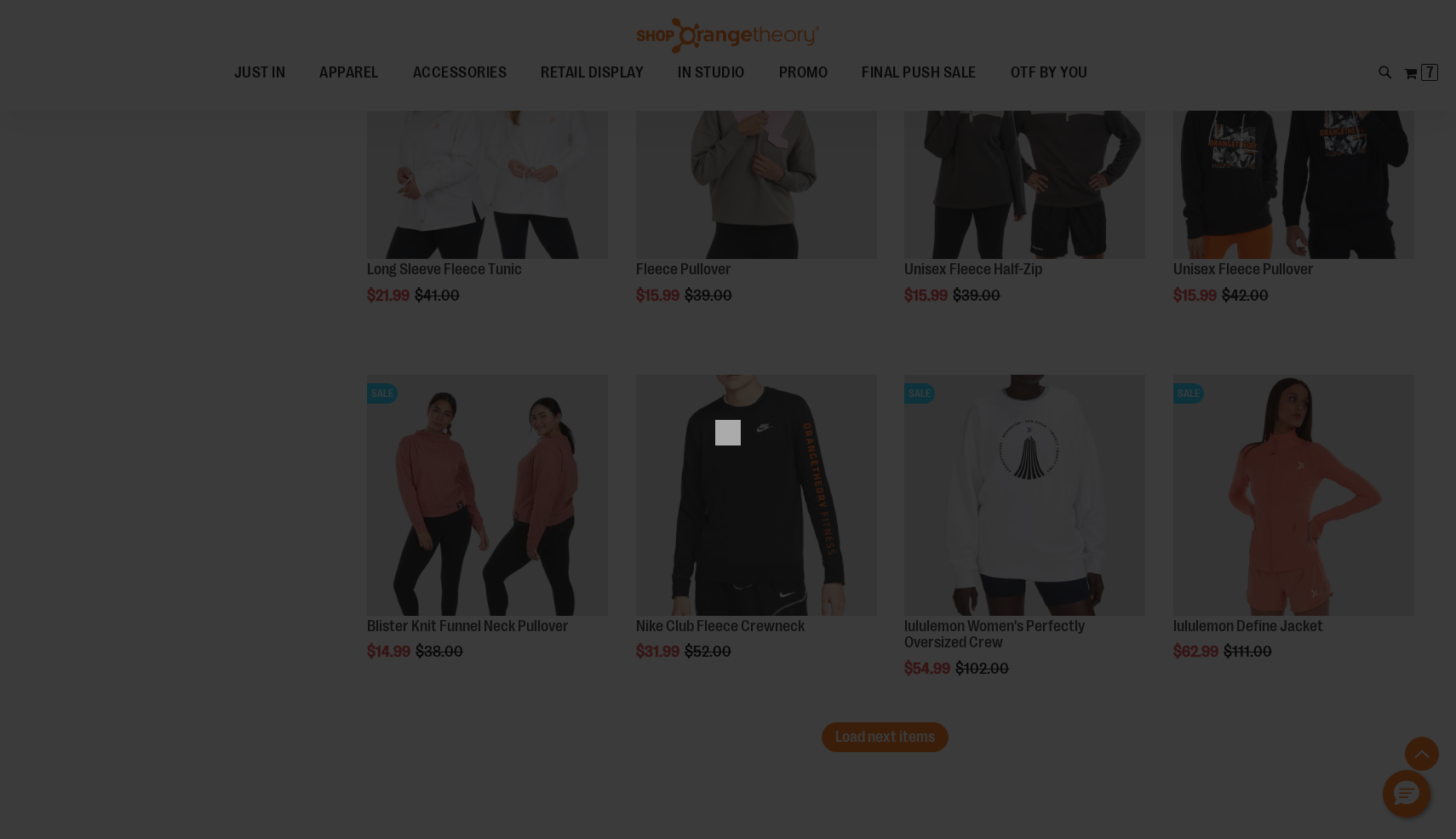
scroll to position [0, 0]
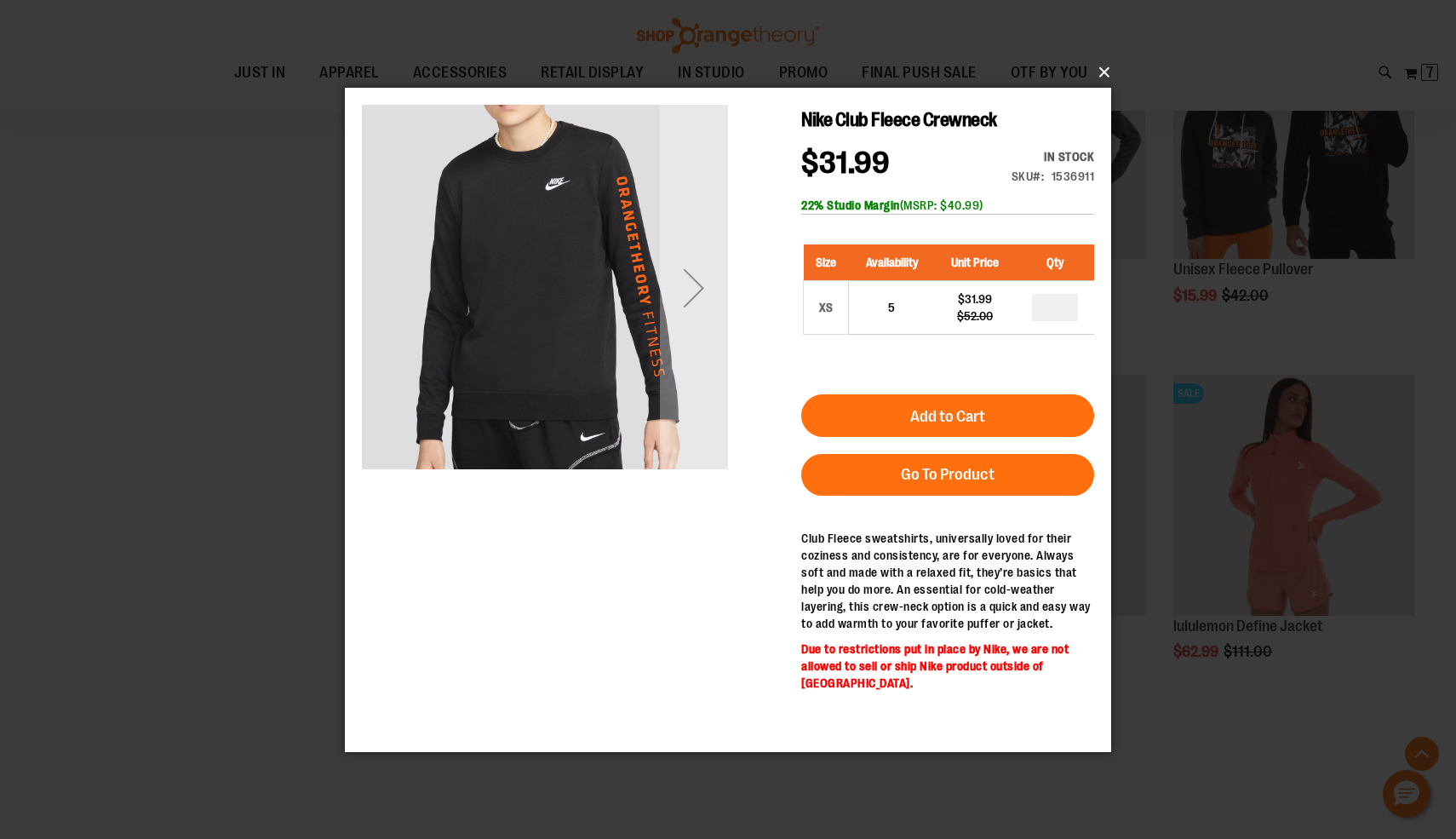
click at [1105, 70] on button "×" at bounding box center [733, 72] width 767 height 37
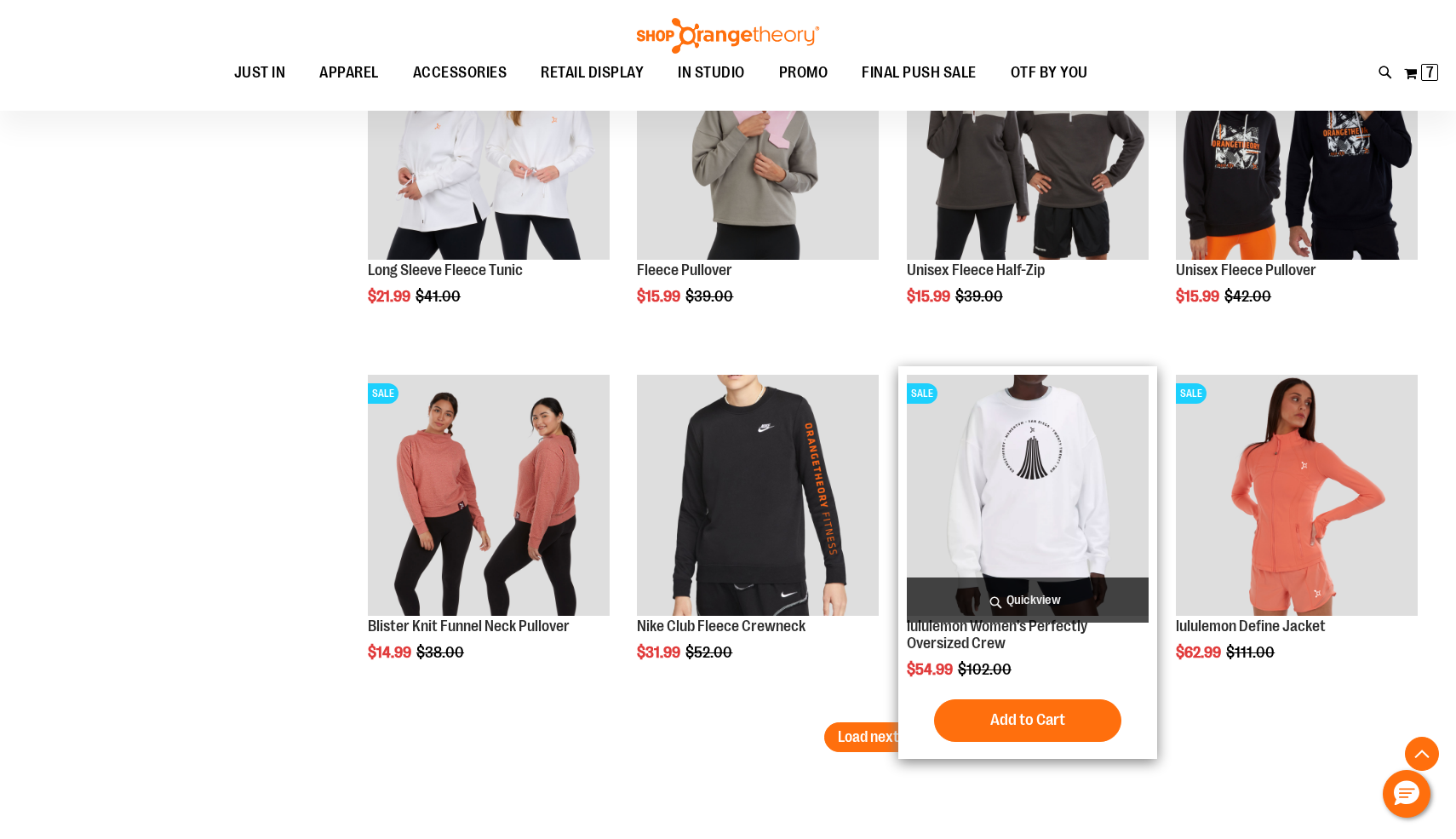
click at [1012, 589] on span "Quickview" at bounding box center [1028, 600] width 242 height 45
